Goal: Task Accomplishment & Management: Complete application form

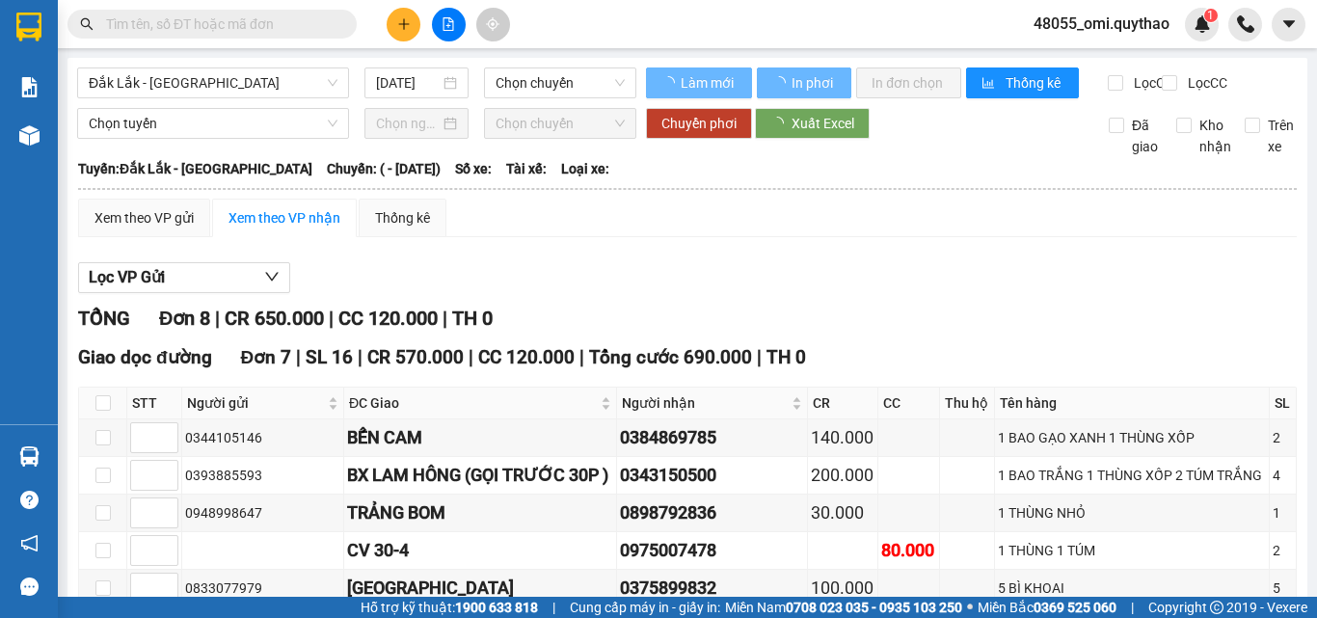
type input "[DATE]"
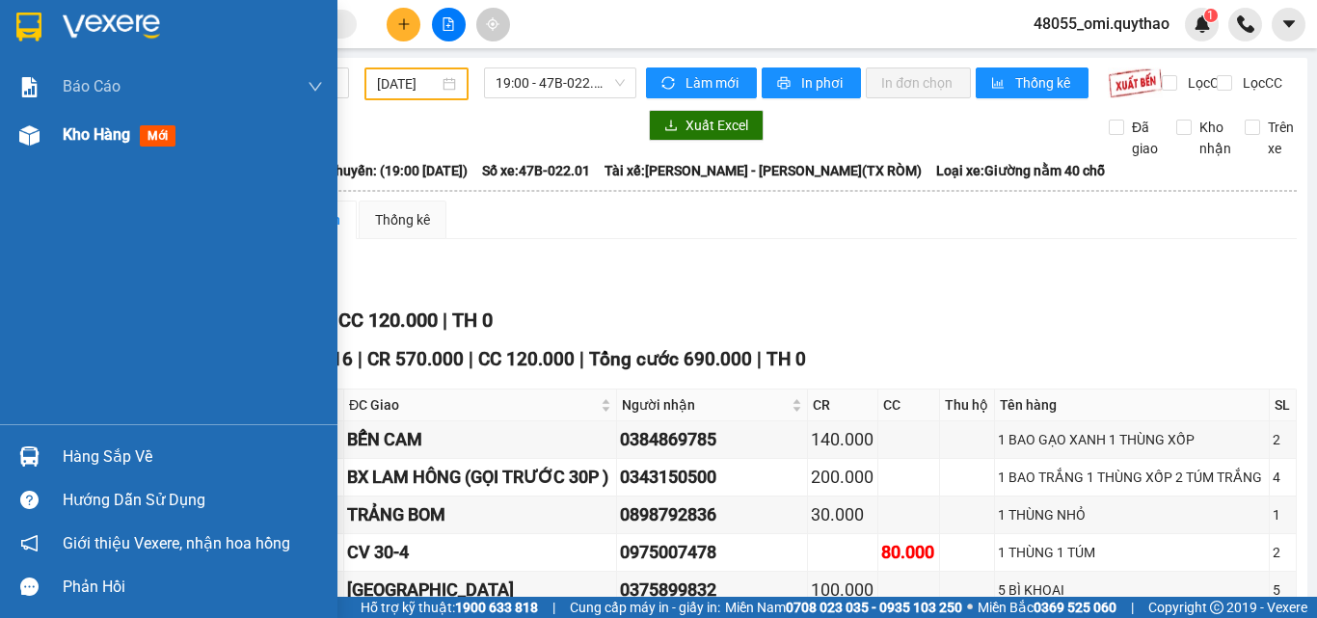
click at [77, 134] on span "Kho hàng" at bounding box center [97, 134] width 68 height 18
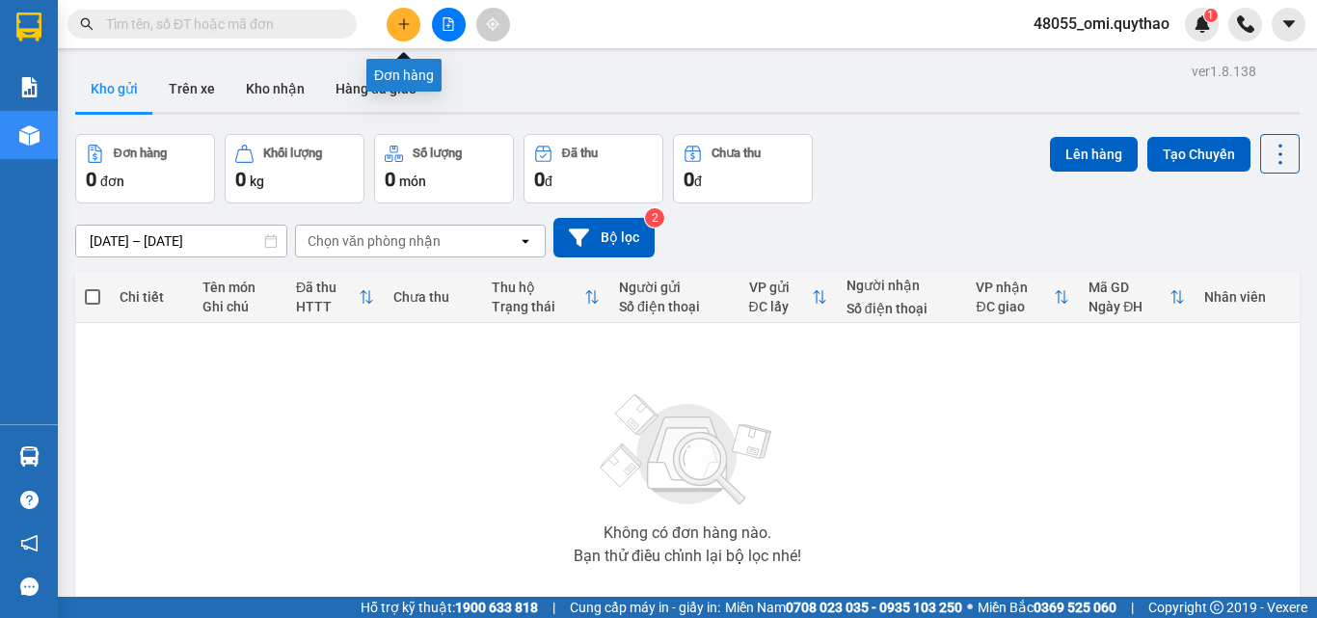
click at [404, 21] on icon "plus" at bounding box center [403, 23] width 1 height 11
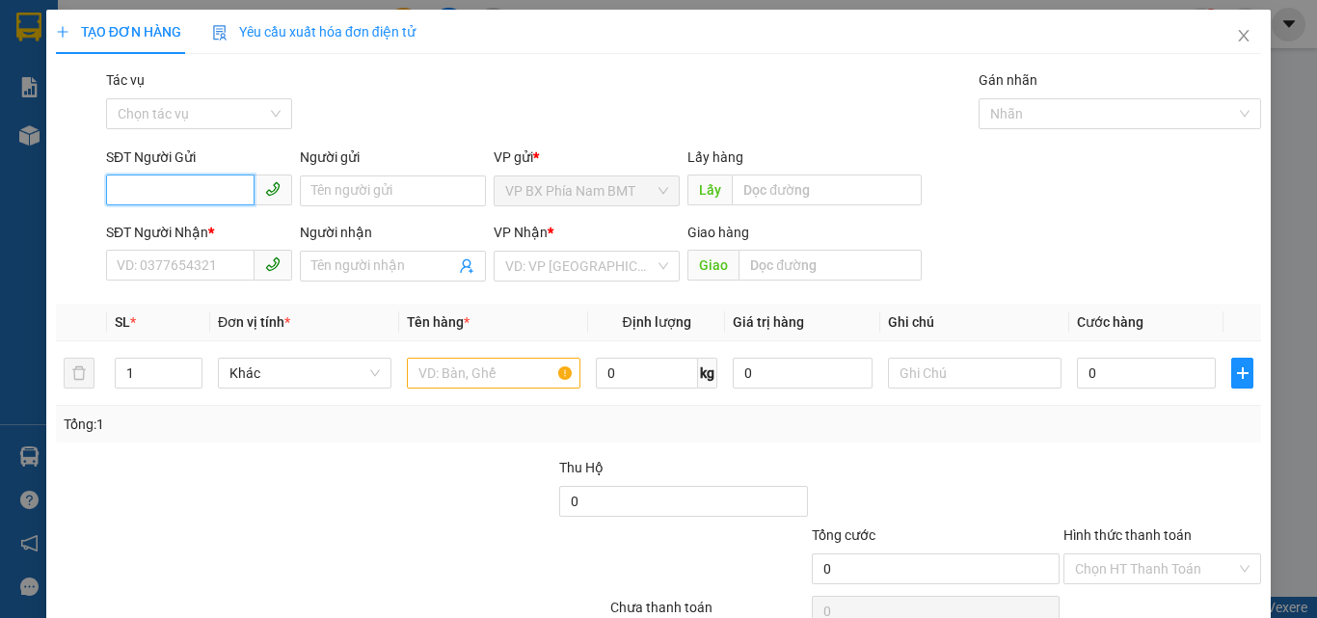
click at [121, 200] on input "SĐT Người Gửi" at bounding box center [180, 190] width 149 height 31
type input "0352960963"
click at [205, 225] on div "0352960963" at bounding box center [197, 229] width 161 height 21
type input "0822222768"
type input "CỦ CHI"
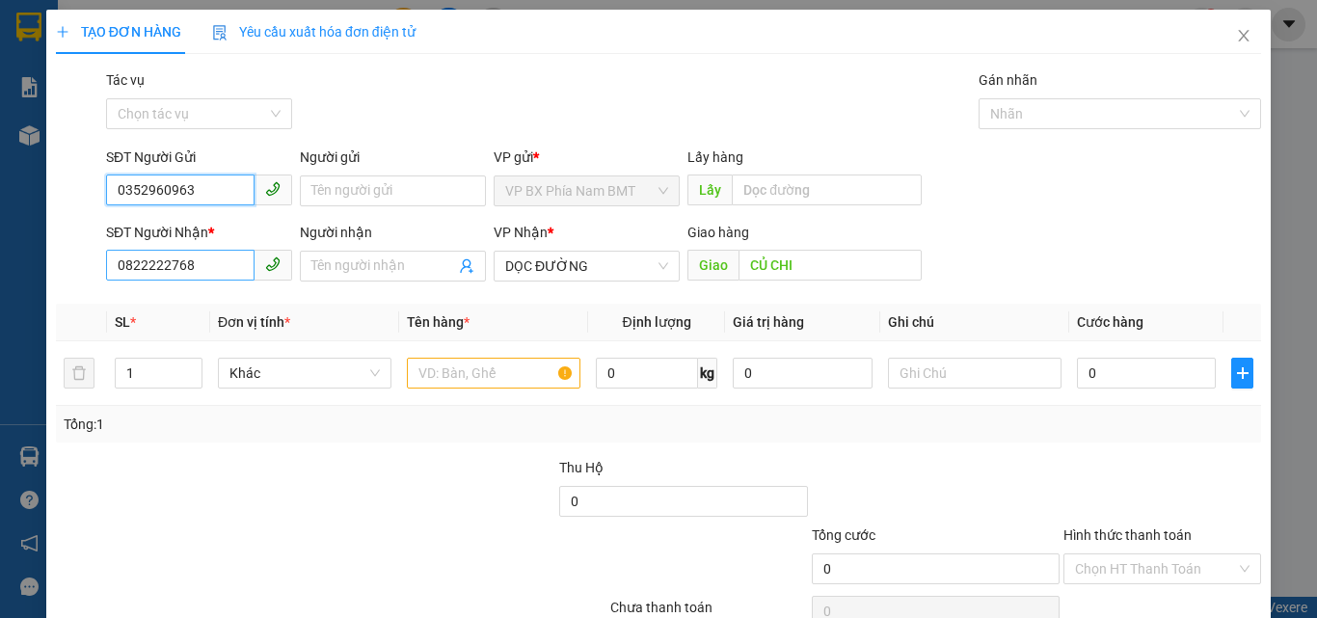
type input "0352960963"
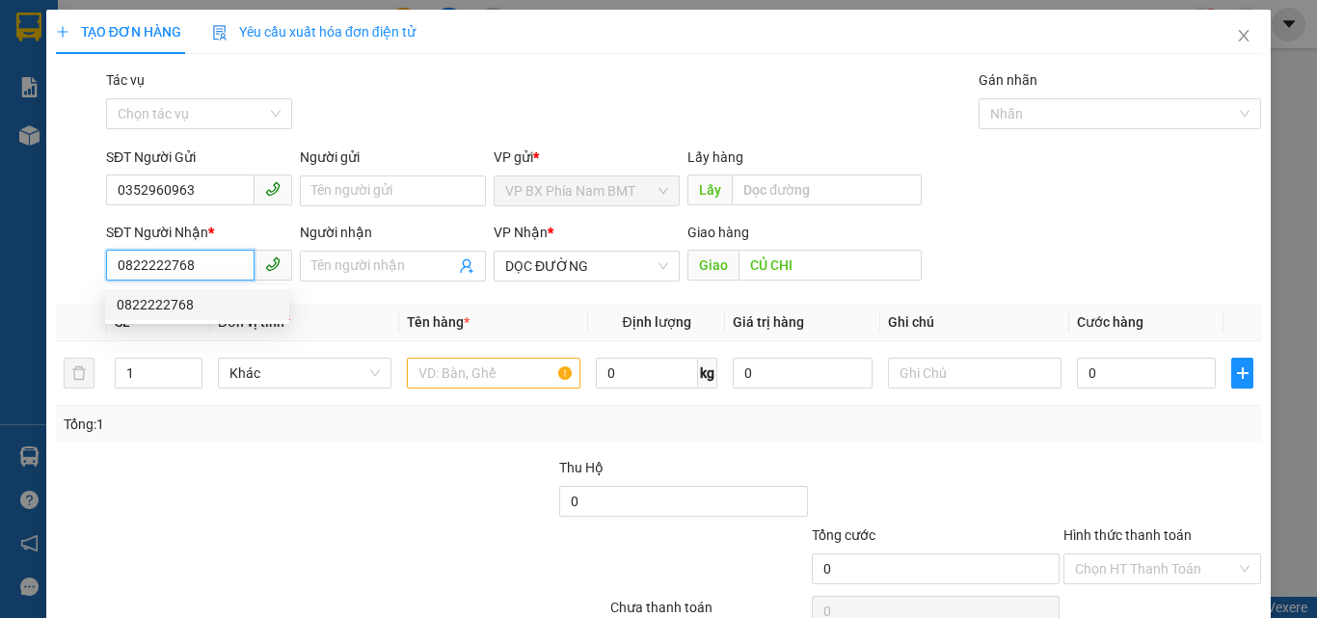
drag, startPoint x: 204, startPoint y: 275, endPoint x: 26, endPoint y: 291, distance: 178.2
click at [26, 291] on div "TẠO ĐƠN HÀNG Yêu cầu xuất hóa đơn điện tử Transit Pickup Surcharge Ids Transit …" at bounding box center [658, 309] width 1317 height 618
click at [133, 242] on div "SĐT Người Nhận *" at bounding box center [199, 232] width 186 height 21
click at [133, 250] on input "SĐT Người Nhận *" at bounding box center [180, 265] width 149 height 31
click at [171, 307] on div "0822222768" at bounding box center [197, 304] width 161 height 21
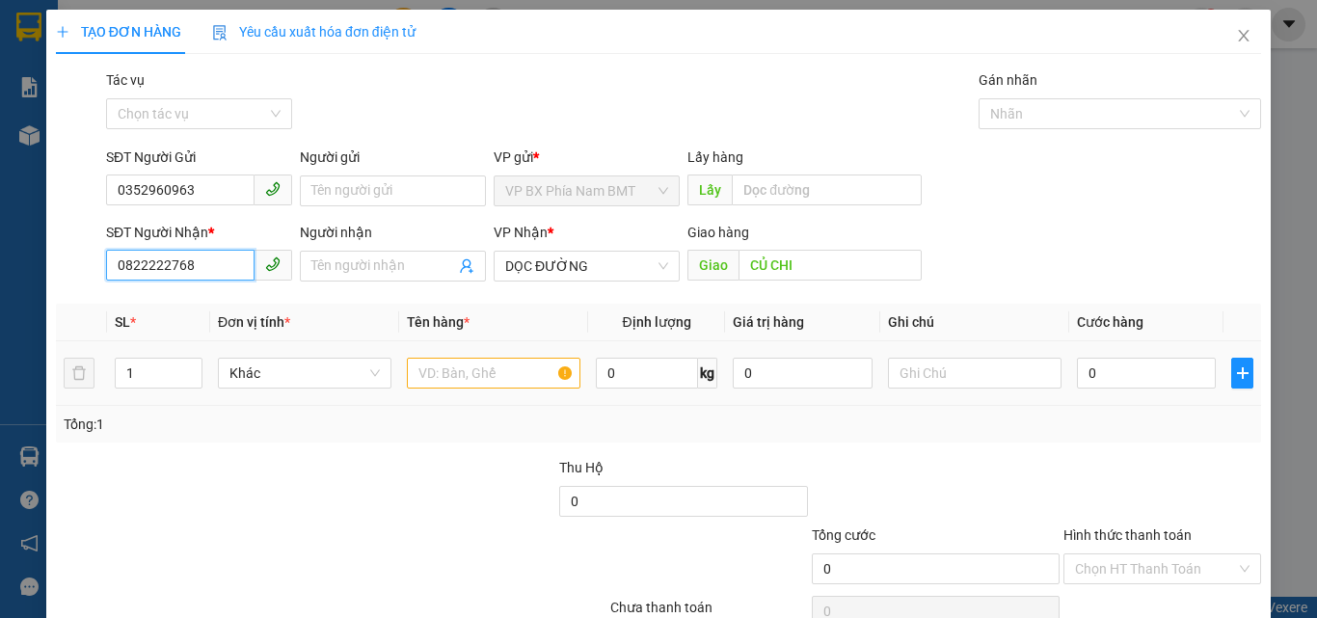
type input "0822222768"
click at [463, 374] on input "text" at bounding box center [494, 373] width 174 height 31
click at [466, 373] on input "text" at bounding box center [494, 373] width 174 height 31
click at [428, 375] on input "1 GIẤY" at bounding box center [494, 373] width 174 height 31
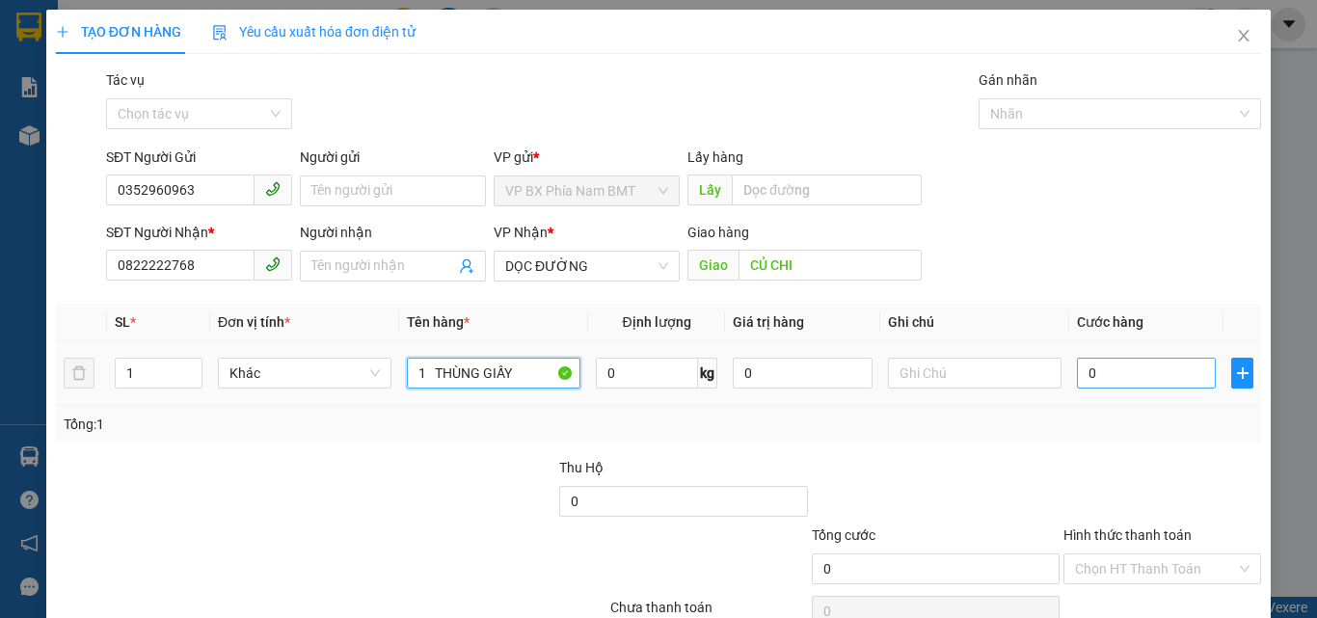
type input "1 THÙNG GIẤY"
click at [1100, 377] on input "0" at bounding box center [1146, 373] width 139 height 31
type input "5"
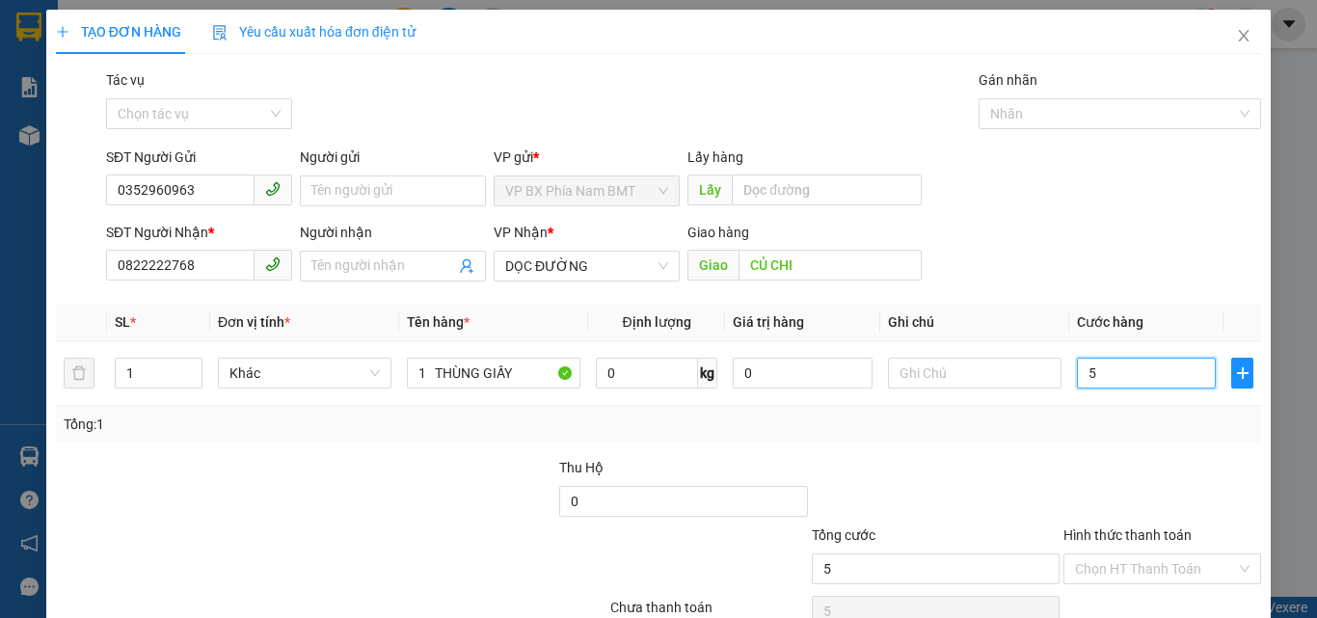
type input "50"
type input "500"
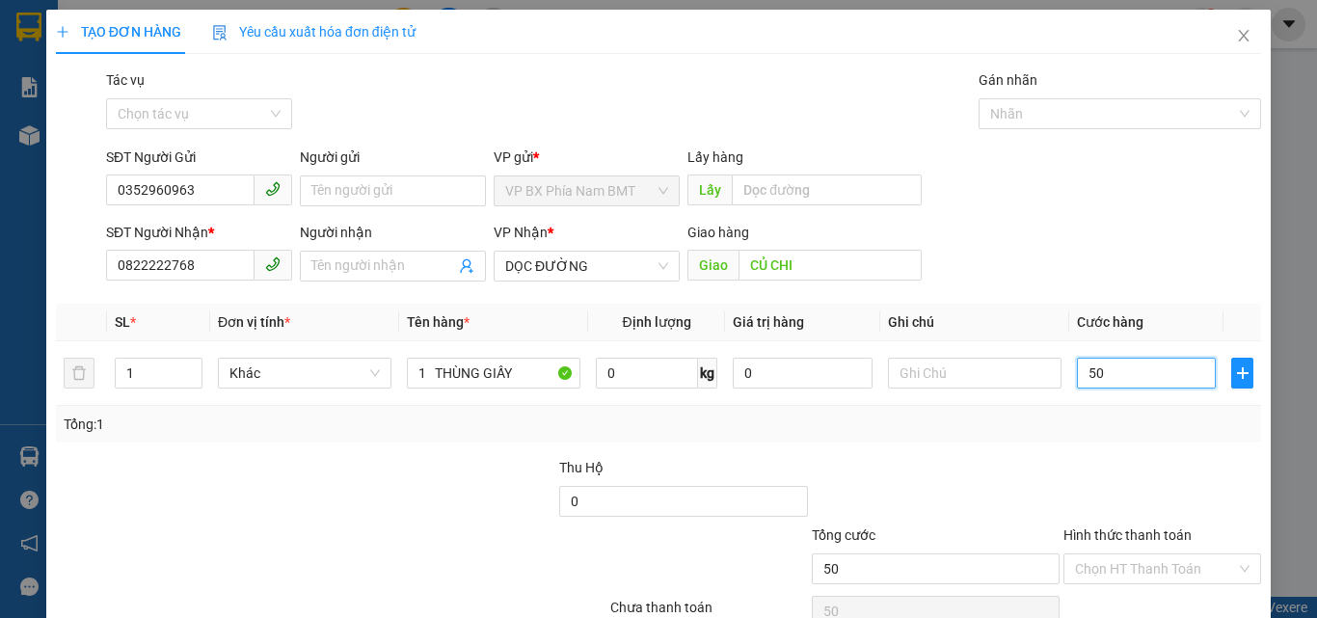
type input "500"
type input "5.000"
type input "50.000"
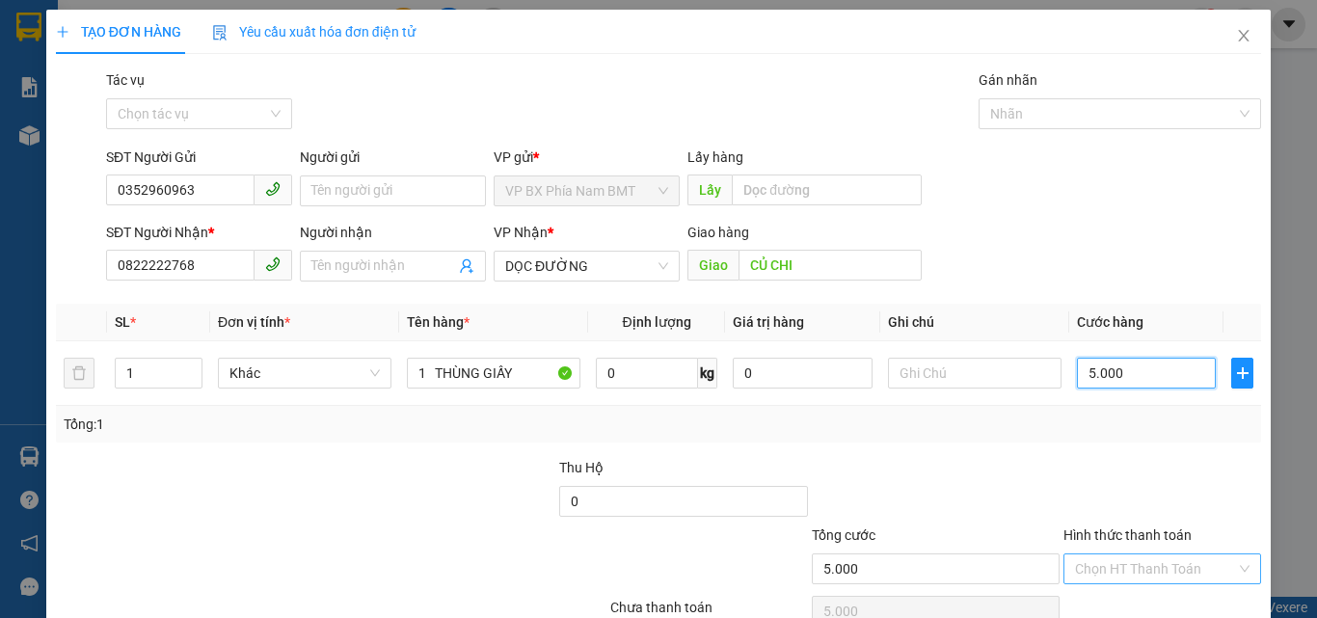
type input "50.000"
click at [1134, 573] on input "Hình thức thanh toán" at bounding box center [1155, 569] width 161 height 29
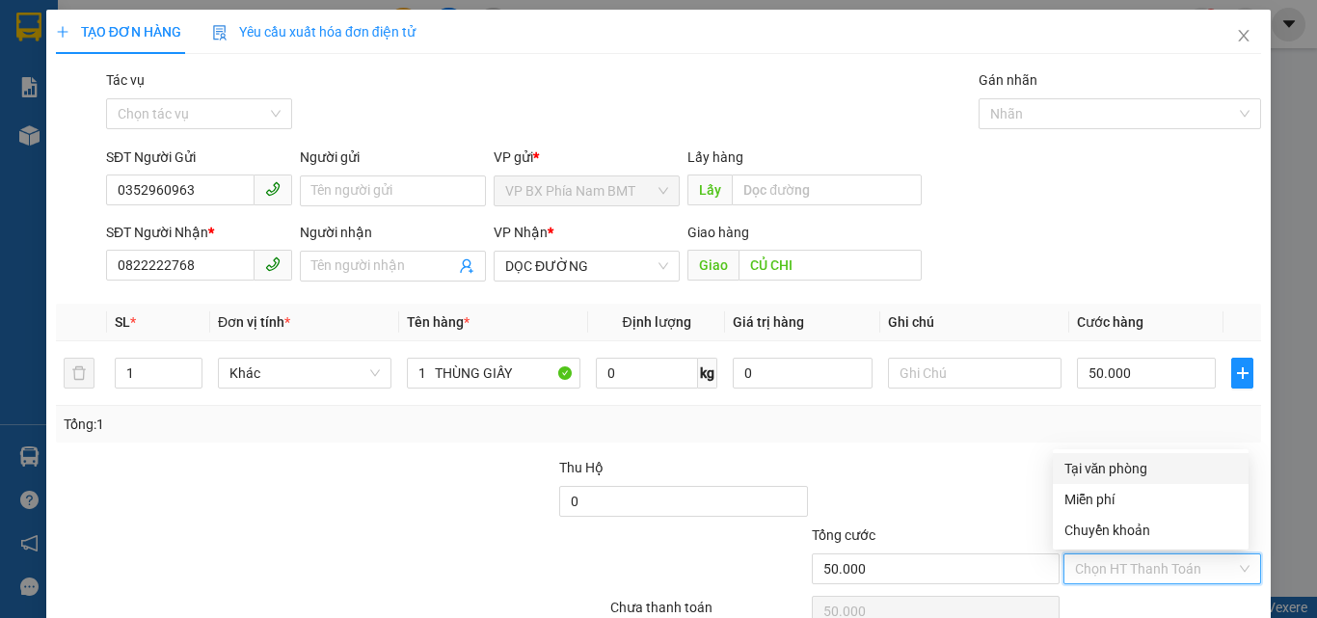
click at [1133, 473] on div "Tại văn phòng" at bounding box center [1151, 468] width 173 height 21
type input "0"
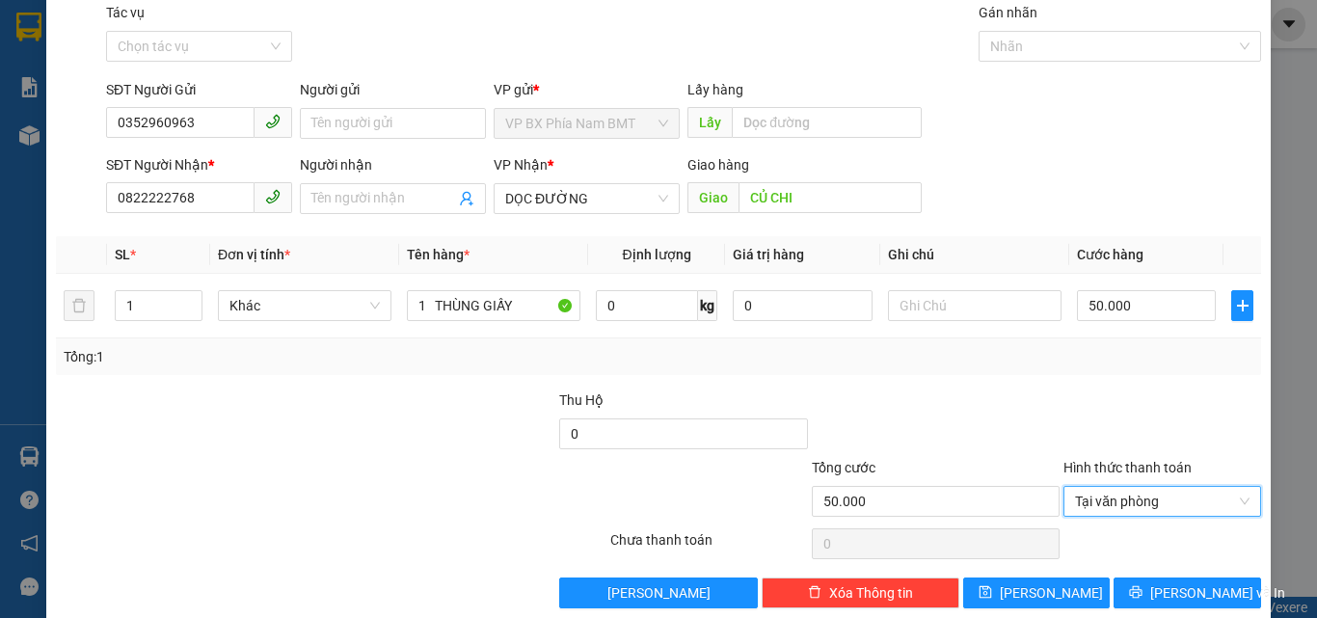
scroll to position [95, 0]
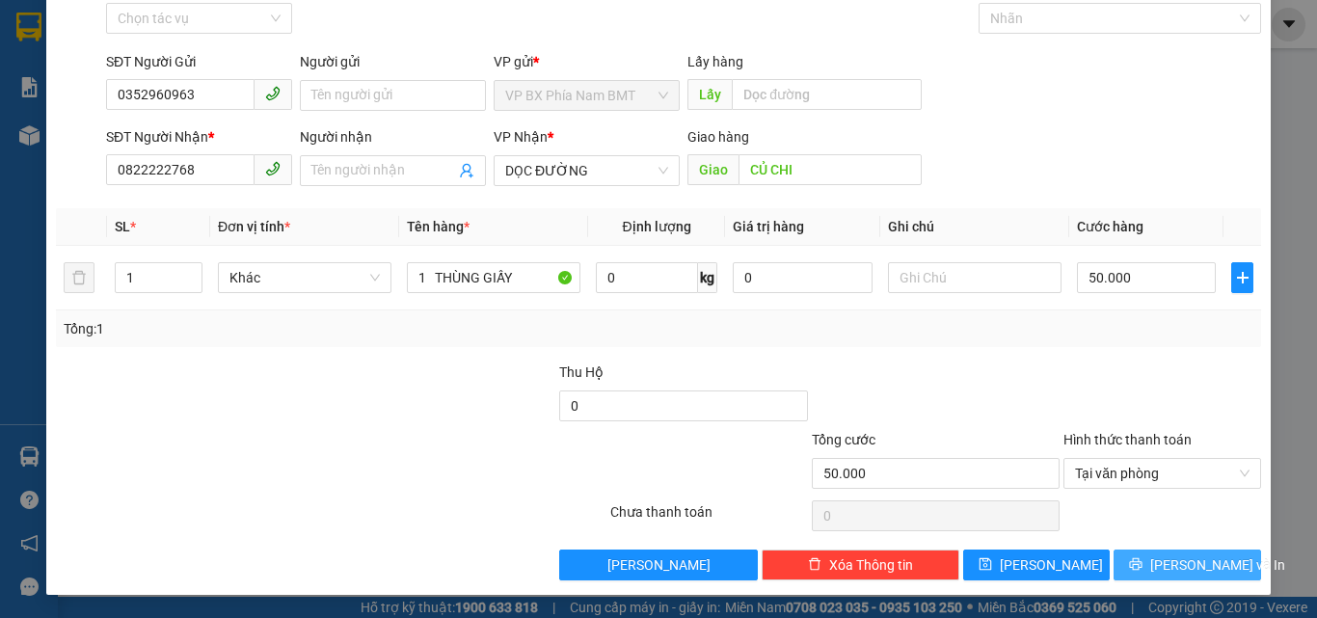
click at [1169, 562] on span "[PERSON_NAME] và In" at bounding box center [1218, 565] width 135 height 21
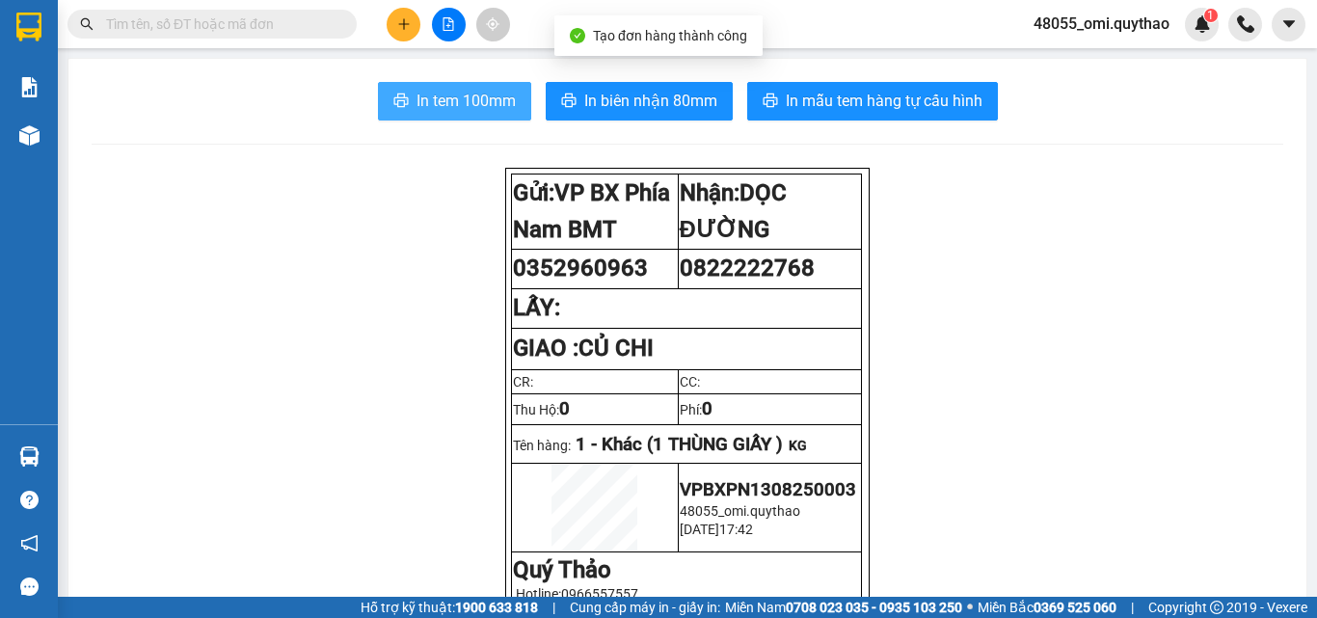
click at [421, 108] on span "In tem 100mm" at bounding box center [466, 101] width 99 height 24
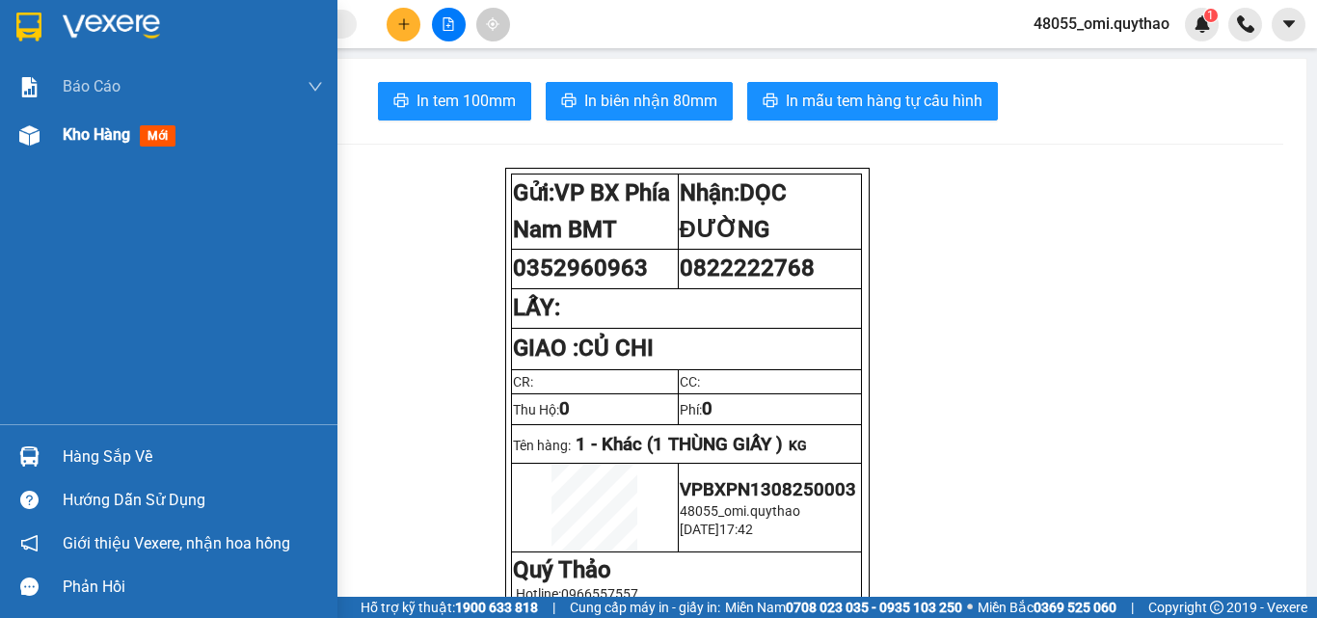
click at [76, 130] on span "Kho hàng" at bounding box center [97, 134] width 68 height 18
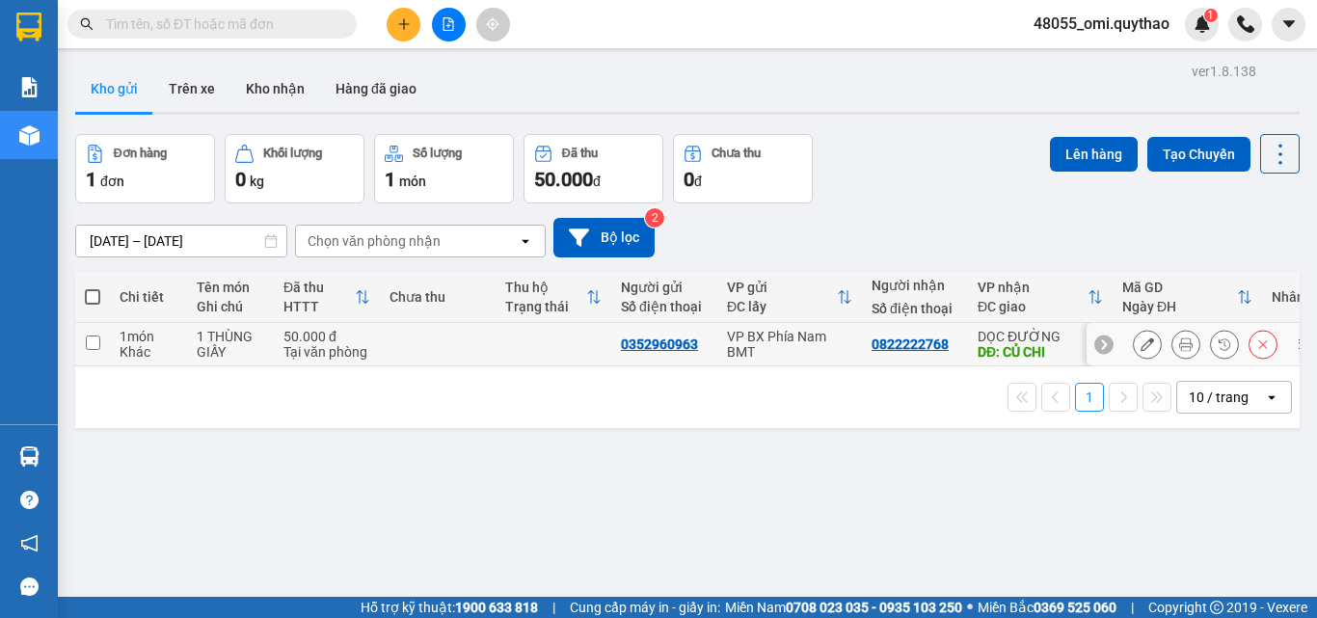
click at [105, 341] on td at bounding box center [92, 344] width 35 height 43
checkbox input "true"
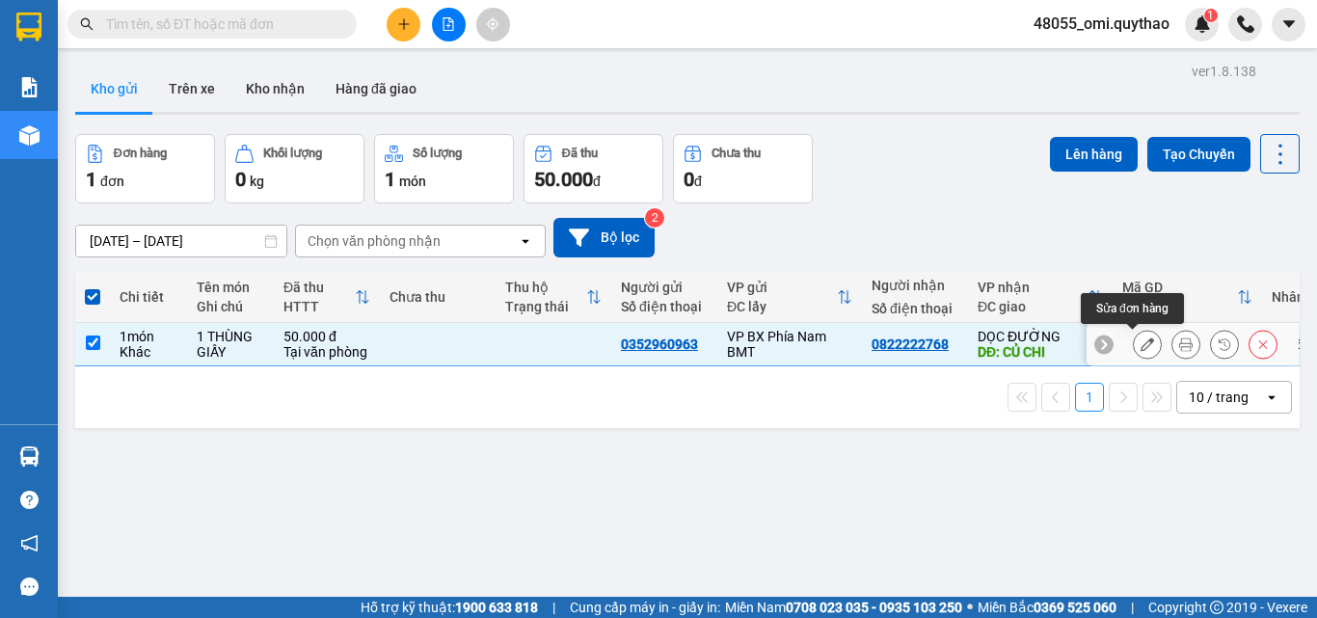
click at [1141, 344] on icon at bounding box center [1148, 345] width 14 height 14
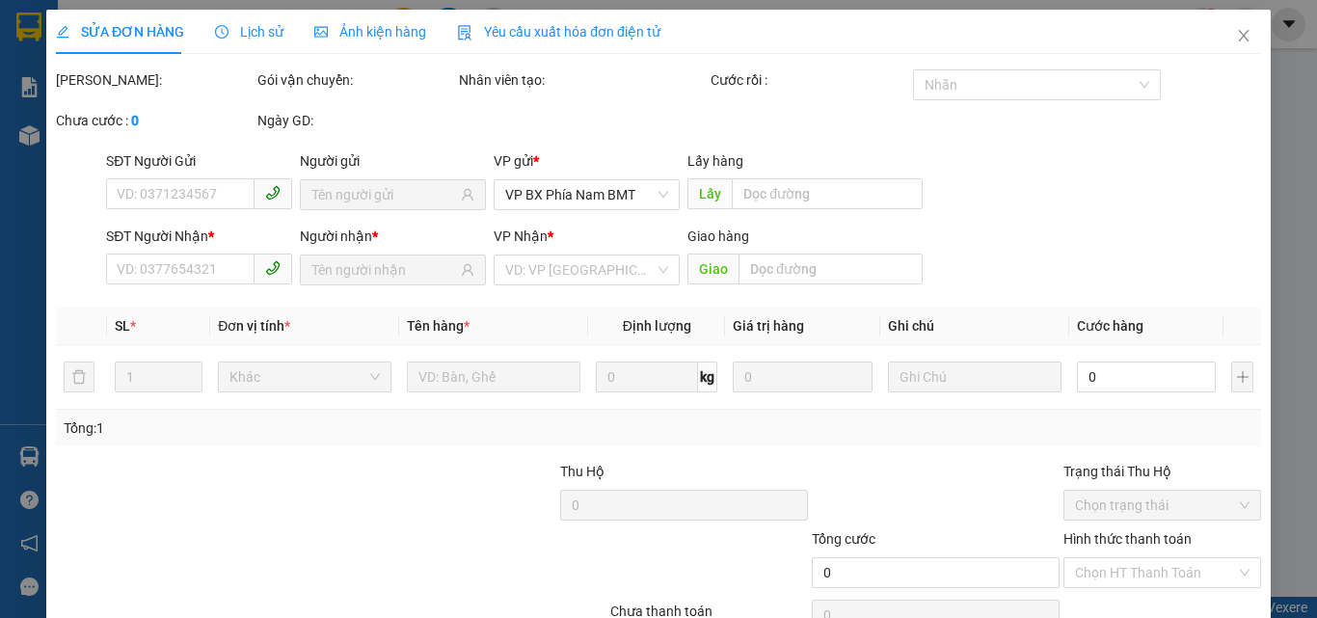
type input "0352960963"
type input "0822222768"
type input "CỦ CHI"
type input "50.000"
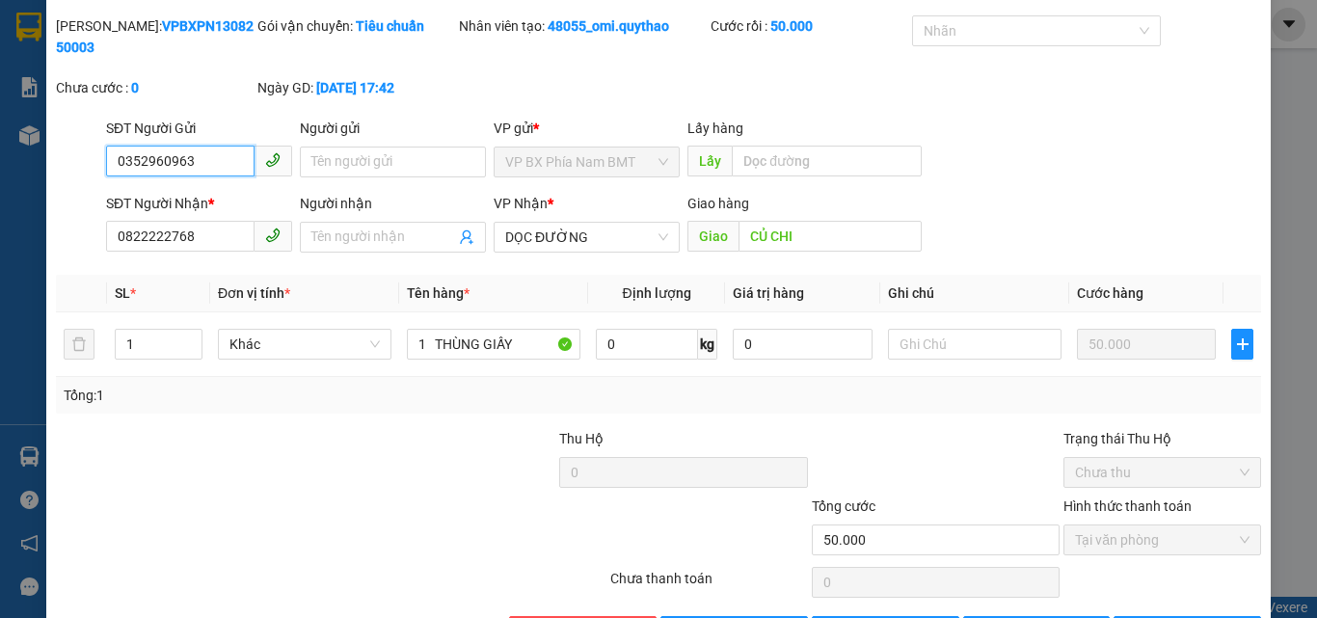
scroll to position [99, 0]
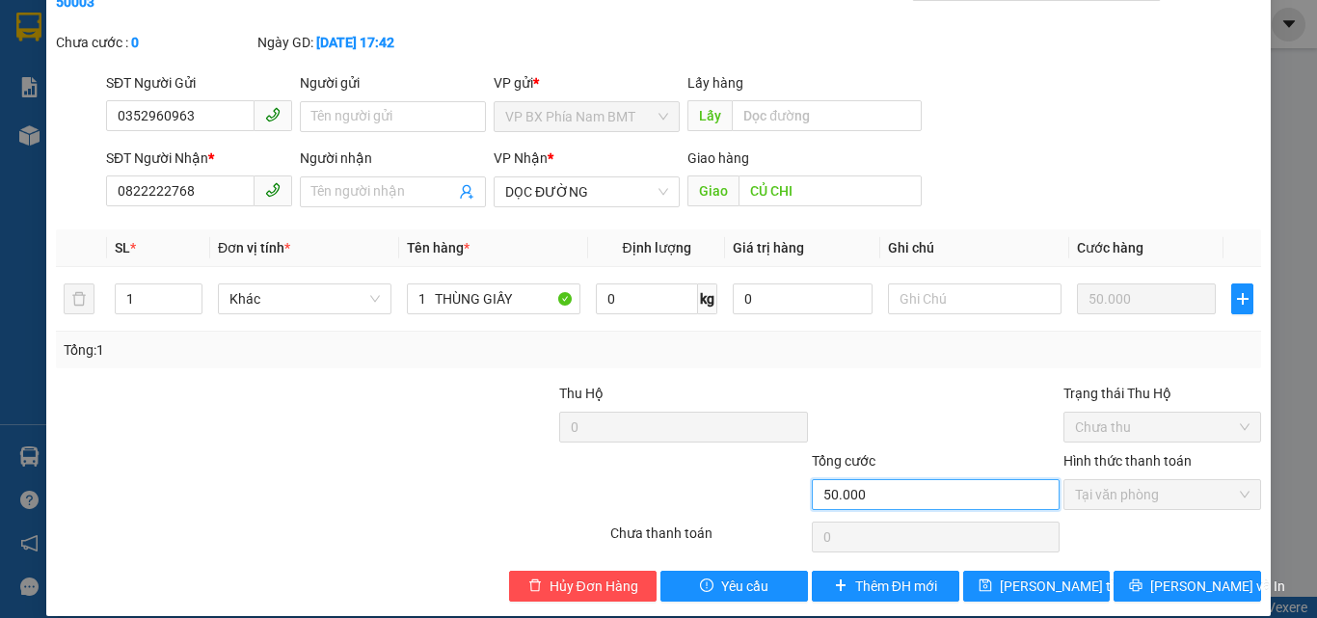
click at [855, 479] on input "50.000" at bounding box center [936, 494] width 248 height 31
drag, startPoint x: 865, startPoint y: 473, endPoint x: 698, endPoint y: 484, distance: 167.3
click at [698, 484] on div "Tổng cước 50.000 Hình thức thanh toán Tại văn phòng" at bounding box center [658, 484] width 1209 height 68
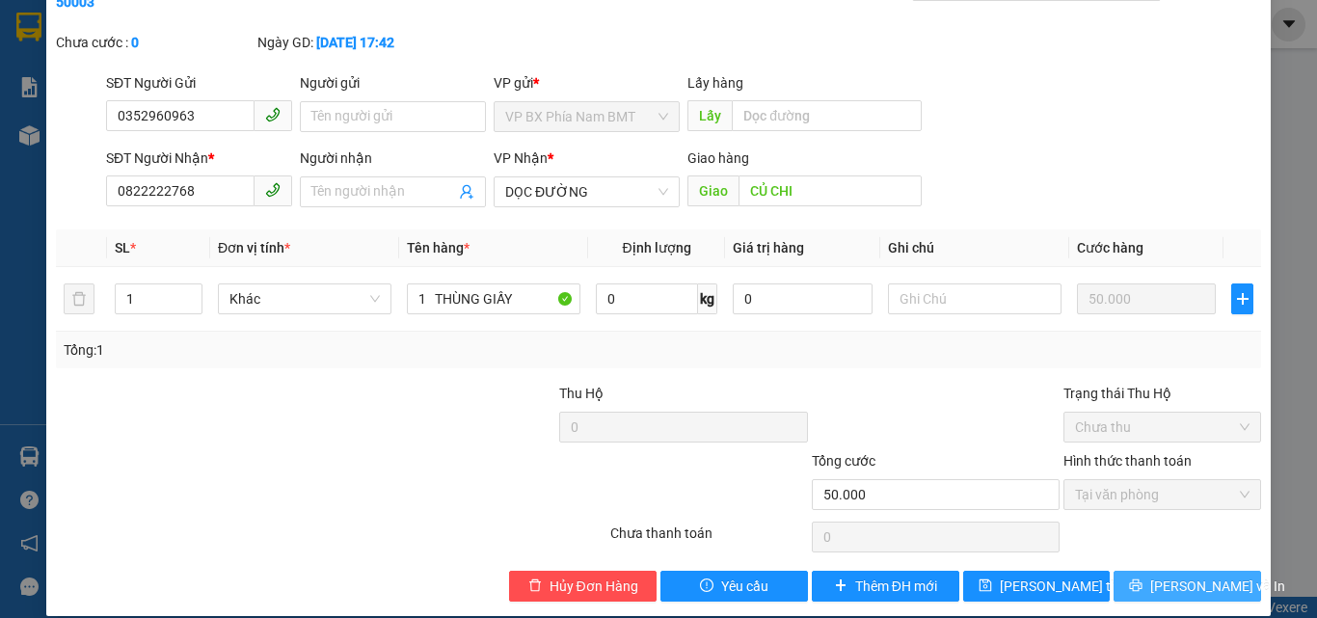
click at [1157, 571] on button "[PERSON_NAME] và In" at bounding box center [1188, 586] width 148 height 31
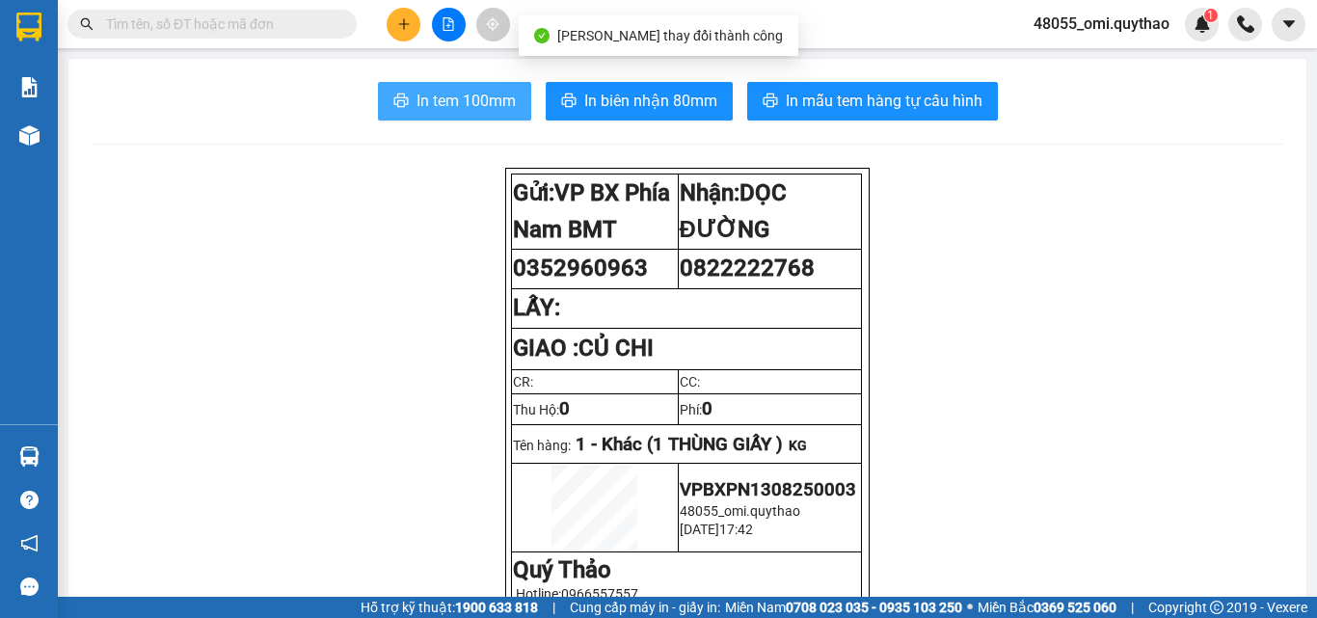
click at [441, 97] on span "In tem 100mm" at bounding box center [466, 101] width 99 height 24
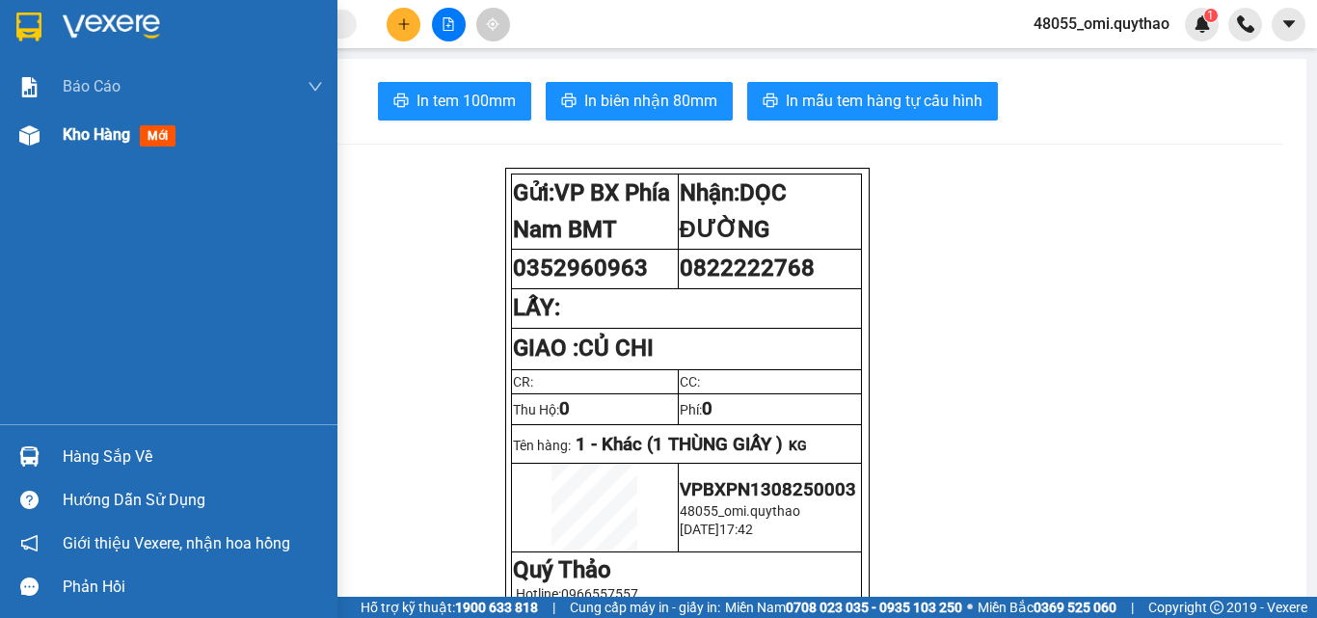
click at [64, 131] on span "Kho hàng" at bounding box center [97, 134] width 68 height 18
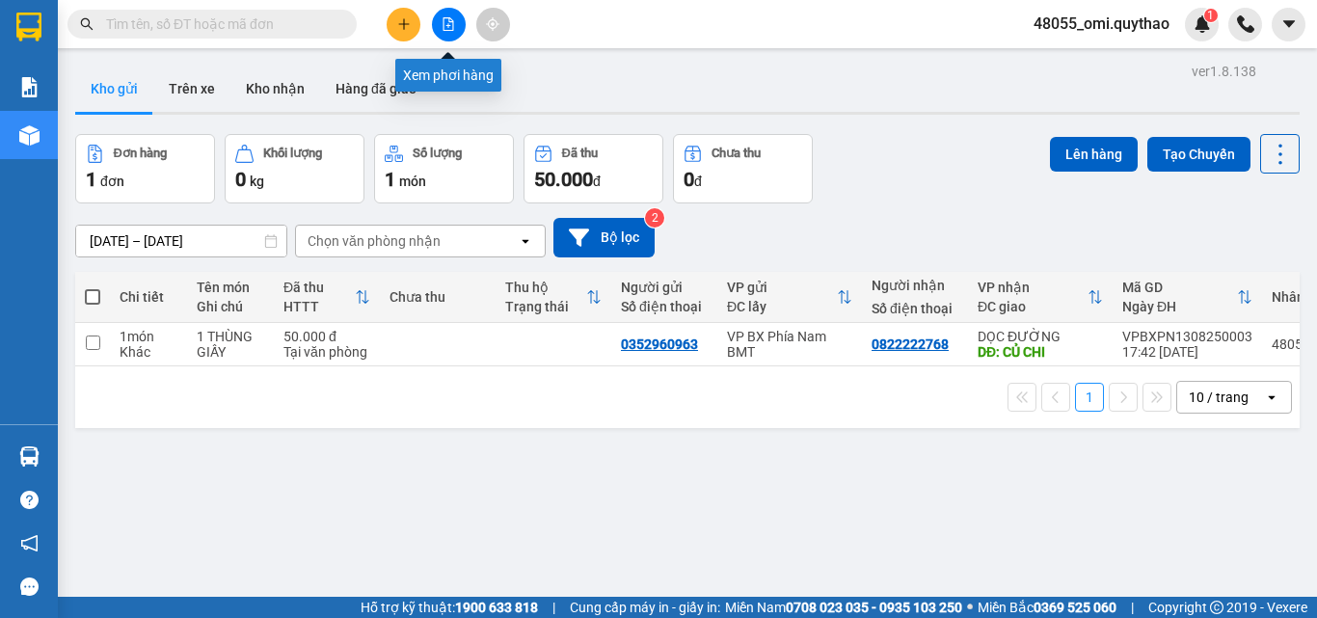
click at [451, 27] on icon "file-add" at bounding box center [449, 24] width 14 height 14
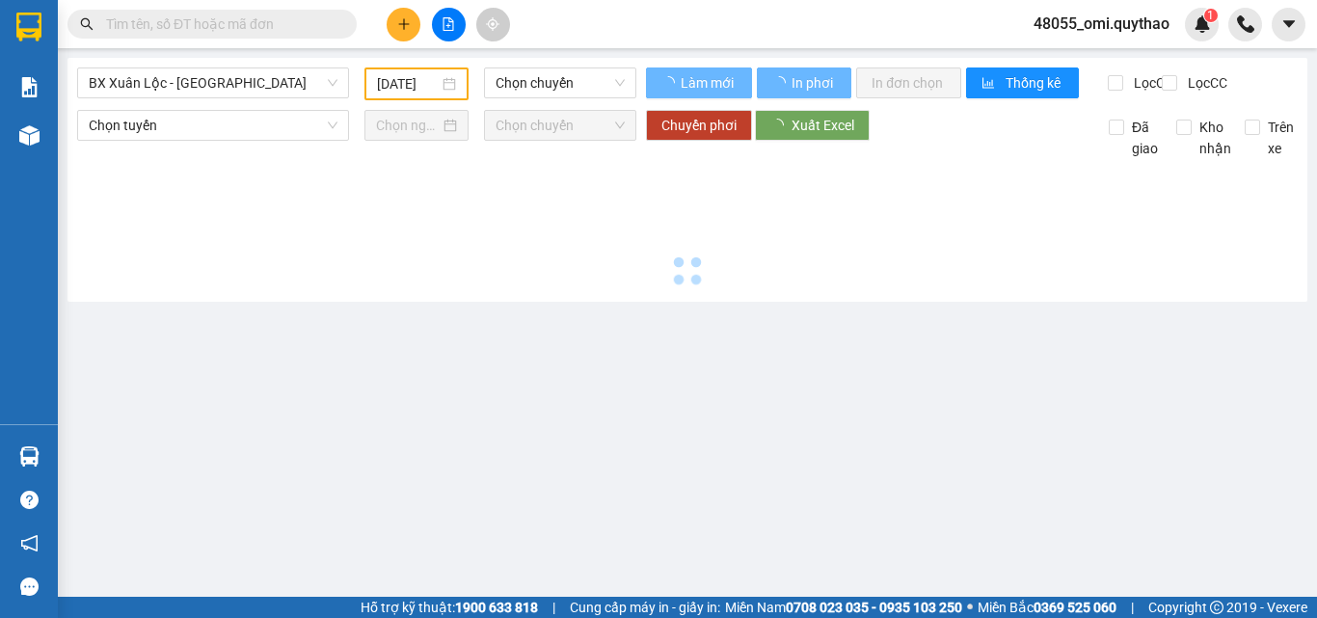
type input "[DATE]"
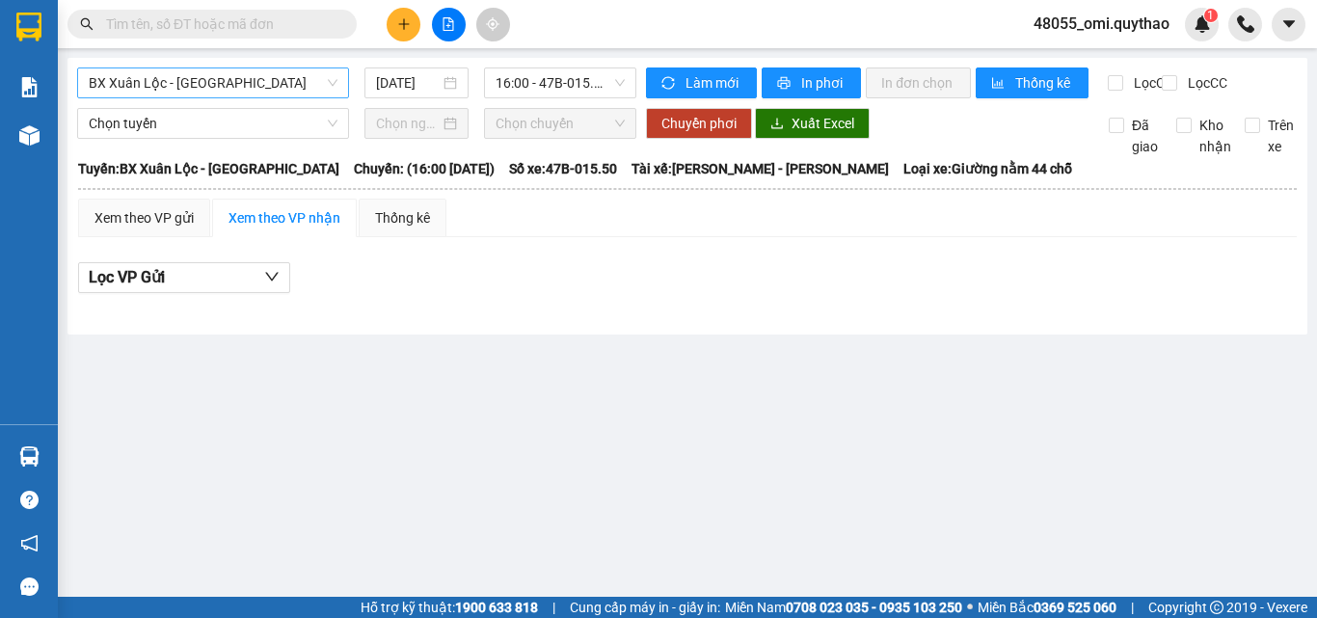
click at [193, 87] on span "BX Xuân Lộc - [GEOGRAPHIC_DATA]" at bounding box center [213, 82] width 249 height 29
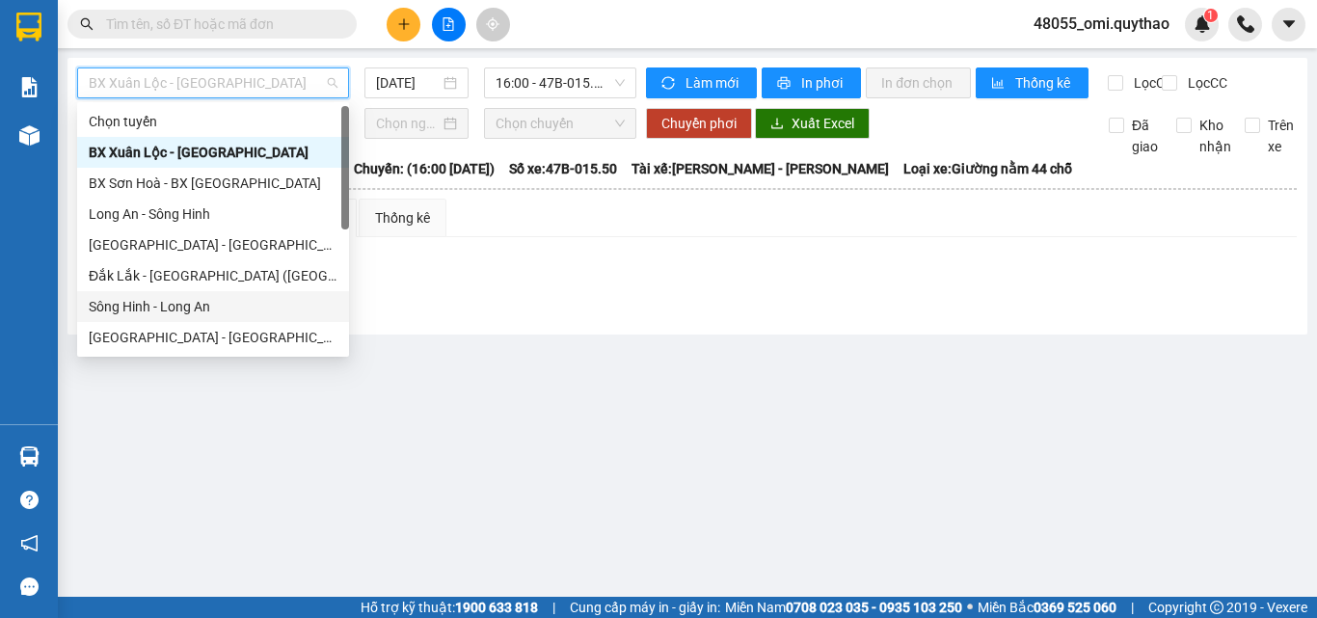
scroll to position [193, 0]
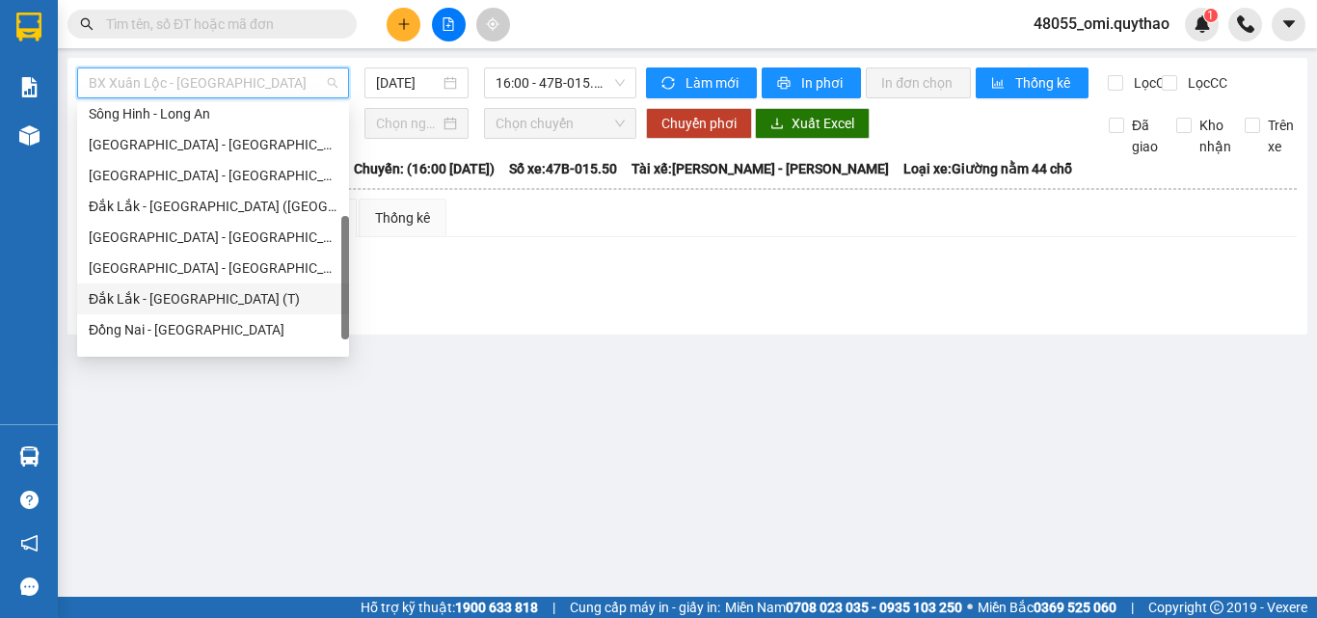
click at [185, 291] on div "Đắk Lắk - [GEOGRAPHIC_DATA] (T)" at bounding box center [213, 298] width 249 height 21
type input "[DATE]"
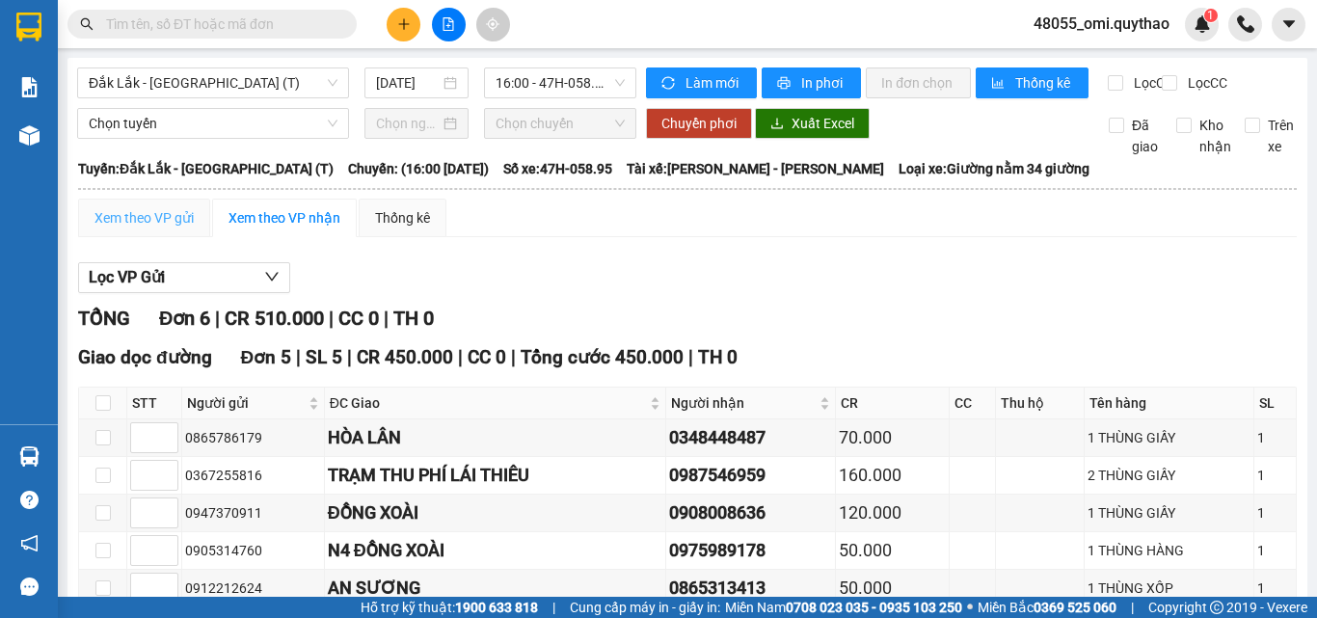
click at [148, 220] on div "Xem theo VP gửi" at bounding box center [144, 218] width 132 height 39
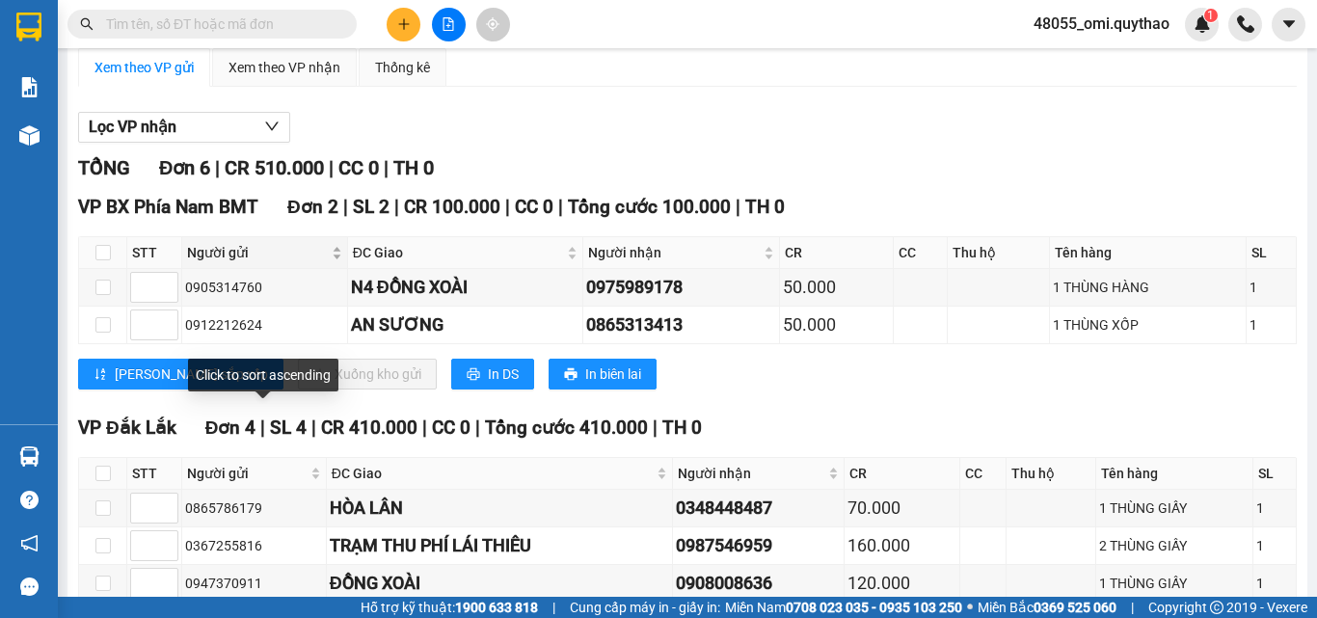
scroll to position [193, 0]
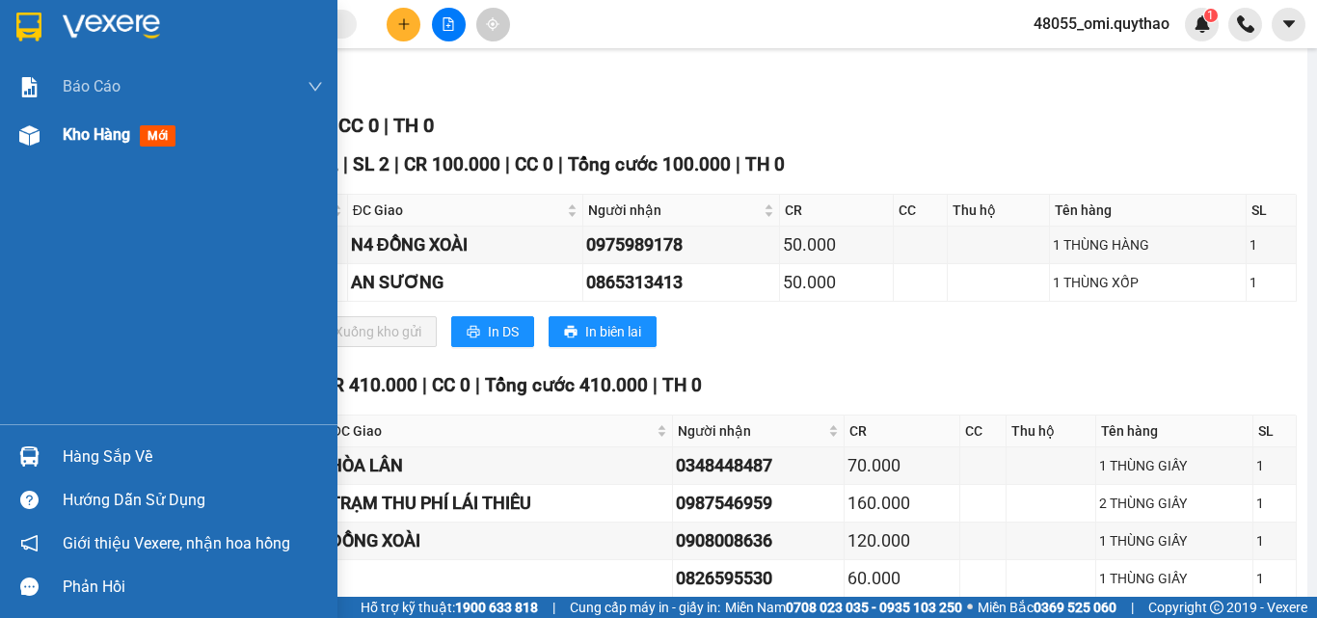
click at [102, 142] on span "Kho hàng" at bounding box center [97, 134] width 68 height 18
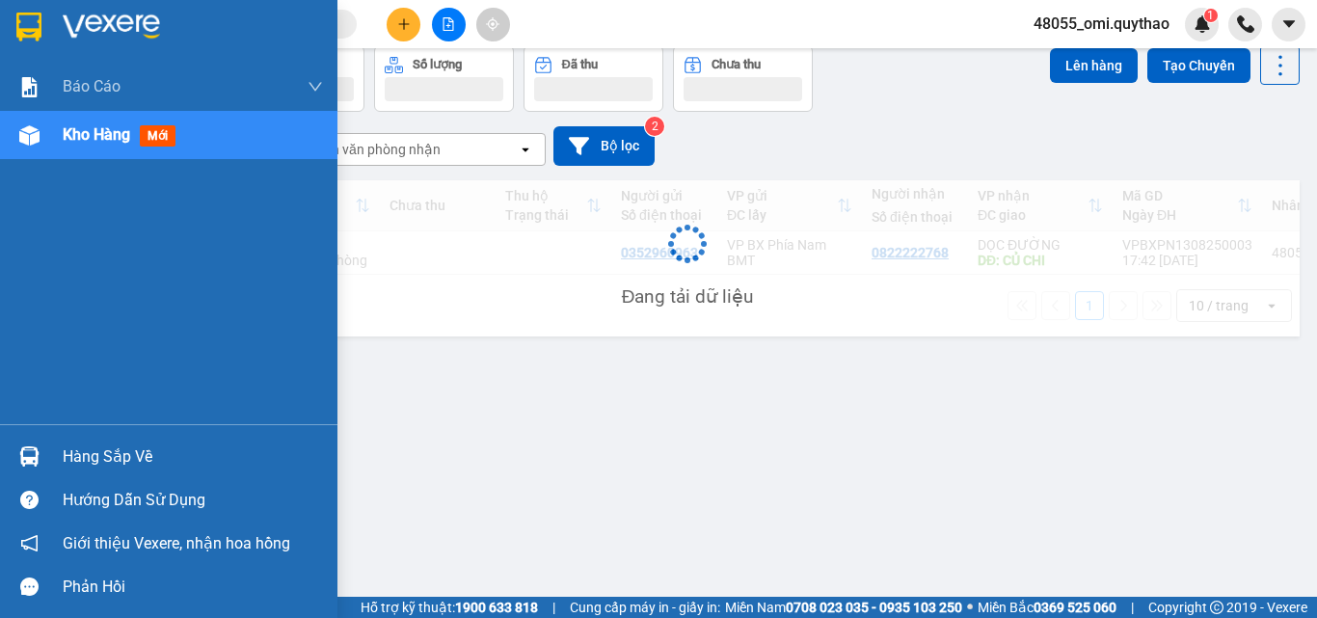
scroll to position [89, 0]
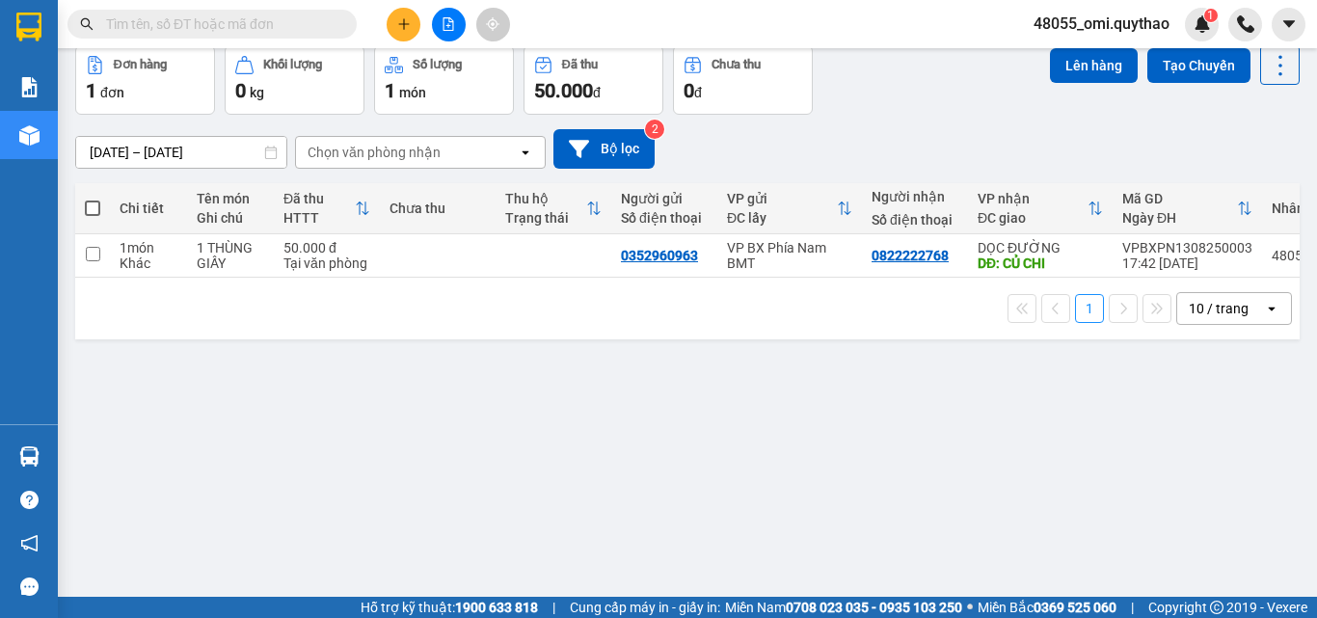
click at [1061, 381] on div "ver 1.8.138 Kho gửi Trên xe Kho nhận Hàng đã giao Đơn hàng 1 đơn Khối lượng 0 k…" at bounding box center [688, 278] width 1240 height 618
click at [1033, 455] on div "ver 1.8.138 Kho gửi Trên xe Kho nhận Hàng đã giao Đơn hàng 1 đơn Khối lượng 0 k…" at bounding box center [688, 278] width 1240 height 618
click at [389, 33] on button at bounding box center [404, 25] width 34 height 34
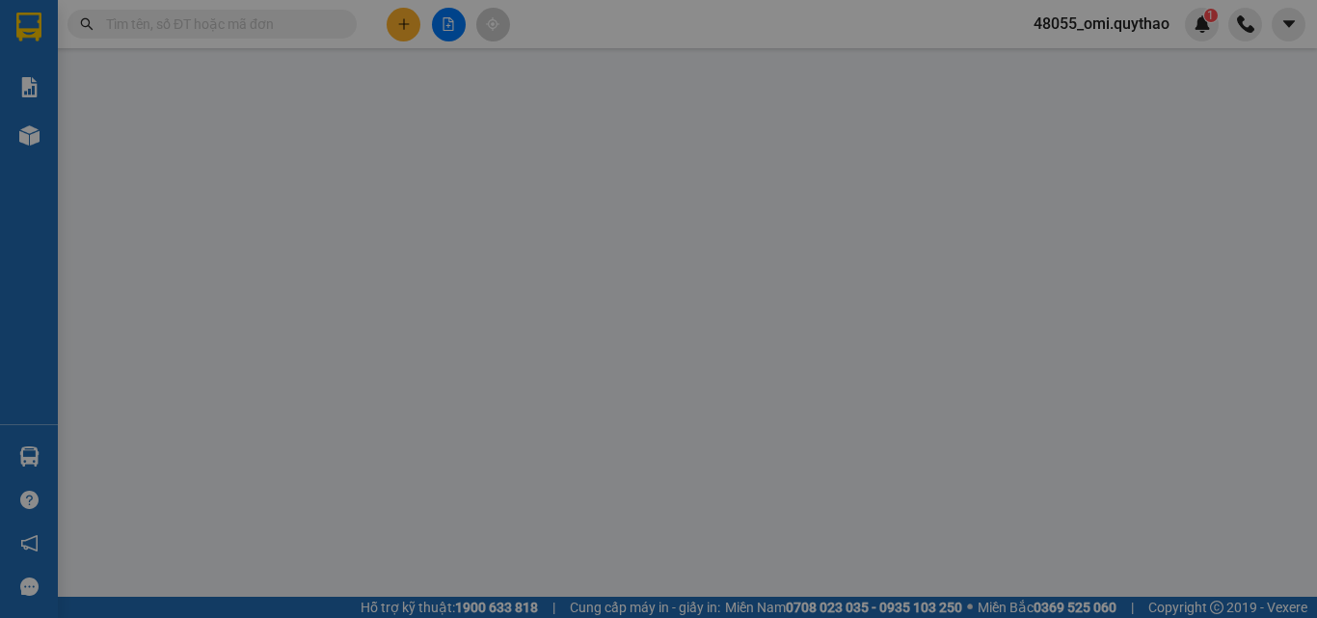
click at [390, 33] on span "Yêu cầu xuất hóa đơn điện tử" at bounding box center [314, 31] width 204 height 15
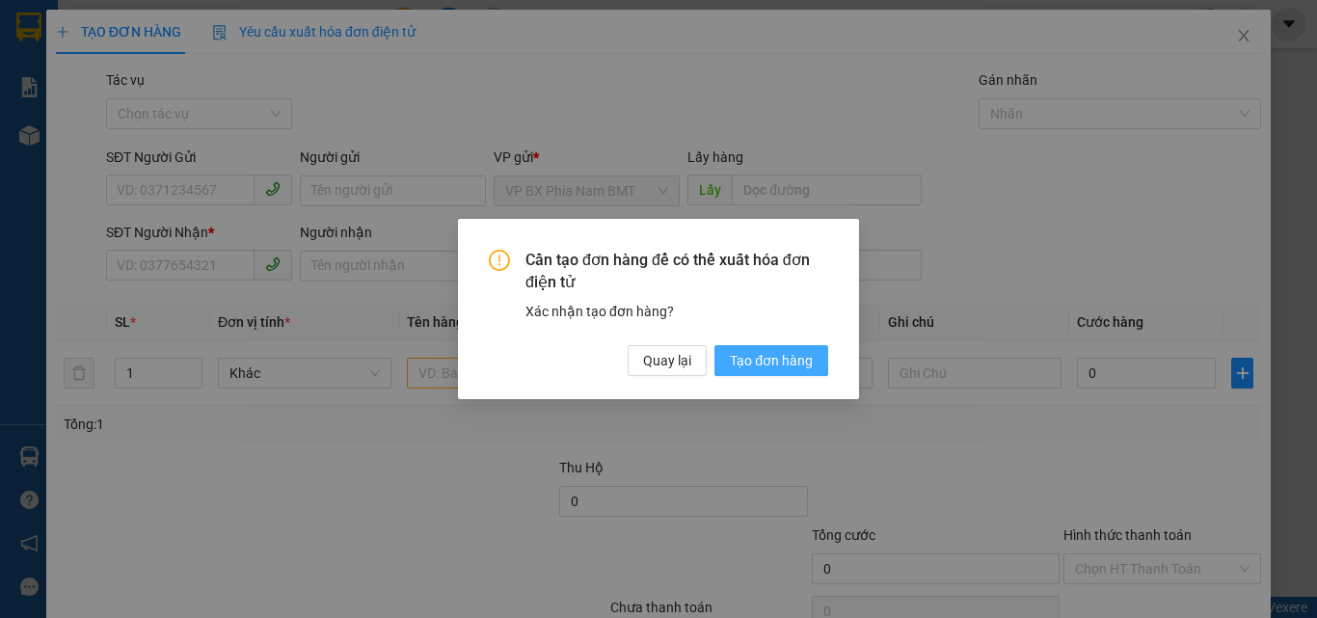
click at [750, 374] on button "Tạo đơn hàng" at bounding box center [772, 360] width 114 height 31
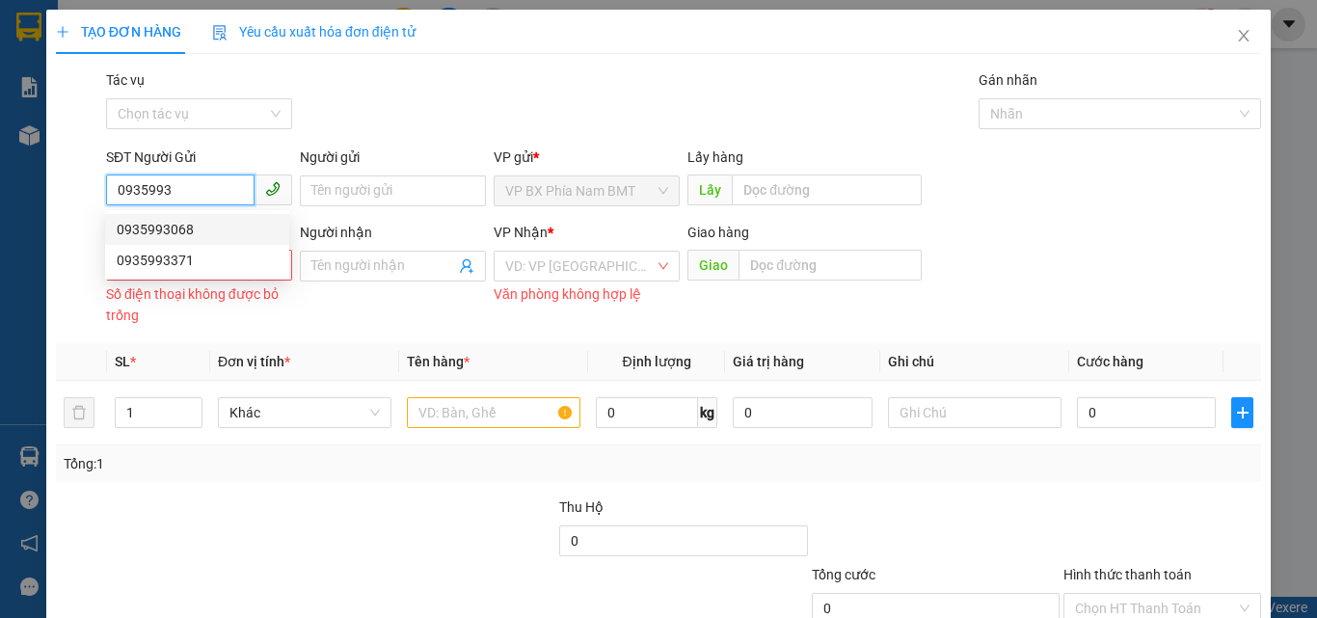
click at [176, 221] on div "0935993068" at bounding box center [197, 229] width 161 height 21
type input "0935993068"
type input "0982044706"
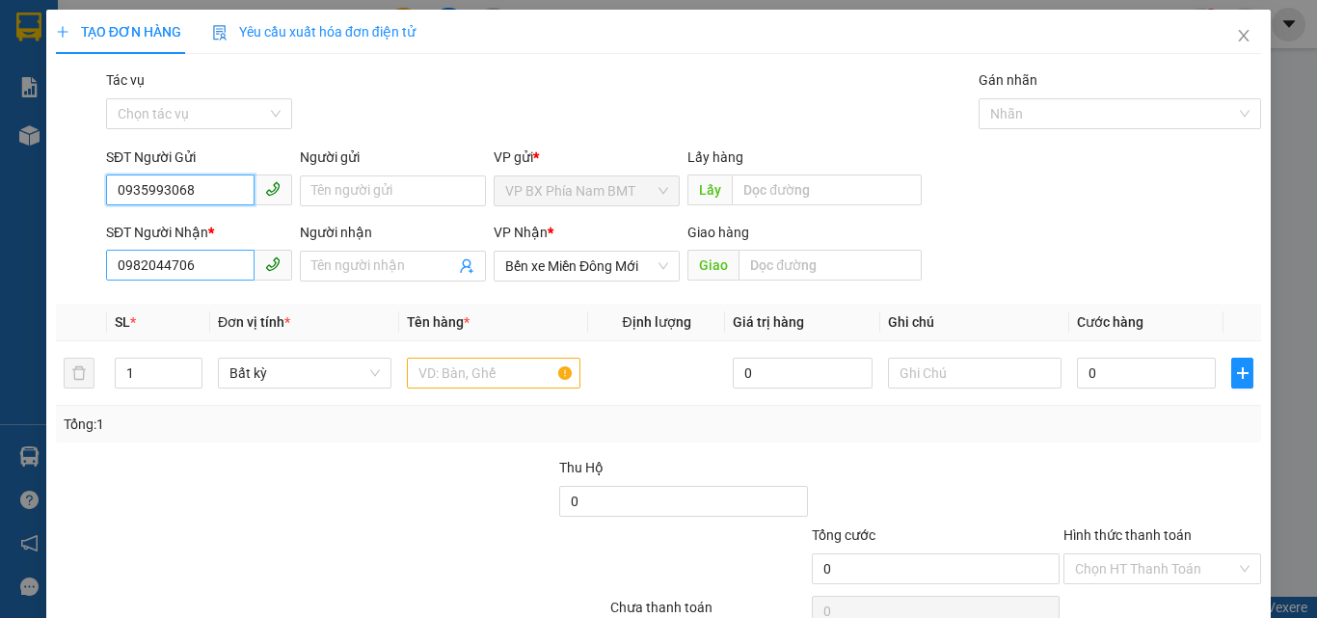
type input "0935993068"
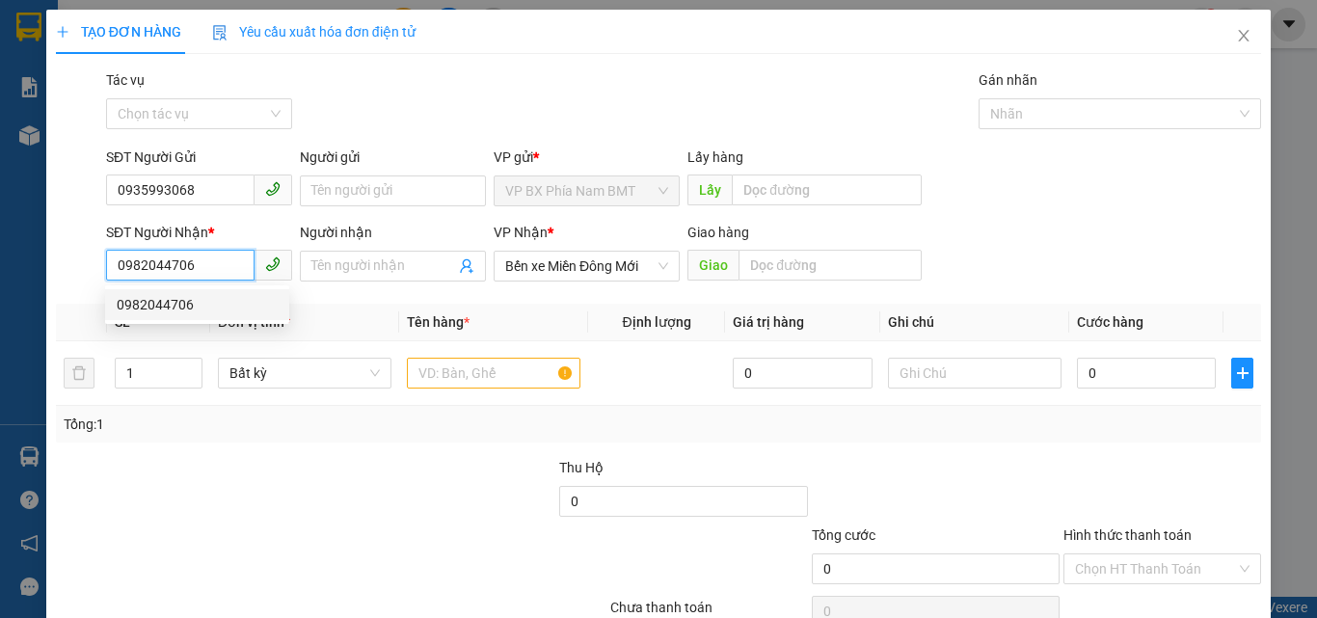
drag, startPoint x: 216, startPoint y: 262, endPoint x: 0, endPoint y: 220, distance: 220.2
click at [0, 220] on div "TẠO ĐƠN HÀNG Yêu cầu xuất hóa đơn điện tử Transit Pickup Surcharge Ids Transit …" at bounding box center [658, 309] width 1317 height 618
type input "0389633717"
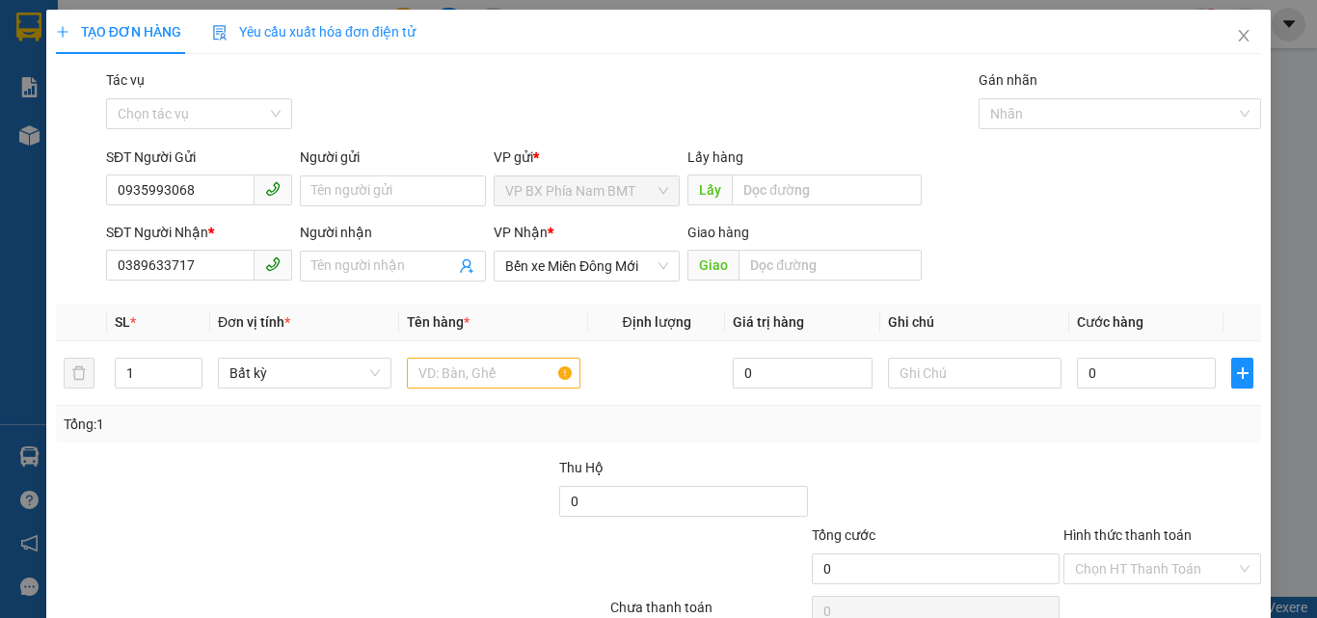
drag, startPoint x: 636, startPoint y: 244, endPoint x: 607, endPoint y: 286, distance: 51.4
click at [638, 249] on div "VP Nhận *" at bounding box center [587, 236] width 186 height 29
click at [606, 287] on div "VP Nhận * Bến xe Miền [GEOGRAPHIC_DATA]" at bounding box center [587, 256] width 186 height 68
click at [635, 270] on span "Bến xe Miền Đông Mới" at bounding box center [586, 266] width 163 height 29
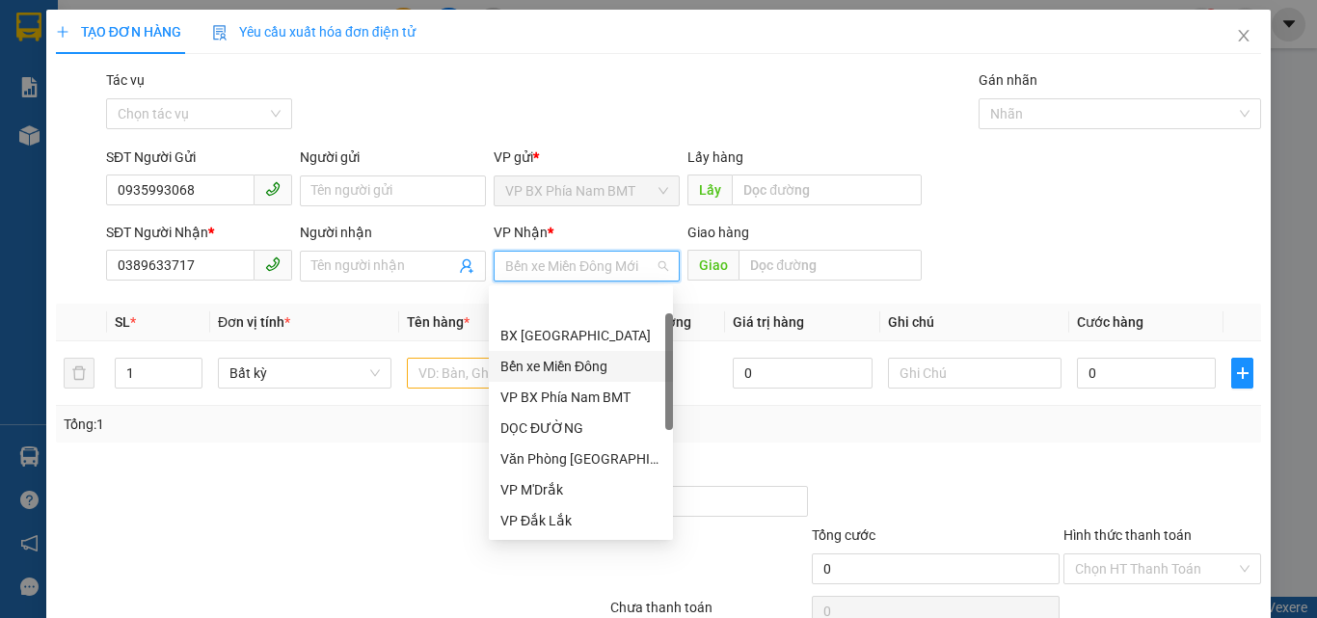
scroll to position [62, 0]
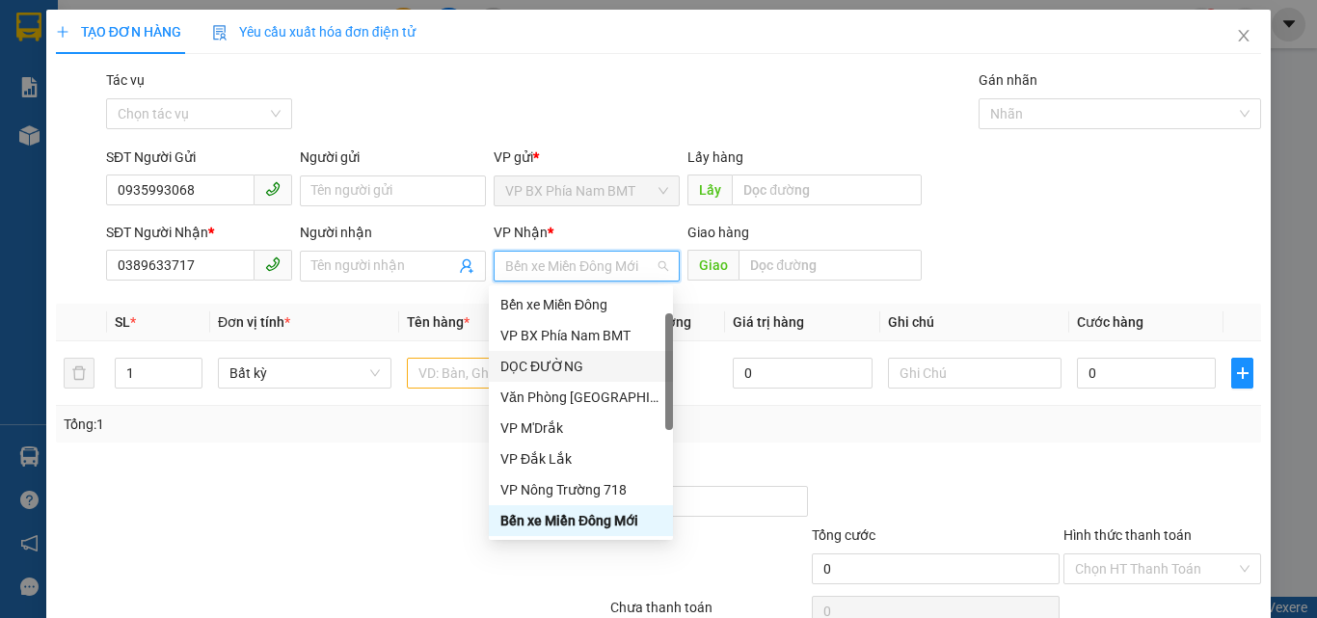
drag, startPoint x: 547, startPoint y: 373, endPoint x: 854, endPoint y: 221, distance: 342.5
click at [550, 373] on div "DỌC ĐƯỜNG" at bounding box center [581, 366] width 161 height 21
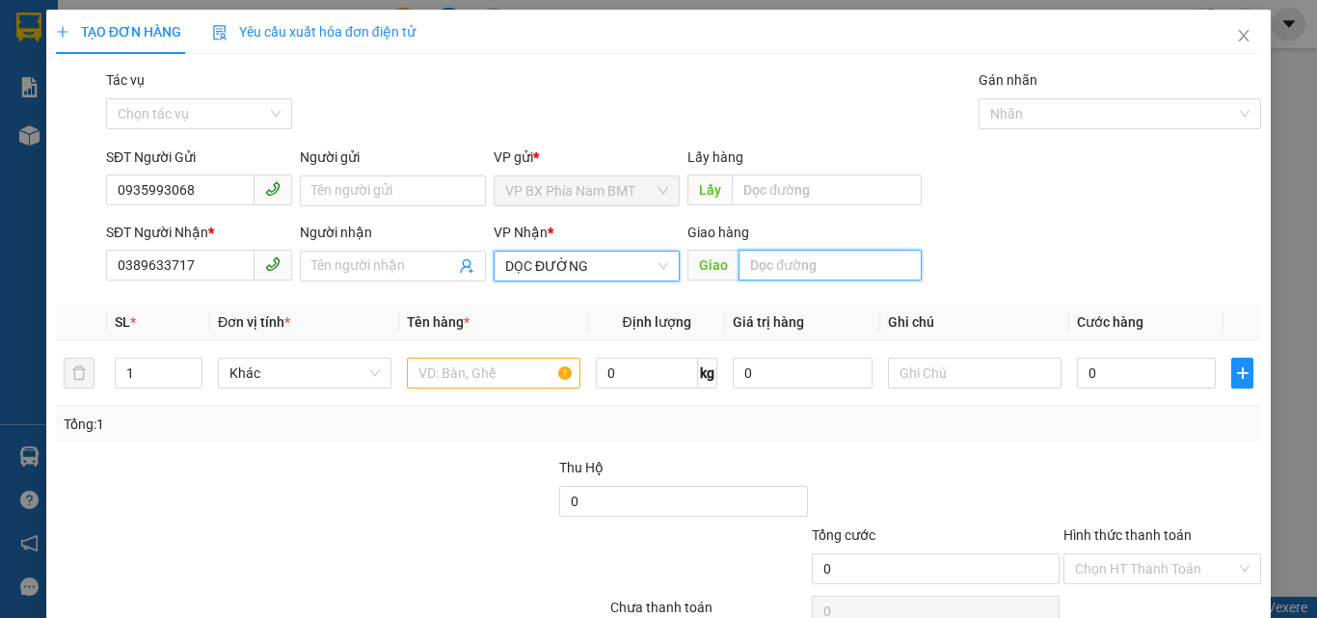
click at [809, 269] on input "text" at bounding box center [830, 265] width 183 height 31
type input "b"
type input "BÀU BÀNG"
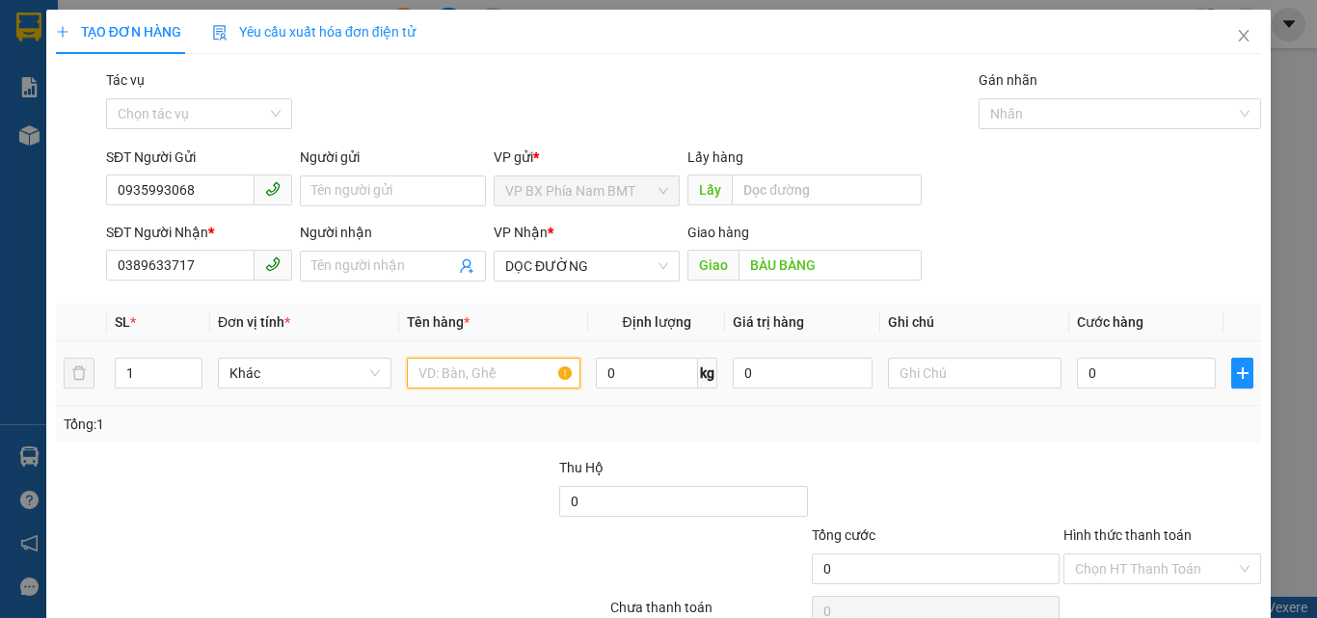
click at [484, 367] on input "text" at bounding box center [494, 373] width 174 height 31
type input "1 THÙNG GIẤY"
drag, startPoint x: 1136, startPoint y: 345, endPoint x: 1119, endPoint y: 367, distance: 27.4
click at [1127, 353] on td "0" at bounding box center [1147, 373] width 154 height 65
click at [1117, 386] on input "0" at bounding box center [1146, 373] width 139 height 31
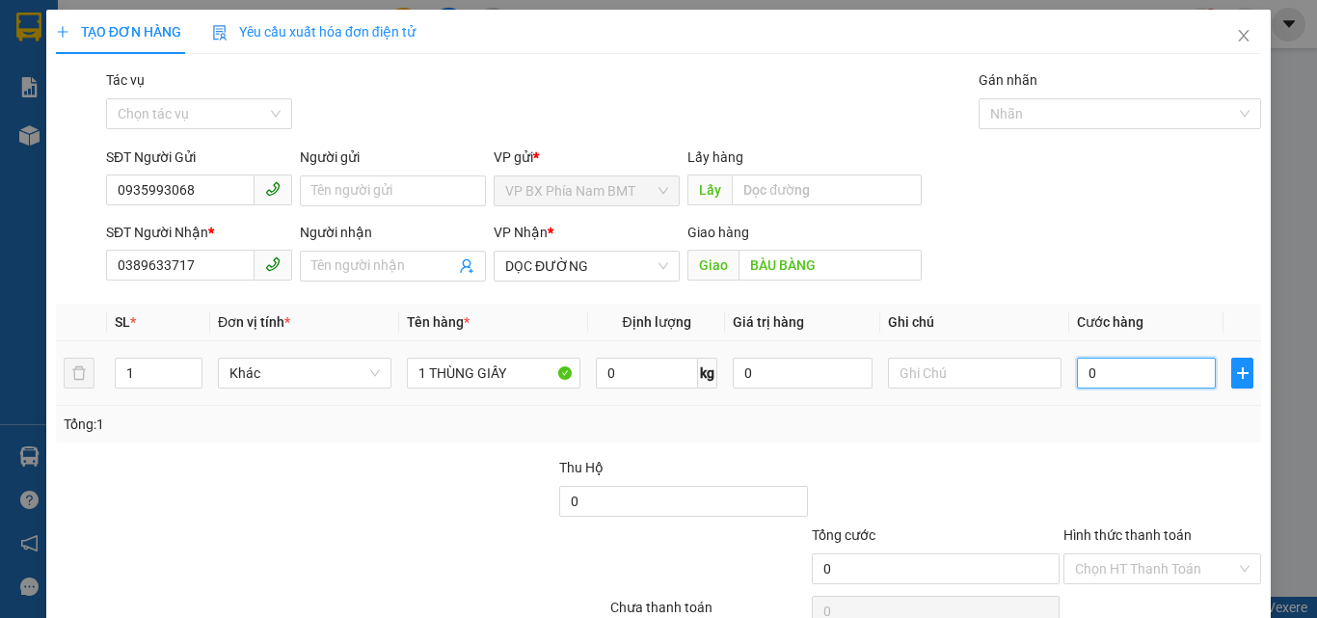
type input "1"
type input "13"
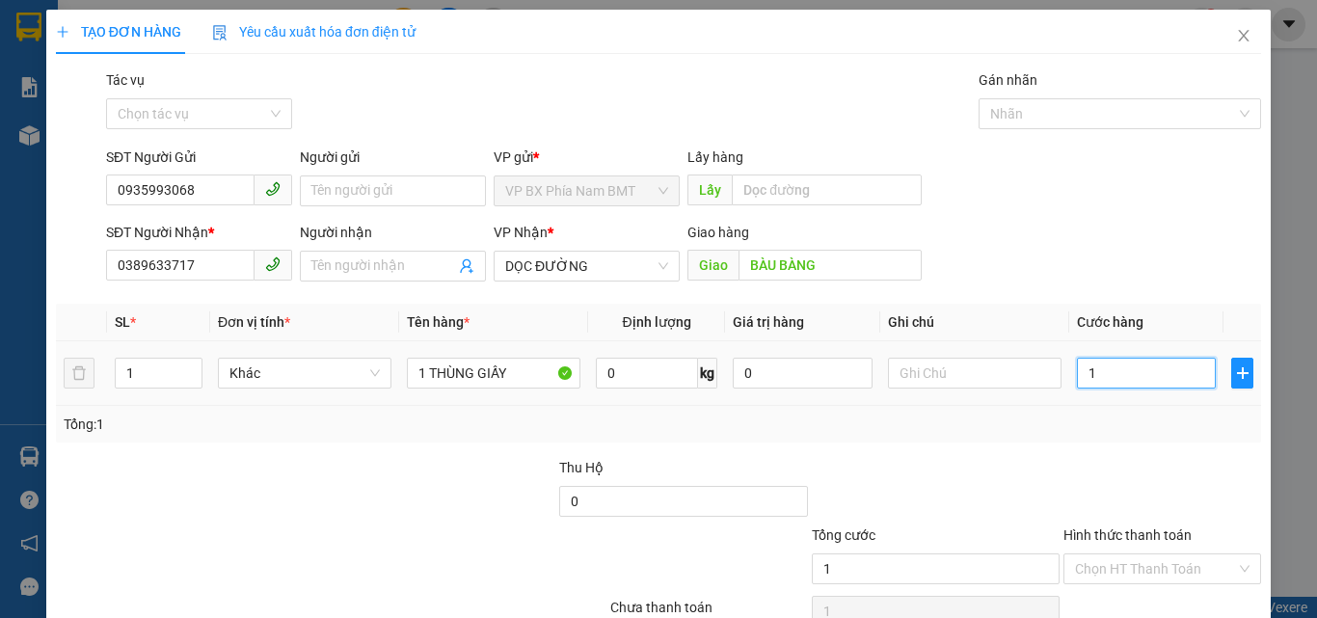
type input "13"
type input "130"
type input "1.300"
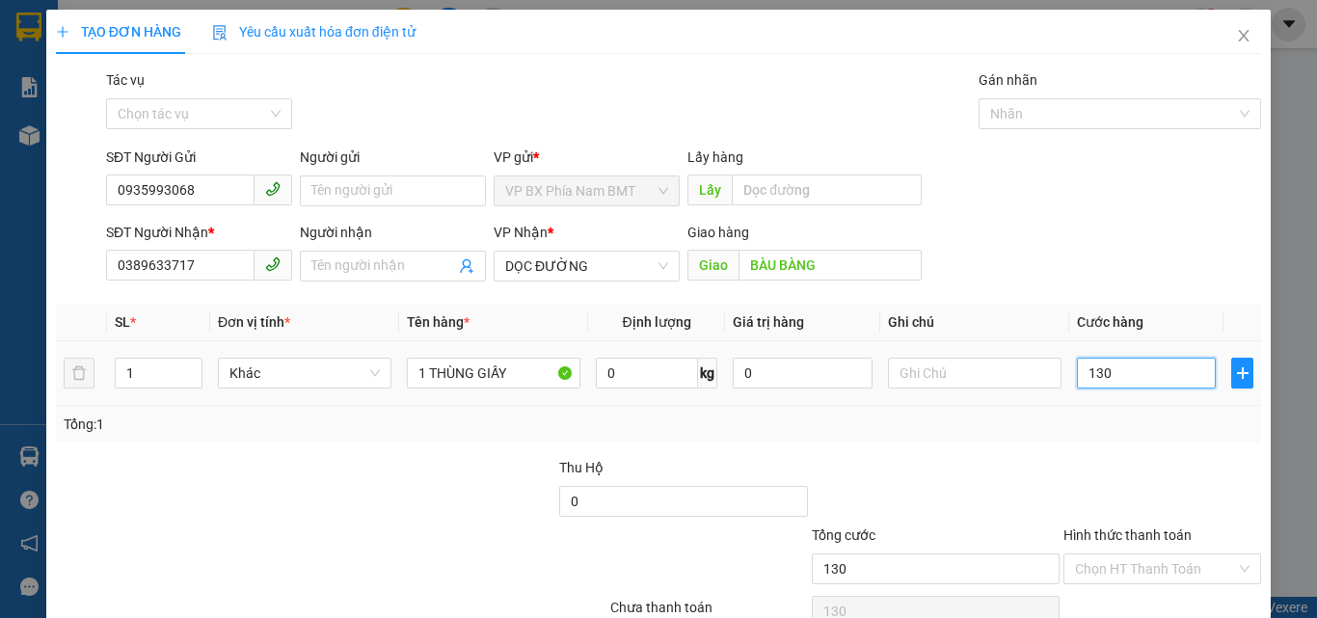
type input "1.300"
type input "13.000"
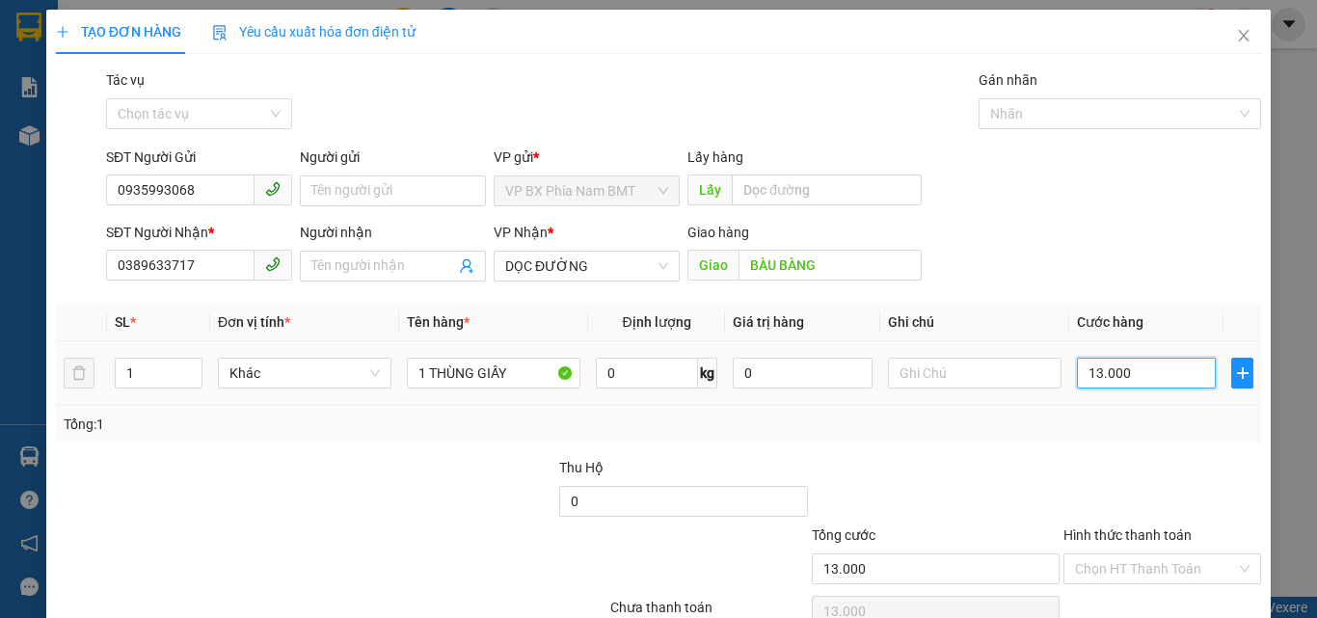
type input "130.000"
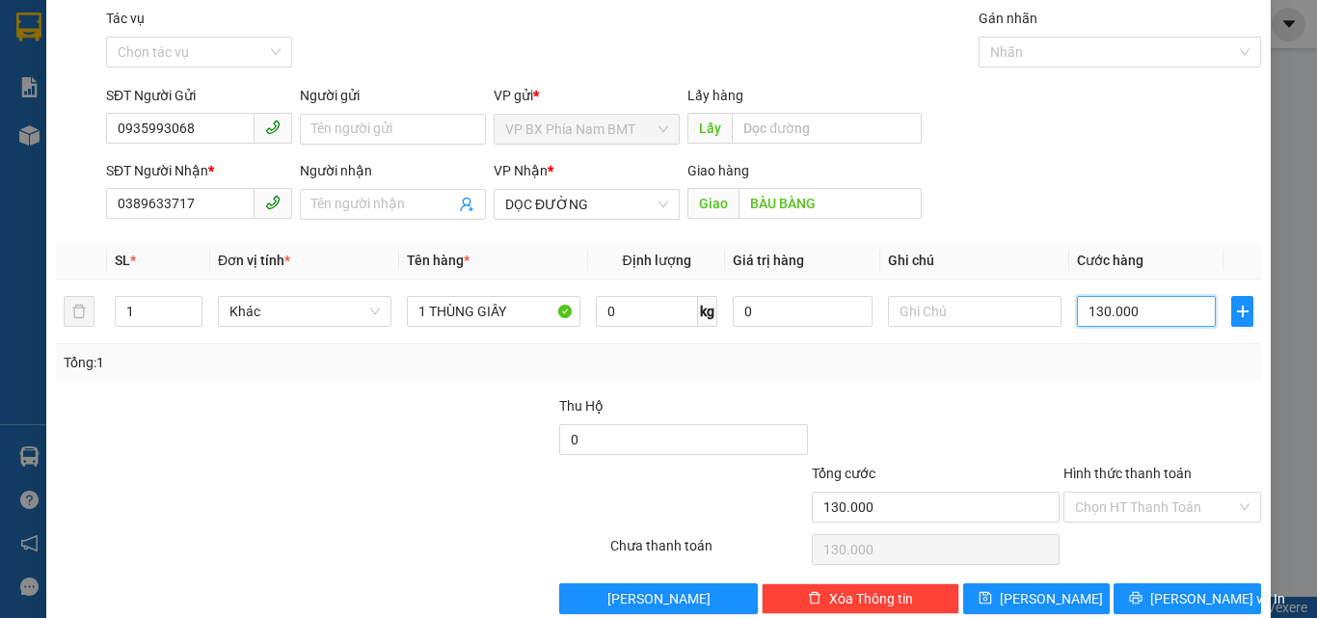
scroll to position [95, 0]
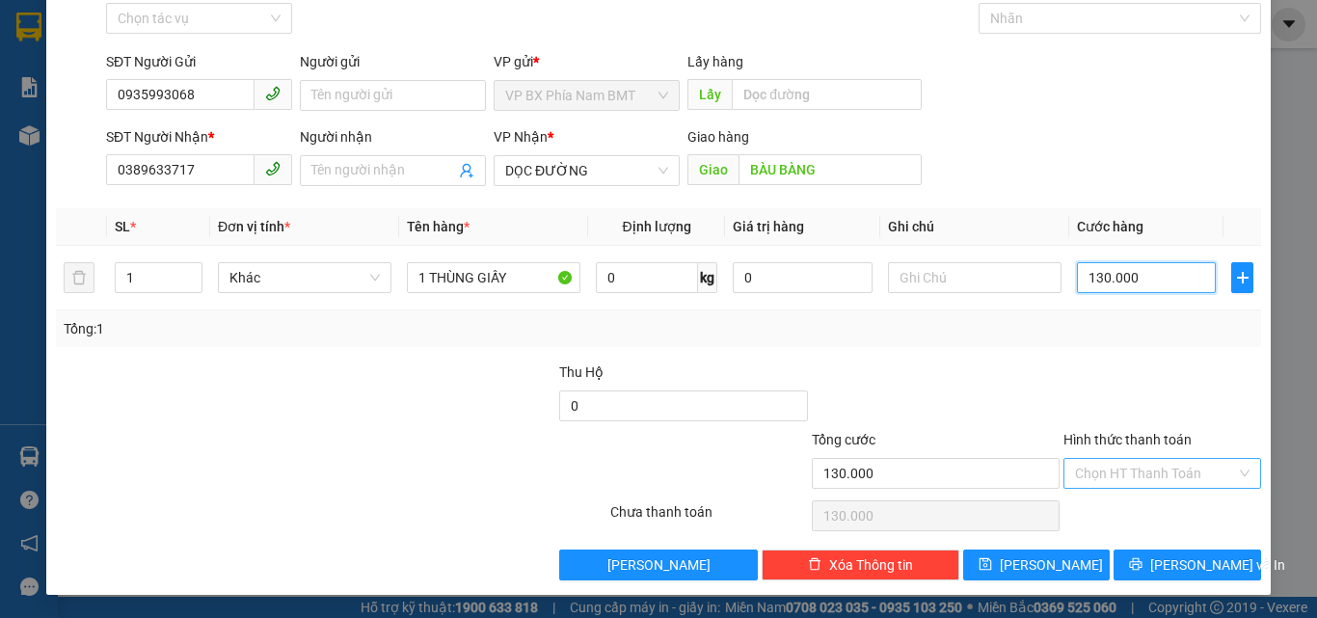
type input "130.000"
click at [1127, 475] on input "Hình thức thanh toán" at bounding box center [1155, 473] width 161 height 29
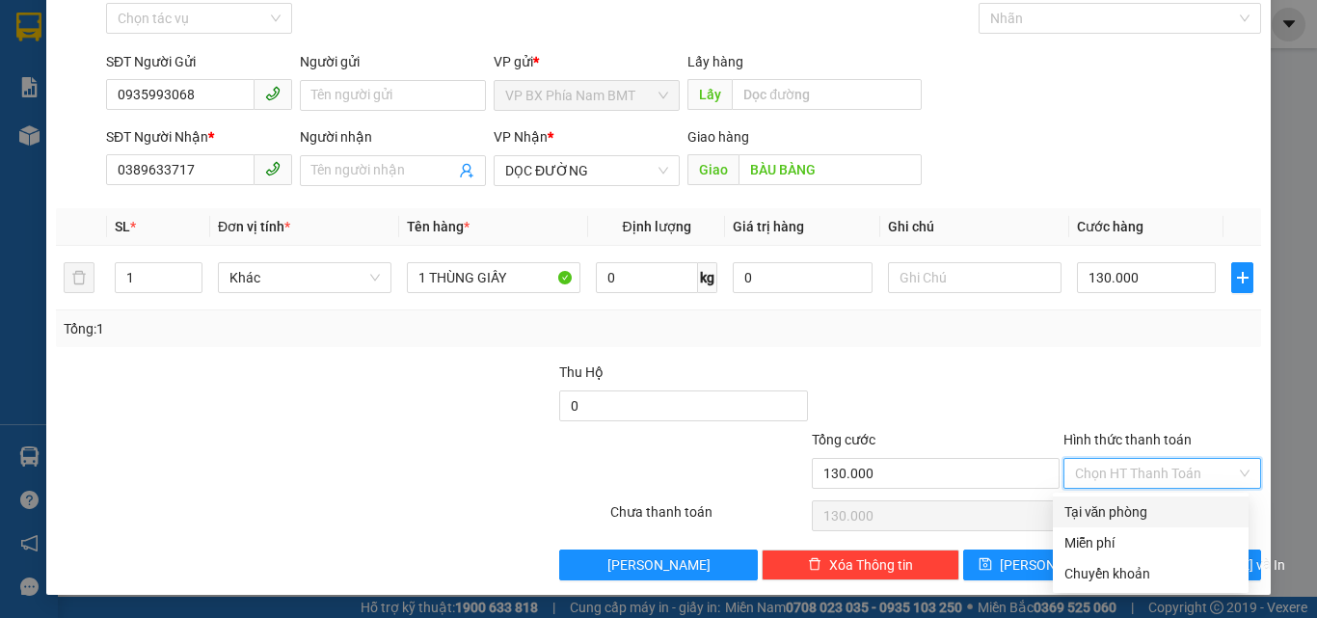
click at [1105, 511] on div "Tại văn phòng" at bounding box center [1151, 512] width 173 height 21
type input "0"
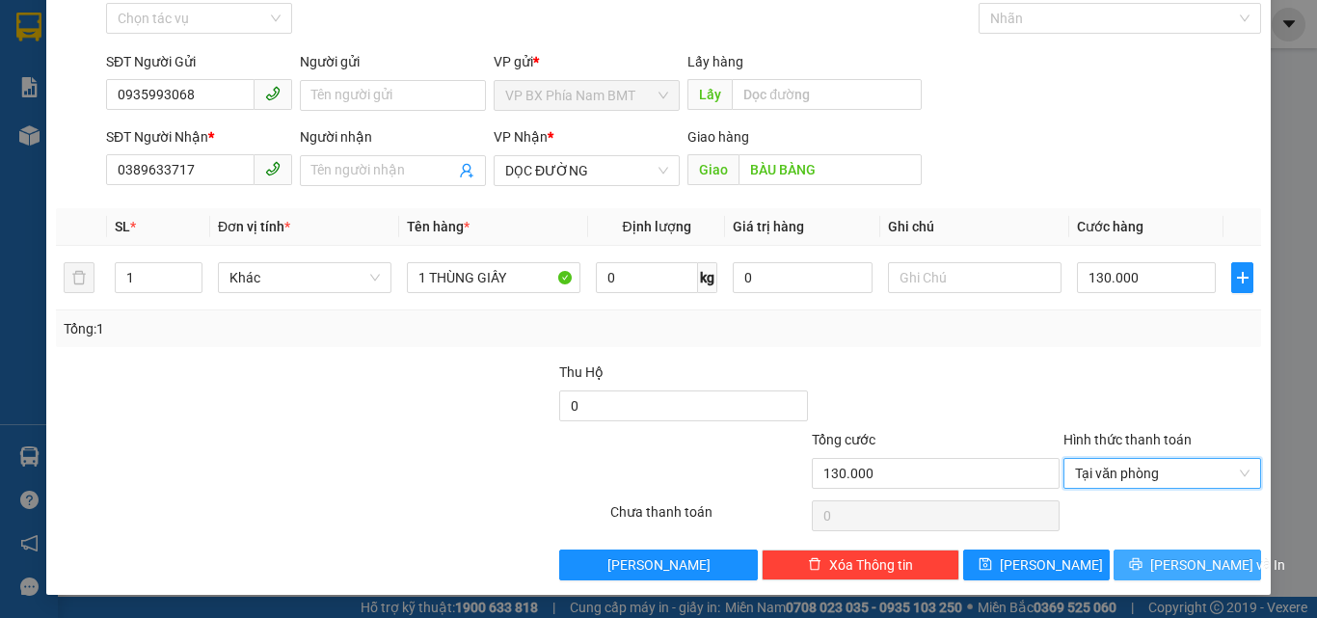
click at [1137, 576] on button "[PERSON_NAME] và In" at bounding box center [1188, 565] width 148 height 31
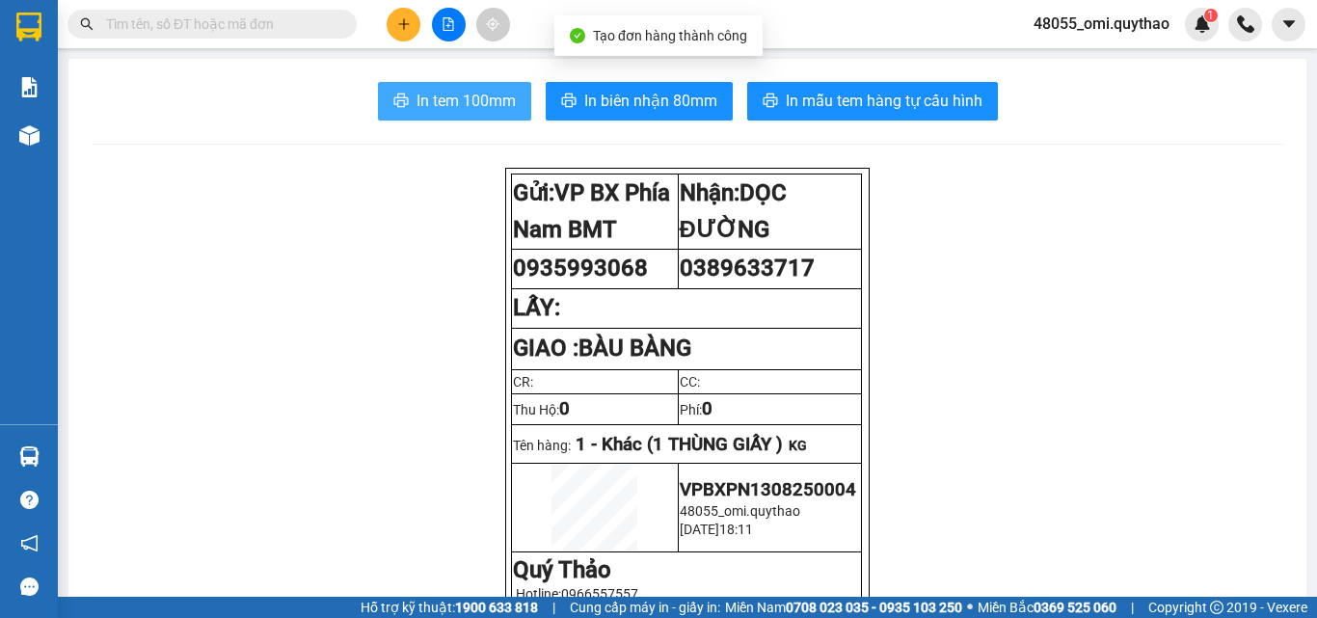
click at [473, 86] on button "In tem 100mm" at bounding box center [454, 101] width 153 height 39
click at [475, 92] on button "In tem 100mm" at bounding box center [454, 101] width 153 height 39
click at [475, 93] on span "In tem 100mm" at bounding box center [466, 101] width 99 height 24
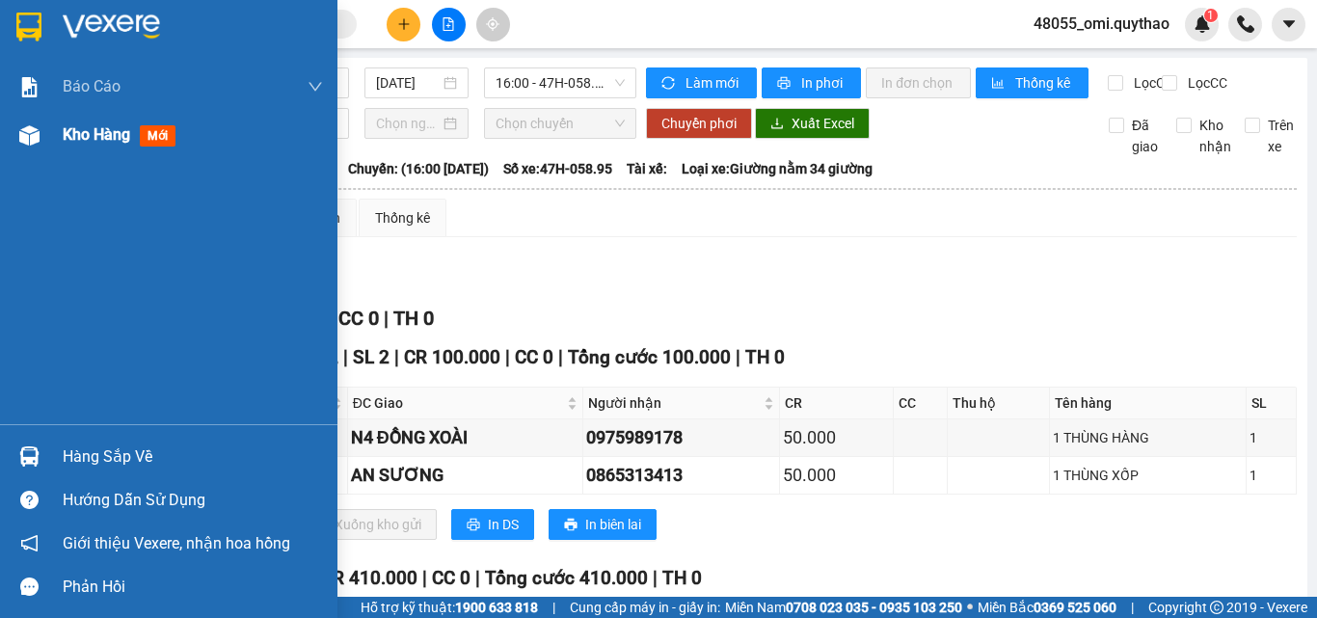
click at [78, 122] on div "Kho hàng mới" at bounding box center [193, 135] width 260 height 48
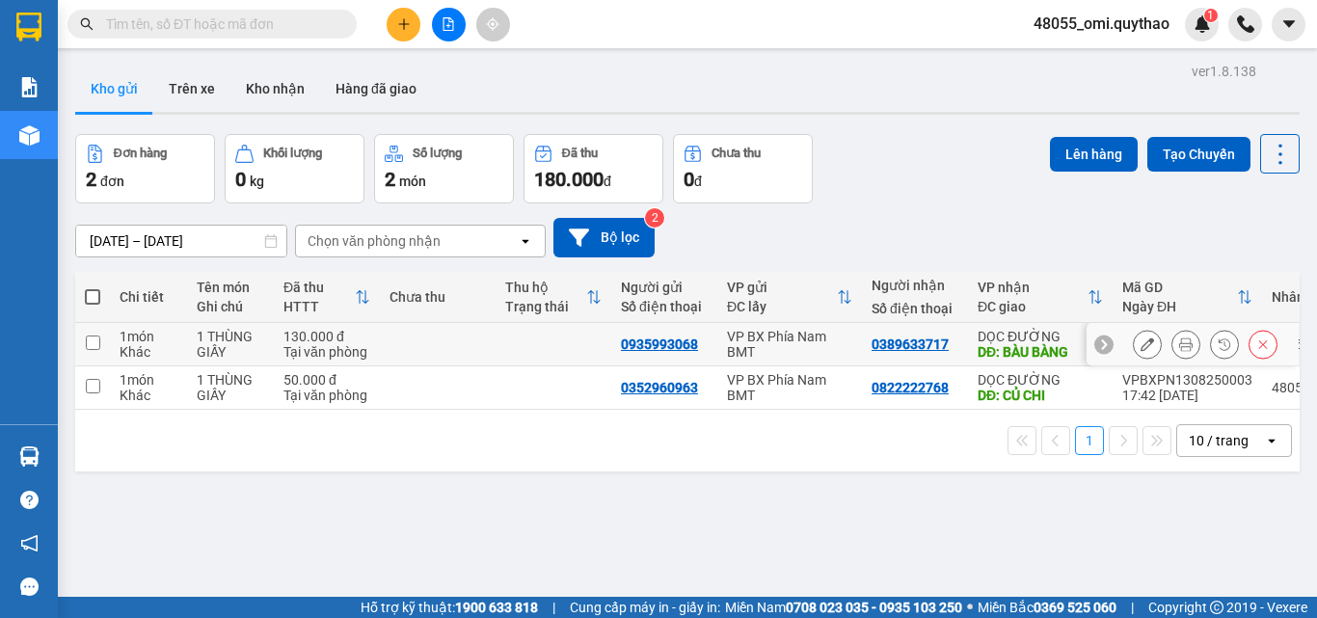
drag, startPoint x: 627, startPoint y: 353, endPoint x: 480, endPoint y: 366, distance: 147.1
click at [448, 374] on td at bounding box center [438, 388] width 116 height 43
checkbox input "true"
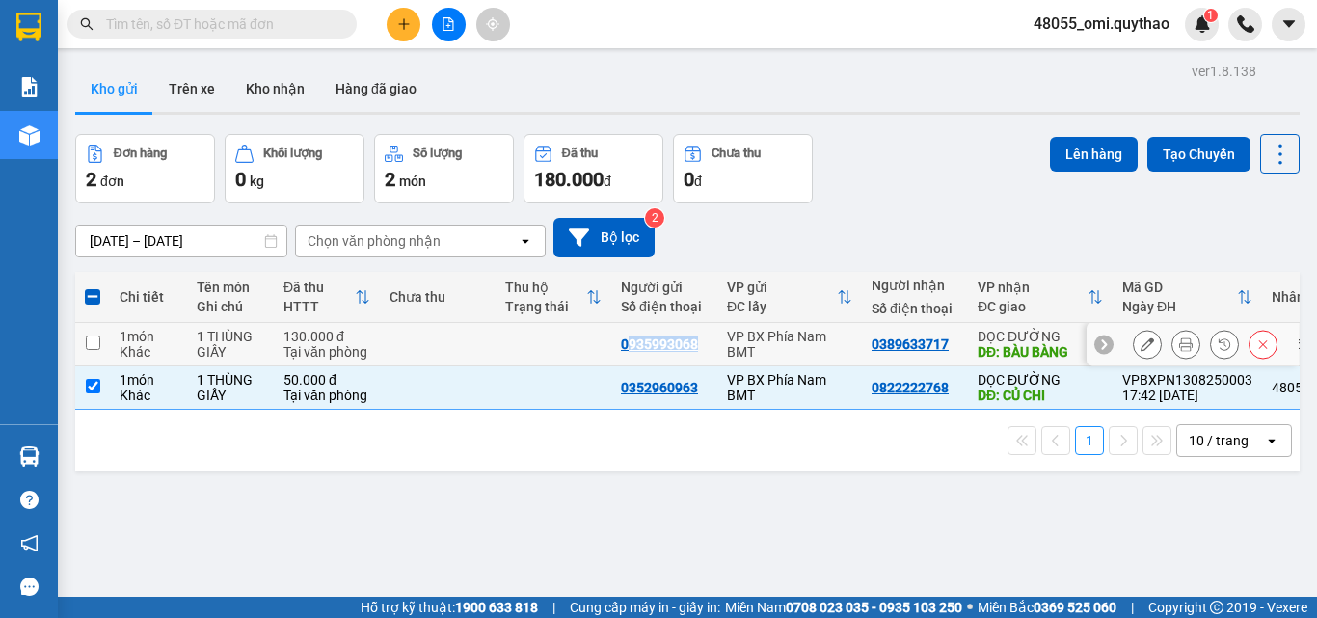
drag, startPoint x: 625, startPoint y: 342, endPoint x: 692, endPoint y: 345, distance: 67.6
click at [692, 345] on div "0935993068" at bounding box center [659, 344] width 77 height 15
click at [629, 355] on td "0935993068" at bounding box center [664, 344] width 106 height 43
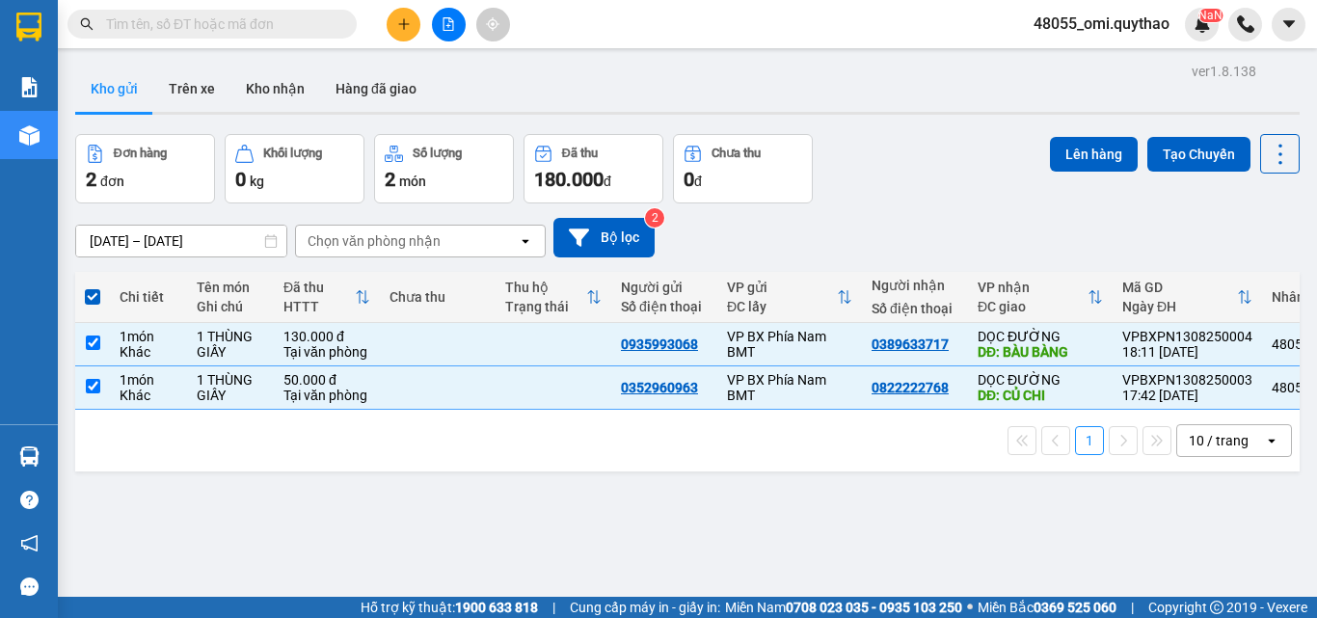
click at [521, 457] on div "1 10 / trang open" at bounding box center [687, 440] width 1209 height 33
click at [587, 341] on td at bounding box center [554, 344] width 116 height 43
checkbox input "false"
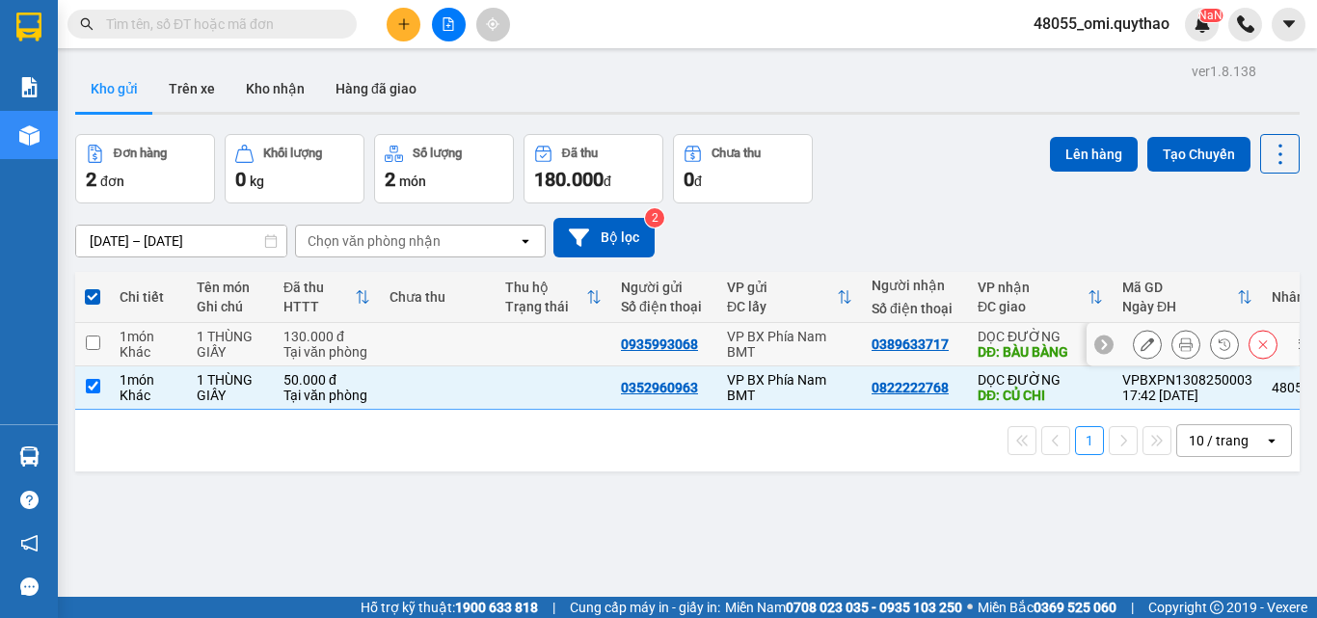
click at [574, 393] on td at bounding box center [554, 388] width 116 height 43
checkbox input "false"
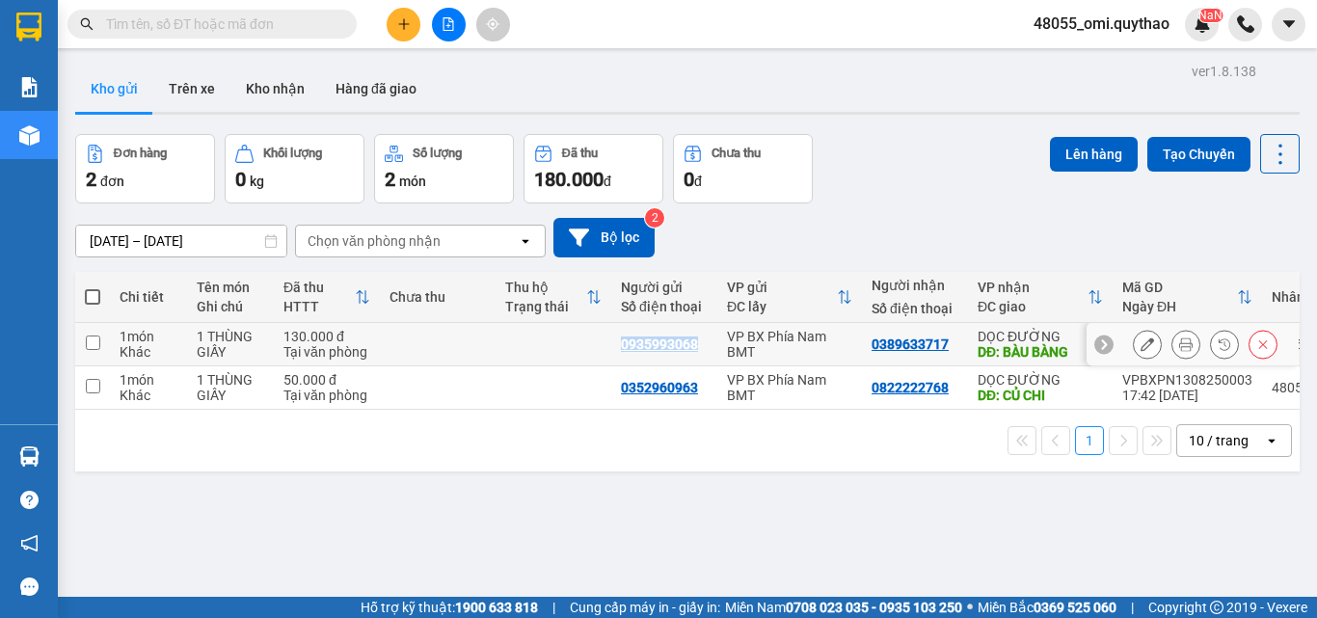
copy div "0935993068"
drag, startPoint x: 618, startPoint y: 343, endPoint x: 693, endPoint y: 353, distance: 75.8
click at [694, 351] on td "0935993068" at bounding box center [664, 344] width 106 height 43
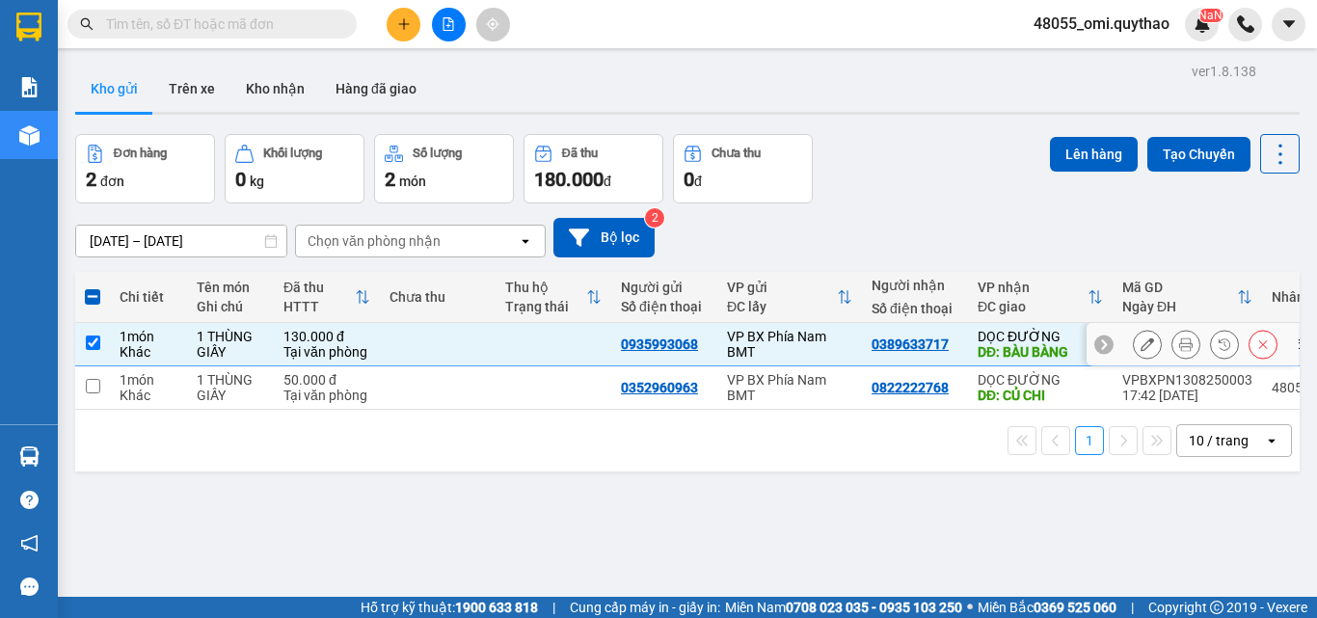
click at [507, 339] on td at bounding box center [554, 344] width 116 height 43
checkbox input "false"
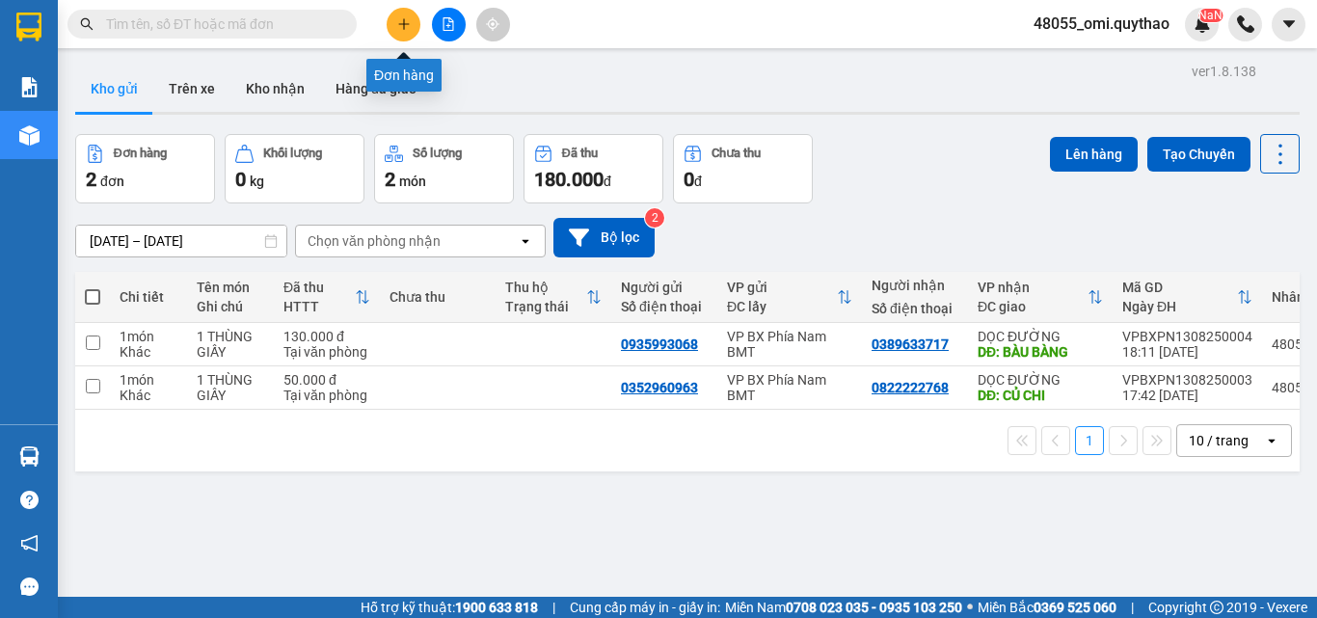
click at [407, 25] on icon "plus" at bounding box center [404, 24] width 14 height 14
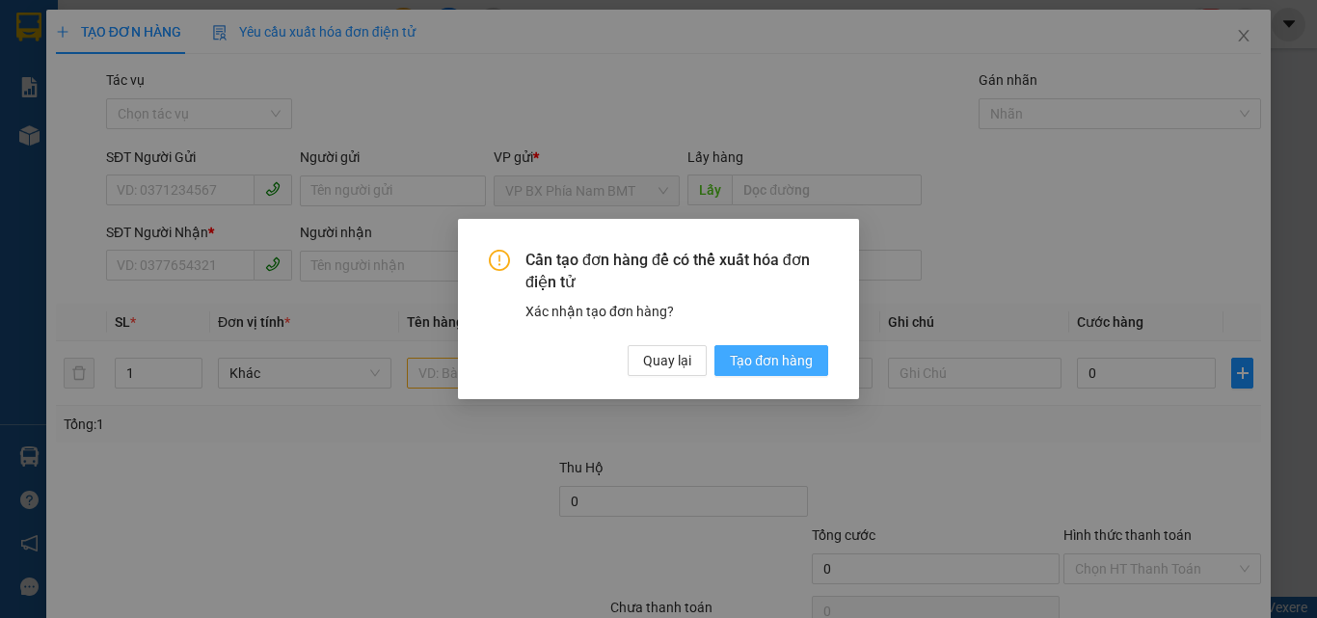
click at [740, 353] on span "Tạo đơn hàng" at bounding box center [771, 360] width 83 height 21
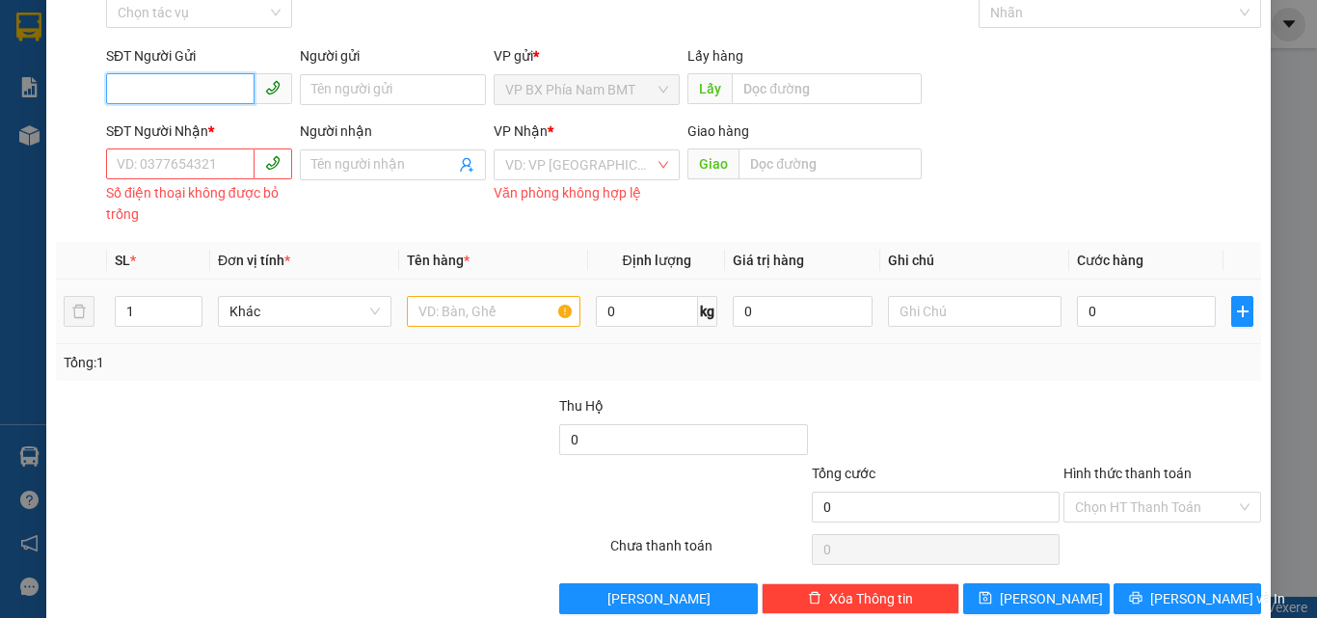
scroll to position [135, 0]
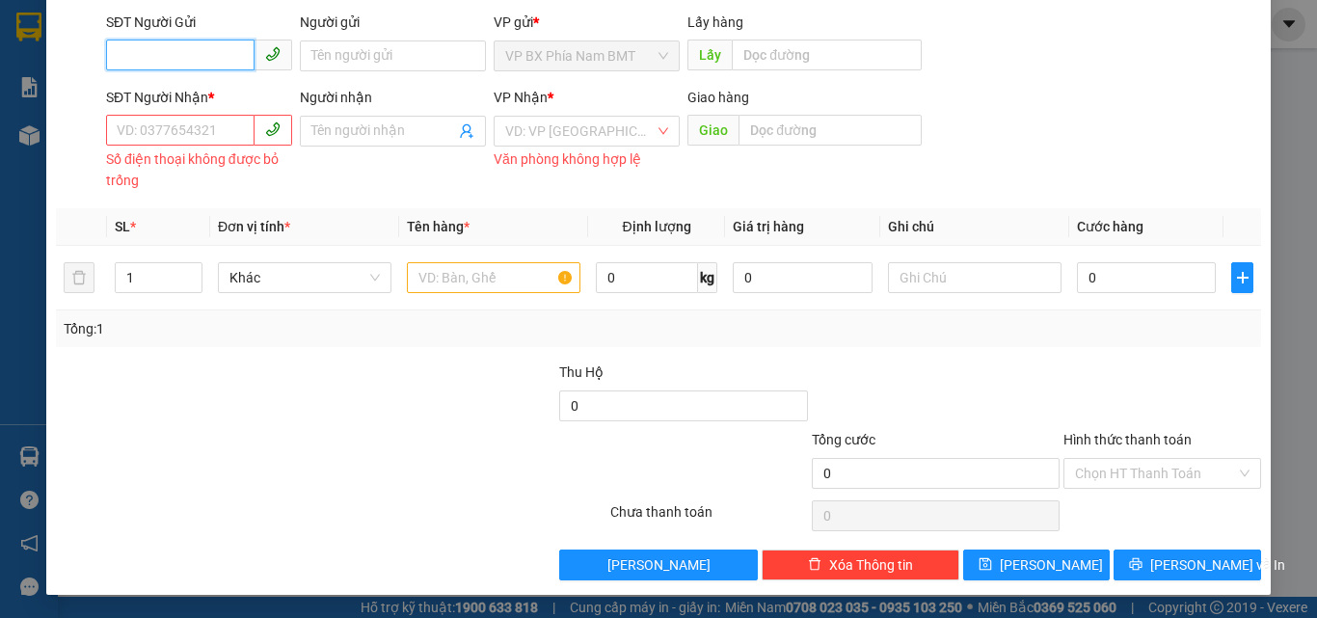
click at [221, 59] on input "SĐT Người Gửi" at bounding box center [180, 55] width 149 height 31
type input "0356720987"
click at [189, 139] on input "SĐT Người Nhận *" at bounding box center [180, 130] width 149 height 31
drag, startPoint x: 231, startPoint y: 48, endPoint x: 97, endPoint y: 41, distance: 133.3
click at [97, 41] on div "SĐT Người Gửi 0356720987 0356720987 Người gửi Tên người gửi VP gửi * VP BX Phía…" at bounding box center [658, 46] width 1209 height 68
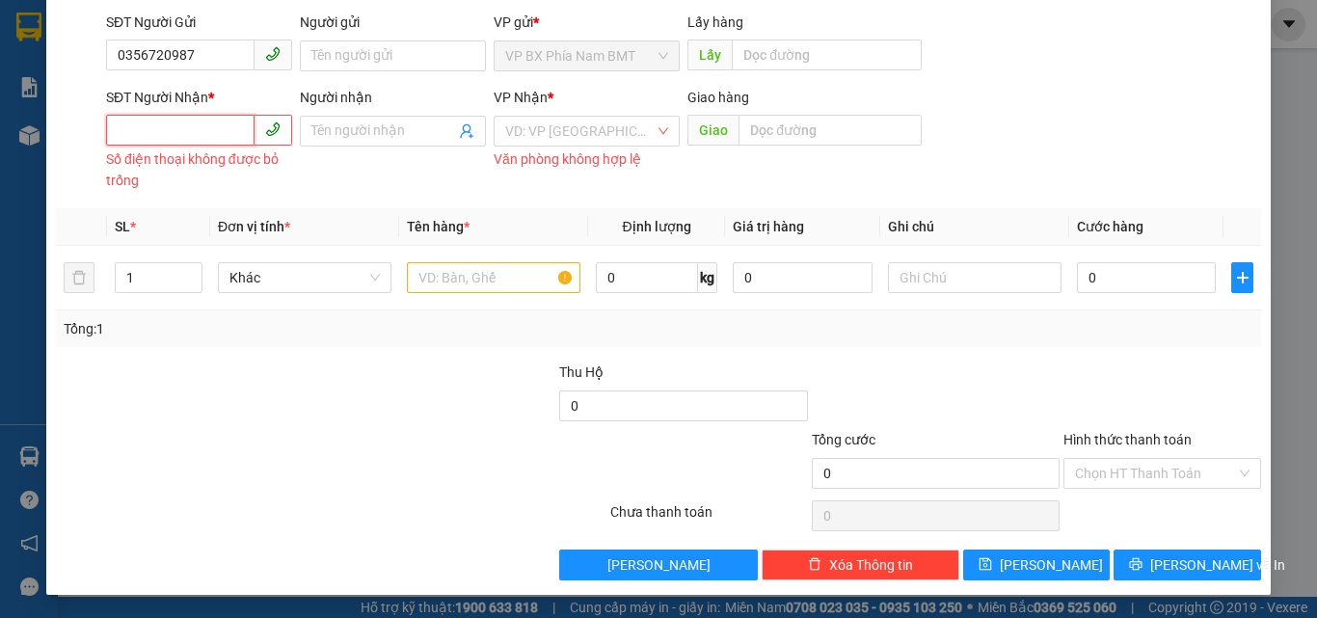
click at [192, 127] on input "SĐT Người Nhận *" at bounding box center [180, 130] width 149 height 31
paste input "0356720987"
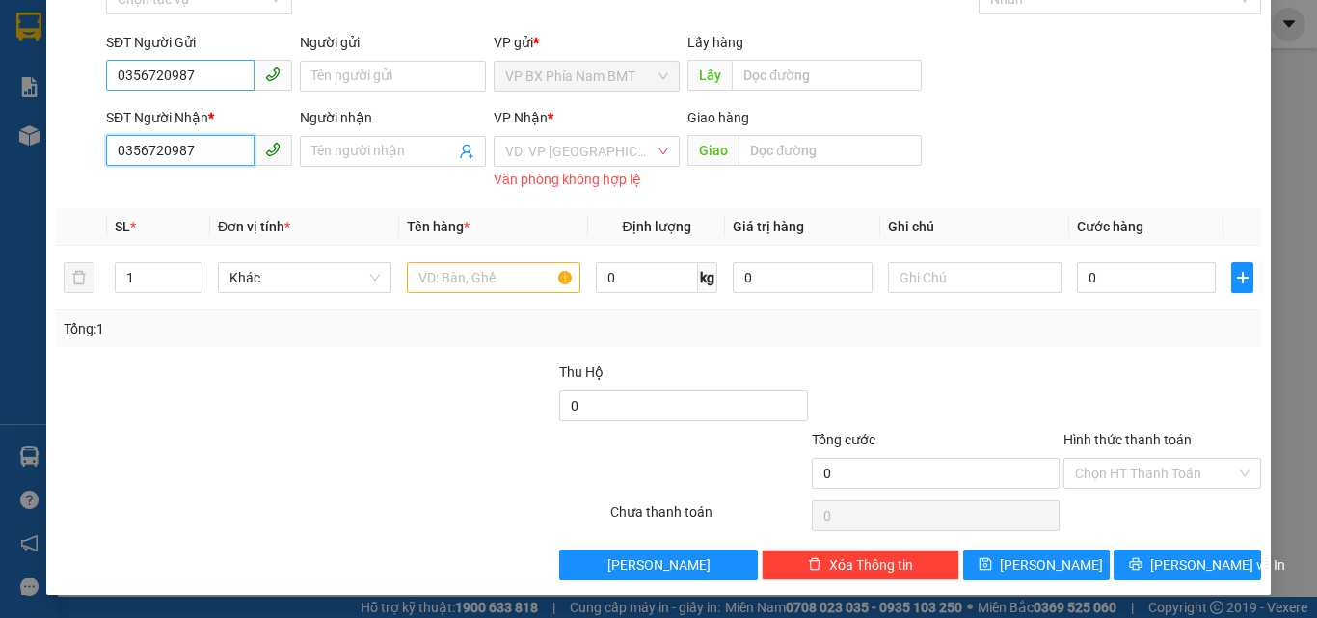
type input "0356720987"
drag, startPoint x: 212, startPoint y: 63, endPoint x: 7, endPoint y: 38, distance: 207.0
click at [7, 38] on div "TẠO ĐƠN HÀNG Yêu cầu xuất hóa đơn điện tử Transit Pickup Surcharge Ids Transit …" at bounding box center [658, 309] width 1317 height 618
drag, startPoint x: 169, startPoint y: 111, endPoint x: 192, endPoint y: 107, distance: 23.5
click at [170, 111] on div "0969237323" at bounding box center [197, 114] width 161 height 21
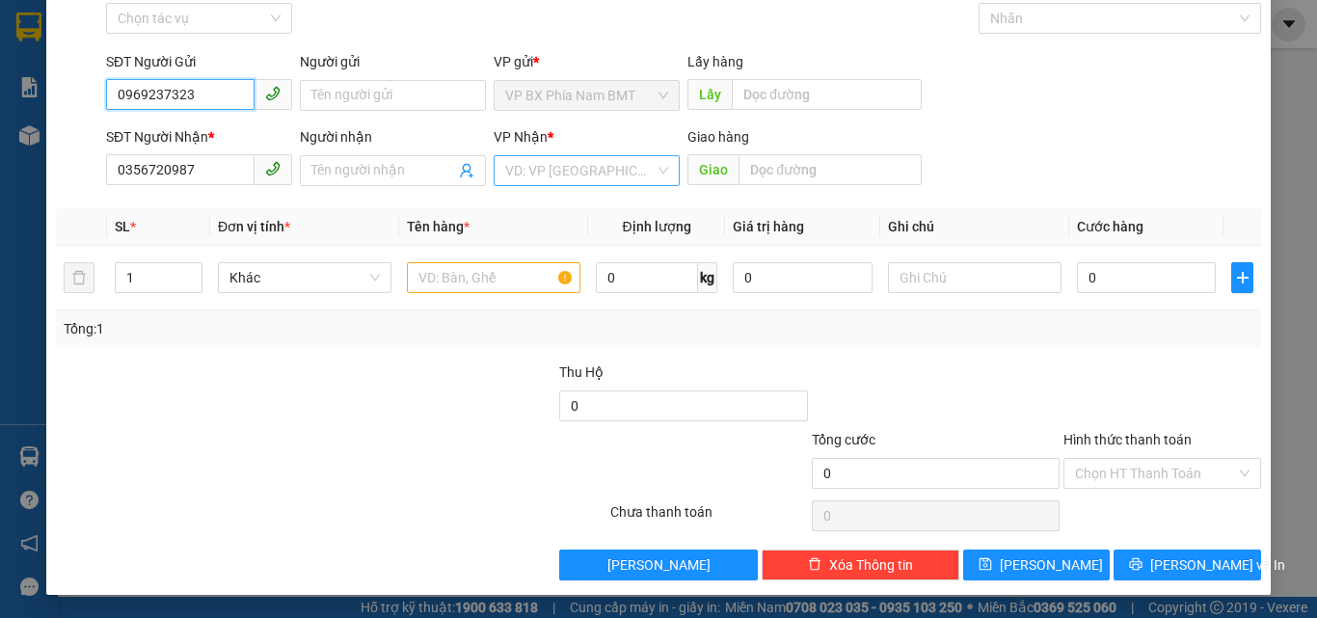
scroll to position [95, 0]
type input "0969237323"
drag, startPoint x: 604, startPoint y: 159, endPoint x: 605, endPoint y: 178, distance: 19.3
click at [603, 157] on input "search" at bounding box center [579, 170] width 149 height 29
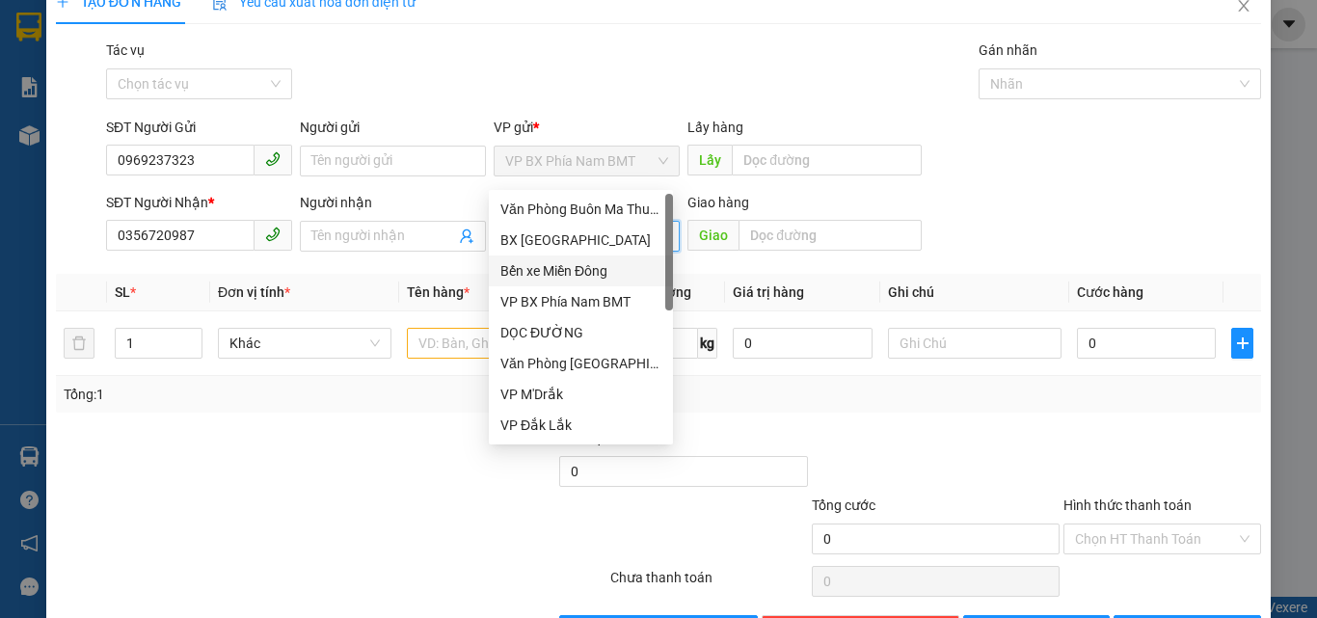
scroll to position [0, 0]
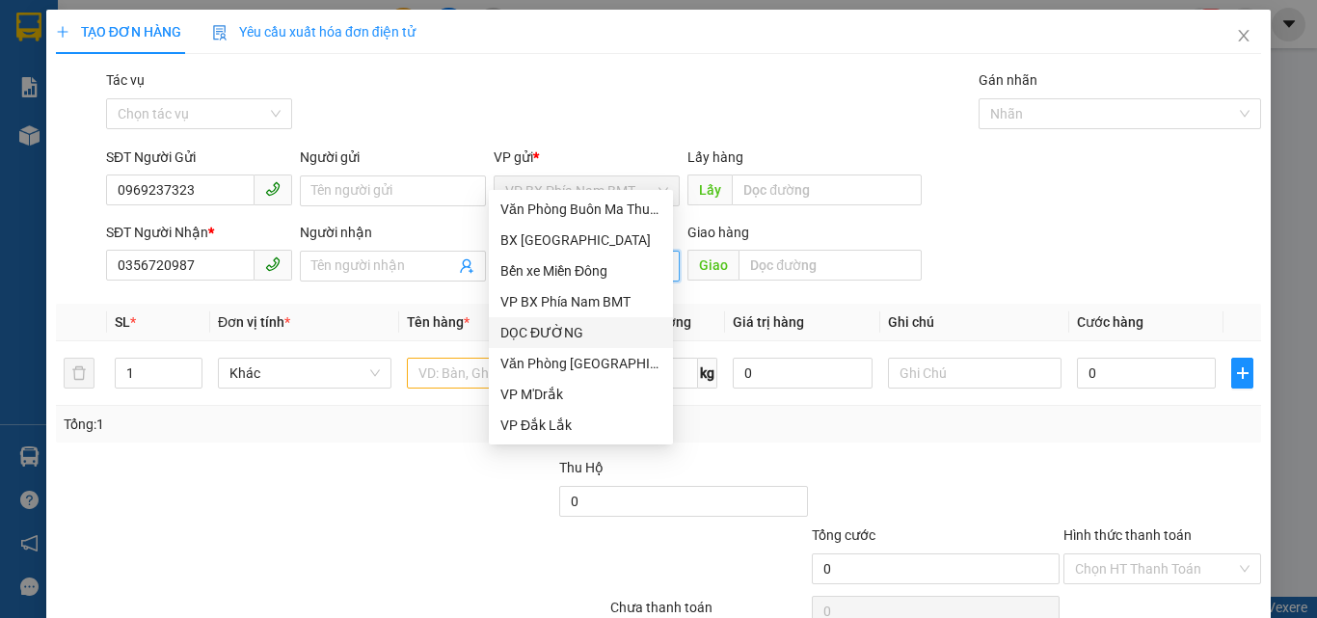
click at [536, 341] on div "DỌC ĐƯỜNG" at bounding box center [581, 332] width 161 height 21
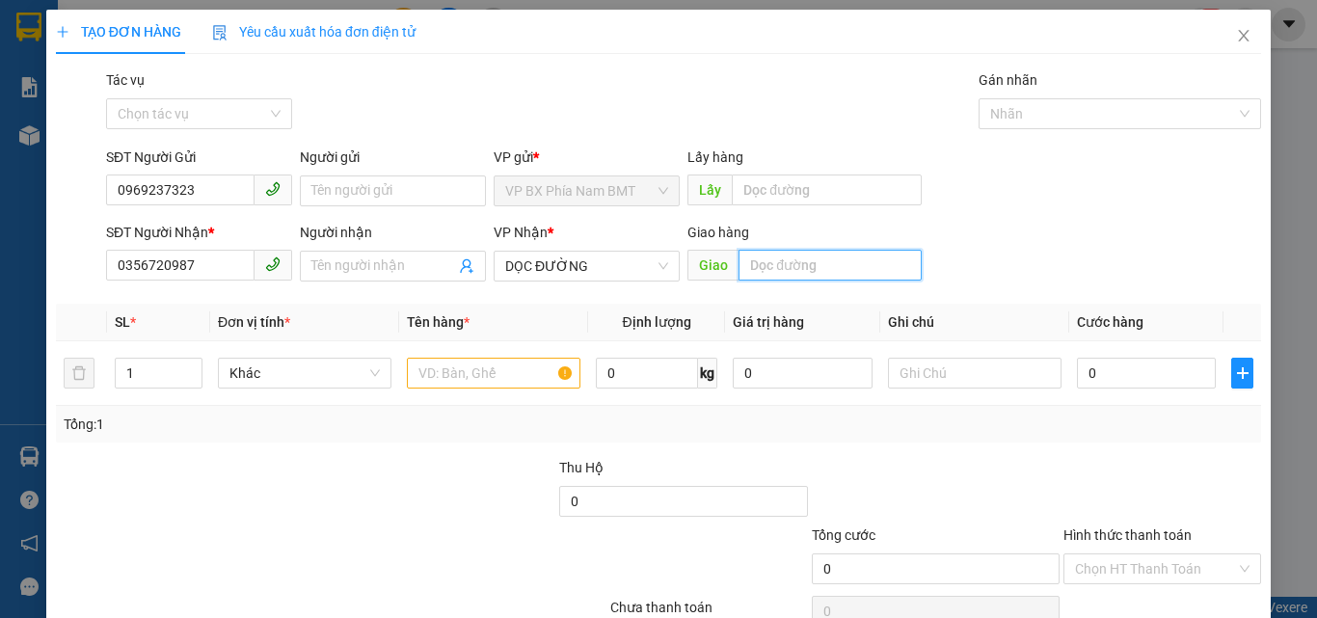
click at [764, 262] on input "text" at bounding box center [830, 265] width 183 height 31
type input "BẾN CÁT"
click at [514, 375] on input "text" at bounding box center [494, 373] width 174 height 31
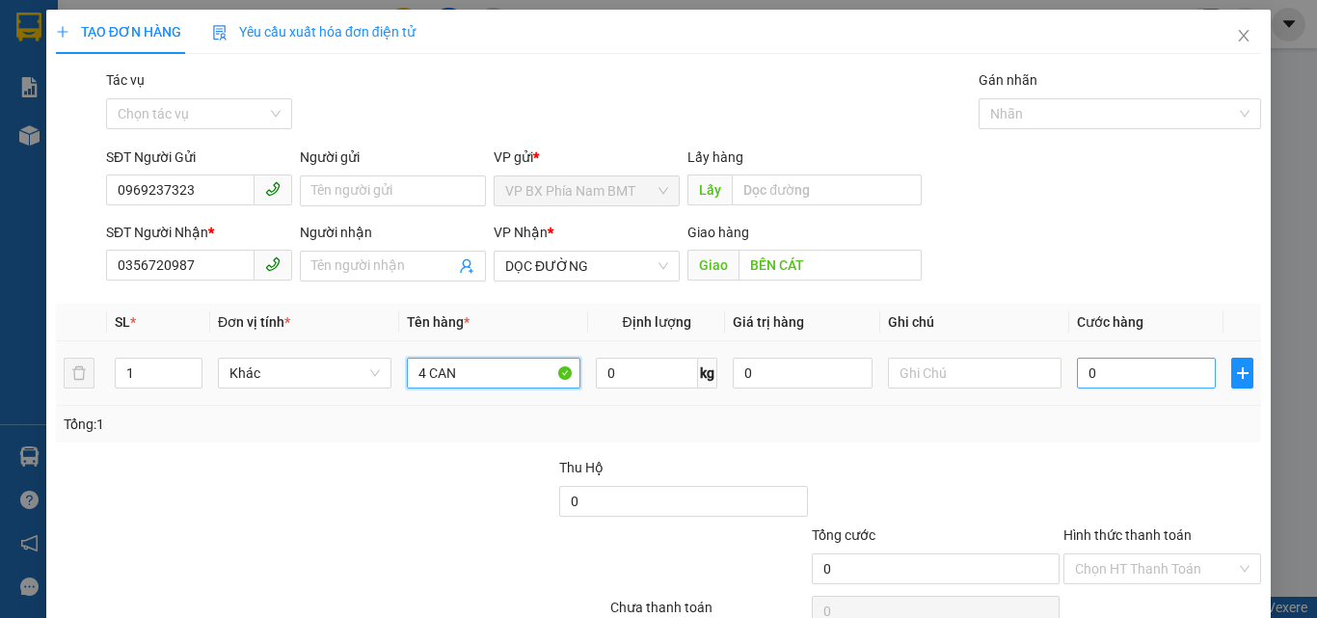
type input "4 CAN"
click at [1122, 371] on input "0" at bounding box center [1146, 373] width 139 height 31
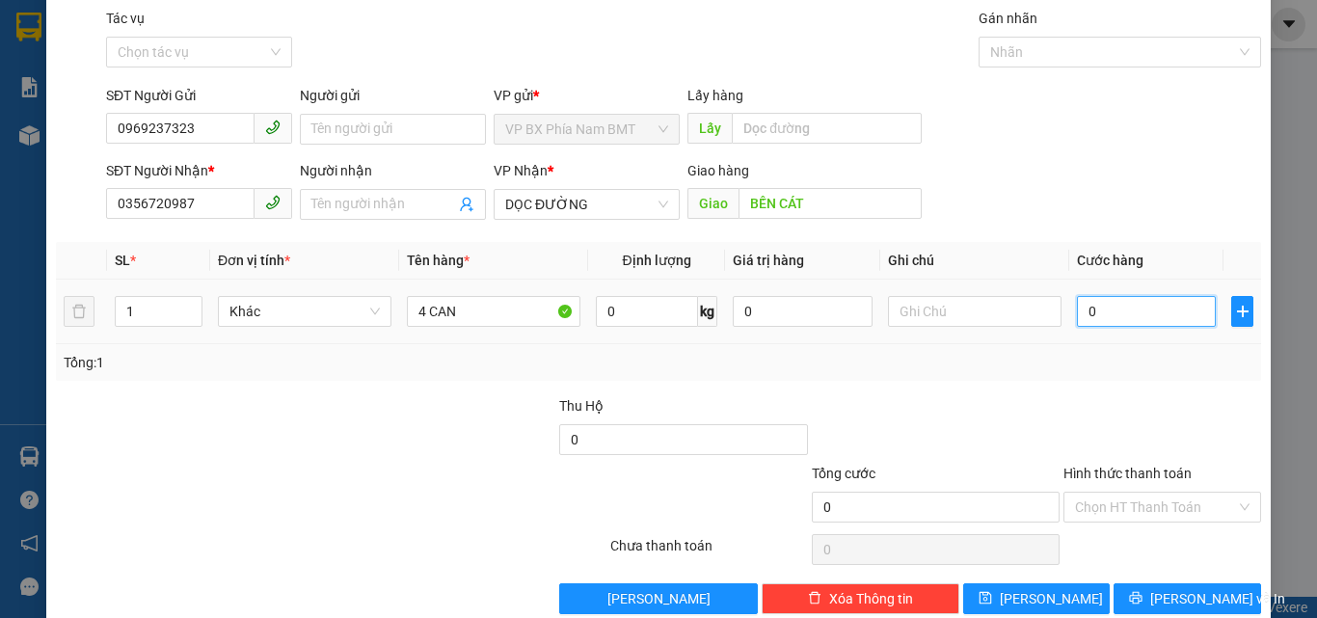
scroll to position [95, 0]
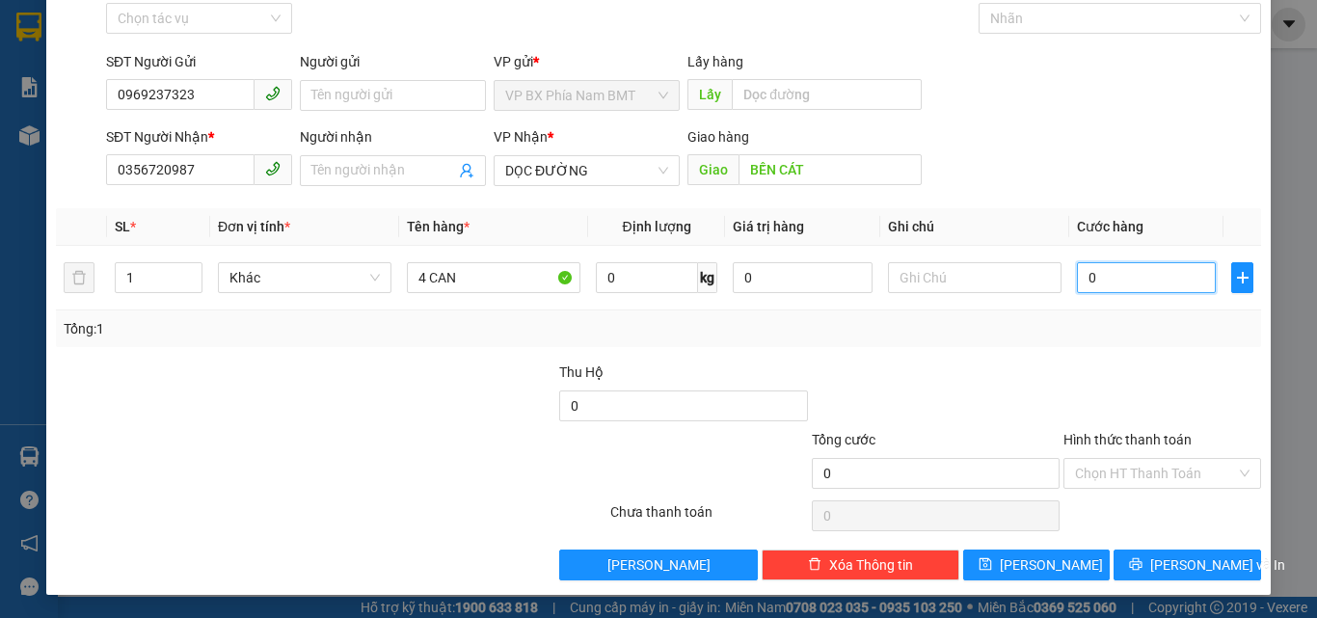
type input "1"
type input "15"
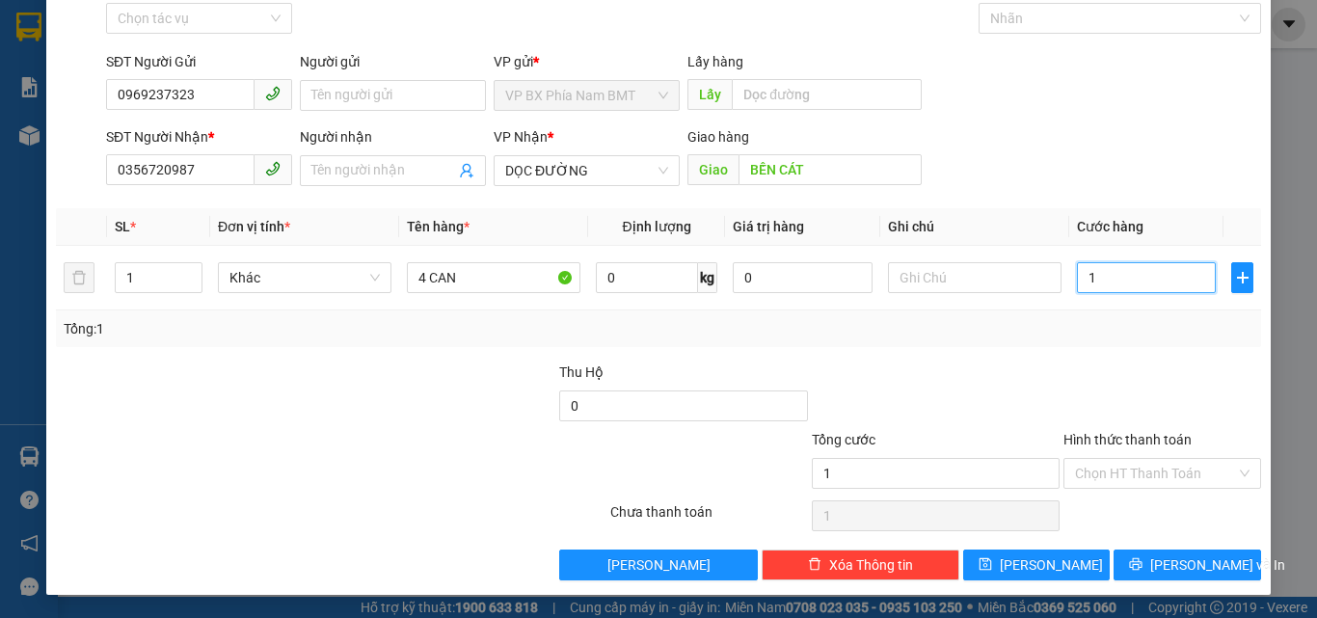
type input "15"
type input "150"
type input "15"
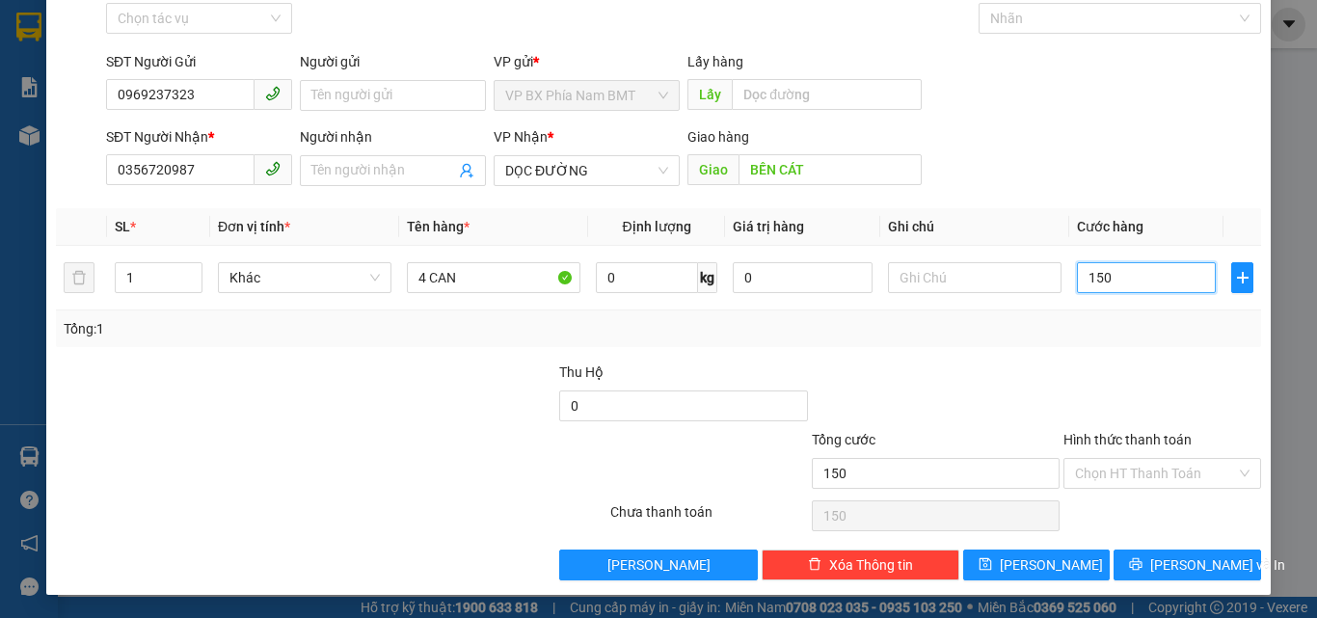
type input "15"
type input "1"
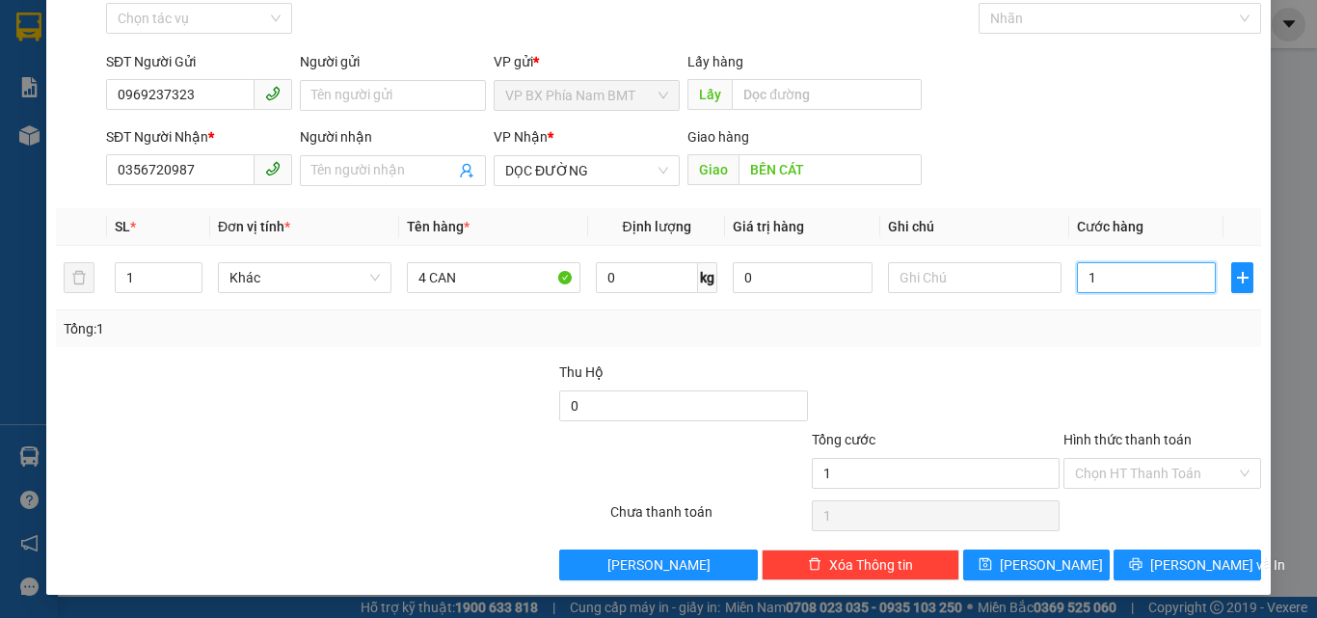
type input "0"
type input "02"
type input "2"
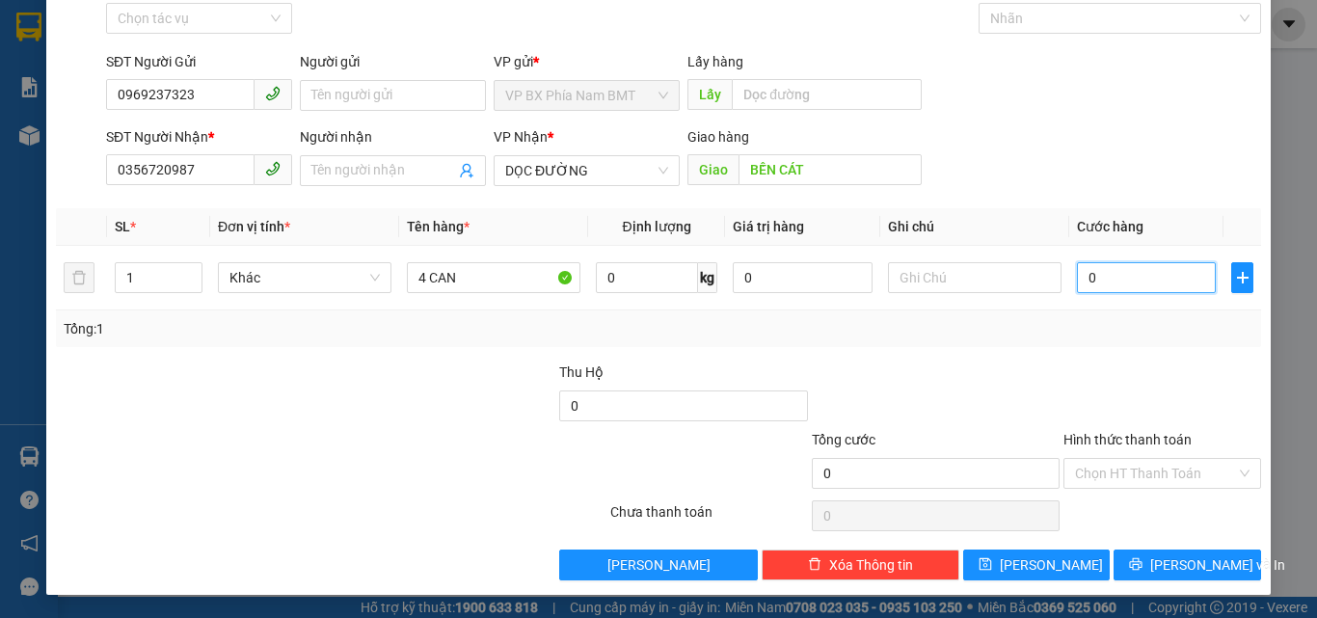
type input "2"
type input "024"
type input "24"
type input "0.240"
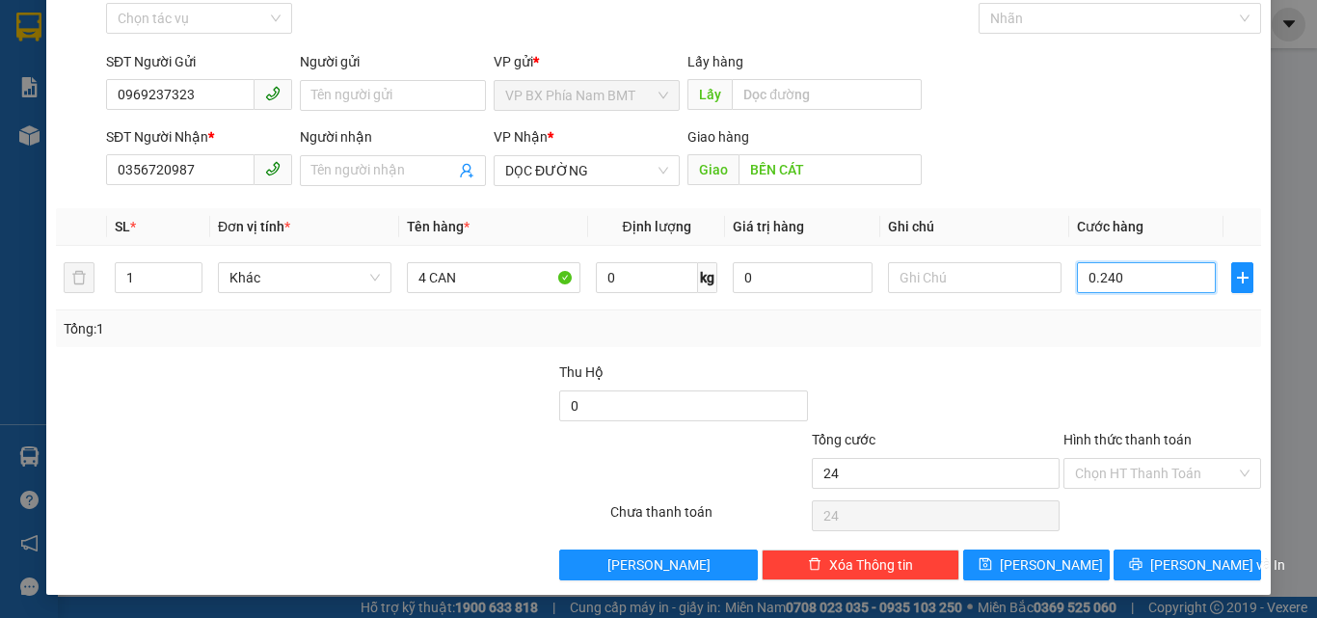
type input "240"
type input "02.400"
type input "2.400"
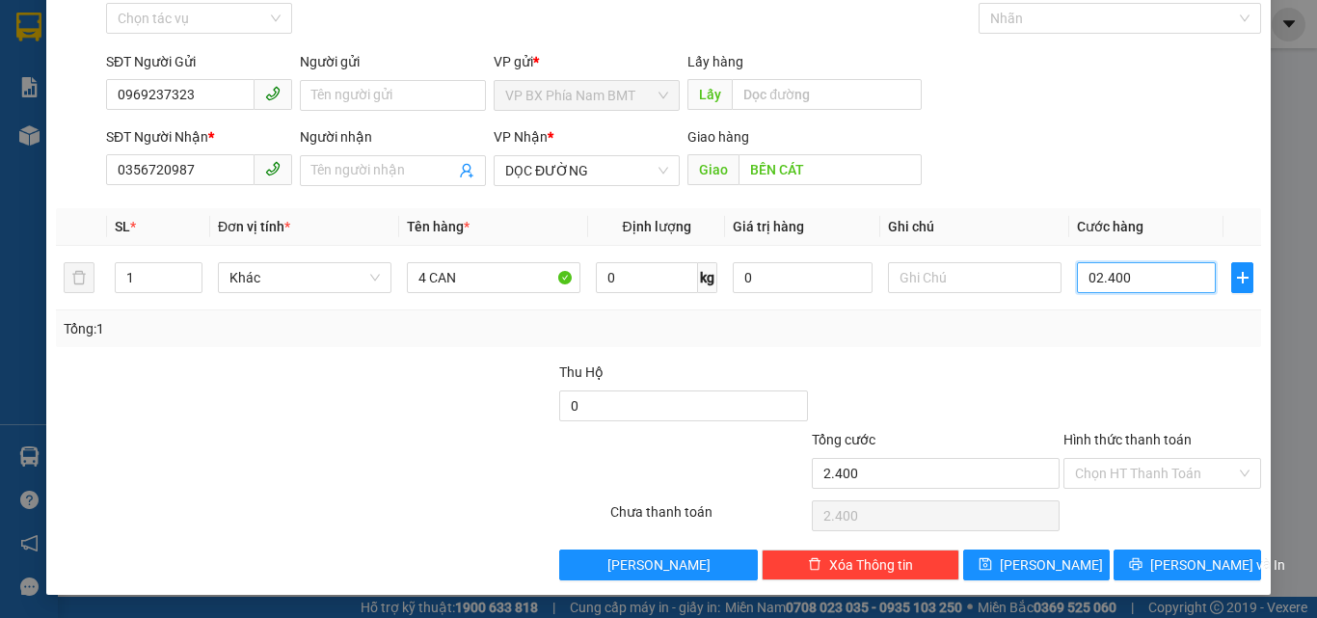
type input "024.000"
type input "24.000"
type input "0.240.000"
type input "240.000"
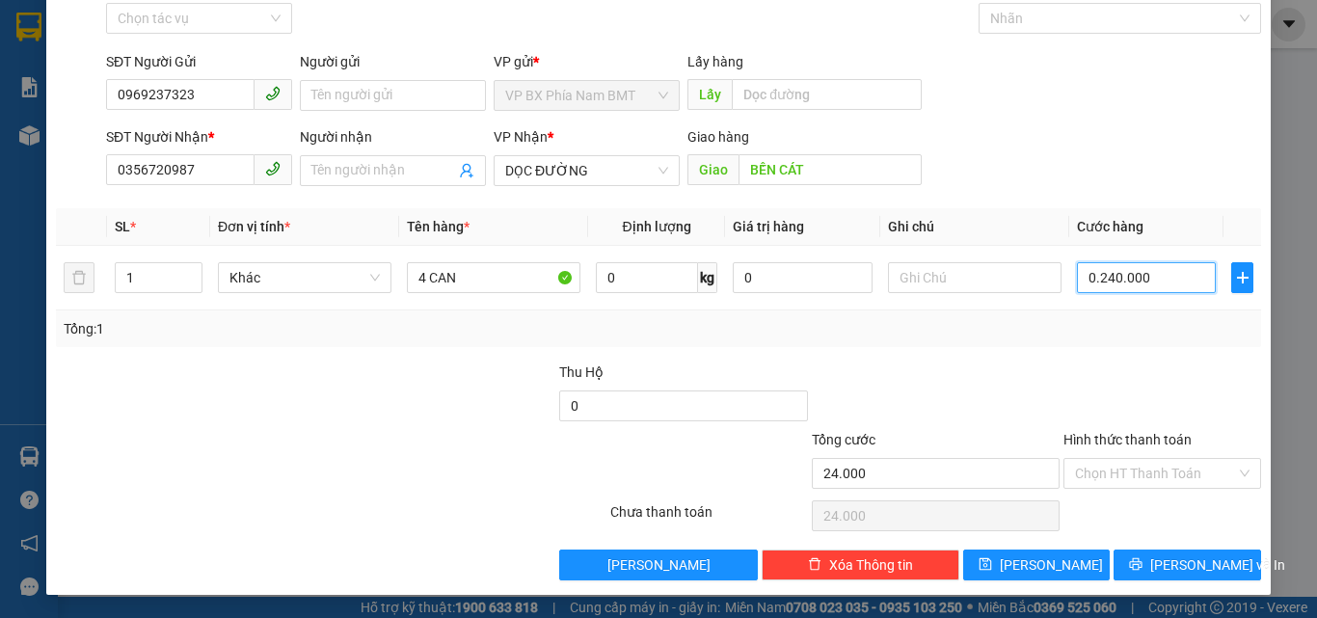
type input "240.000"
drag, startPoint x: 1141, startPoint y: 463, endPoint x: 1141, endPoint y: 474, distance: 10.6
click at [1141, 467] on input "Hình thức thanh toán" at bounding box center [1155, 473] width 161 height 29
type input "240.000"
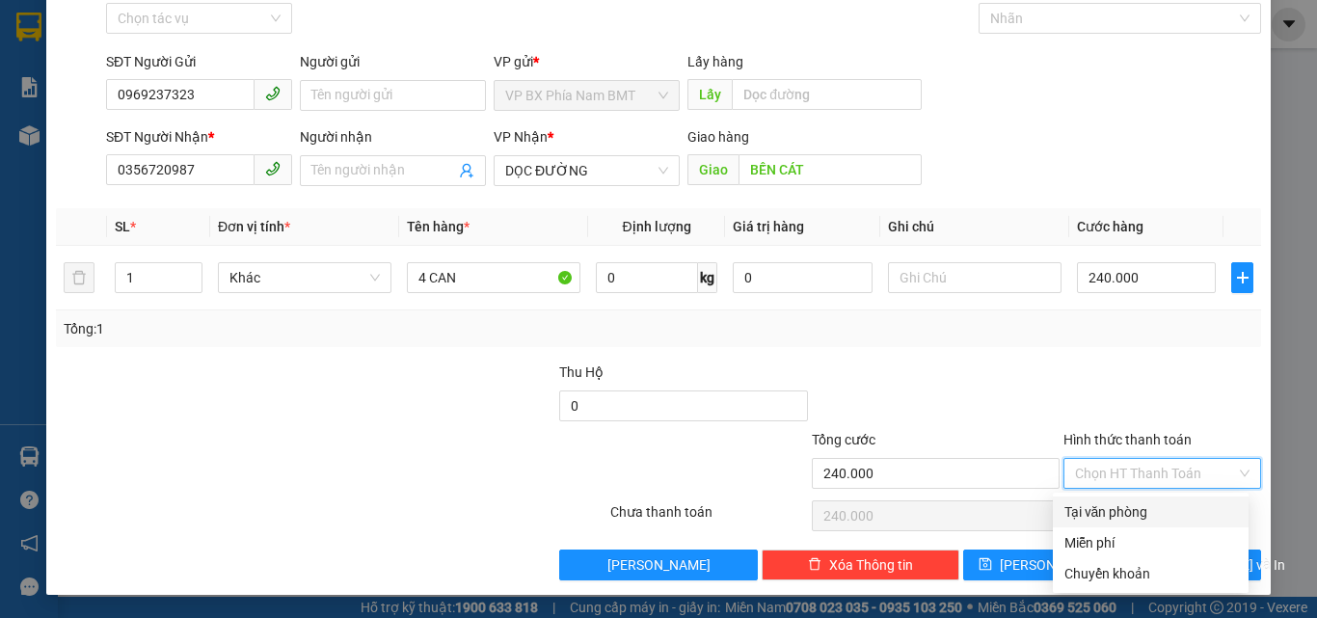
click at [1112, 508] on div "Tại văn phòng" at bounding box center [1151, 512] width 173 height 21
type input "0"
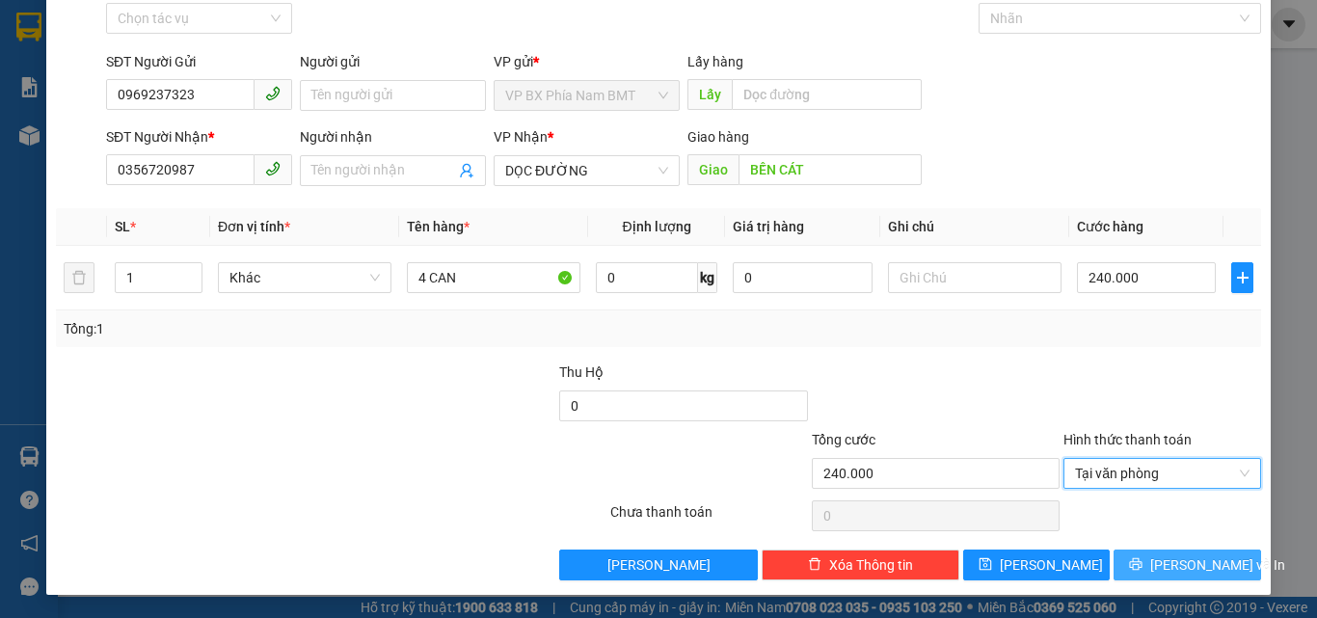
click at [1121, 560] on button "[PERSON_NAME] và In" at bounding box center [1188, 565] width 148 height 31
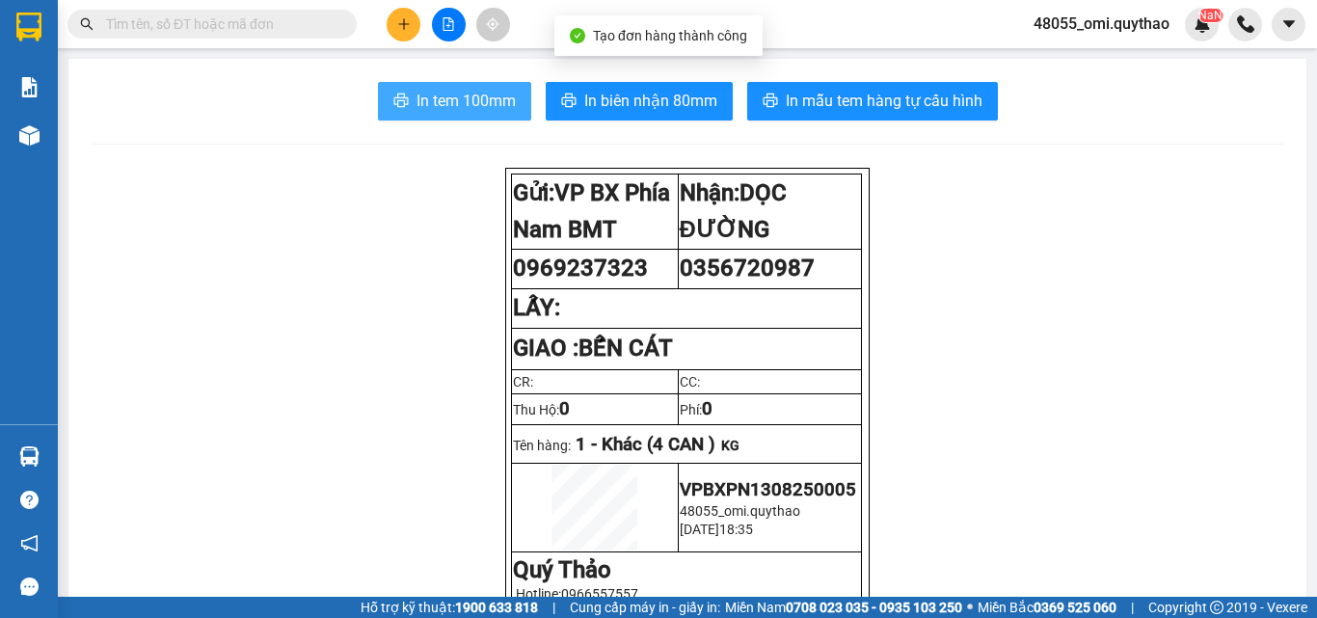
click at [459, 102] on span "In tem 100mm" at bounding box center [466, 101] width 99 height 24
